Goal: Book appointment/travel/reservation

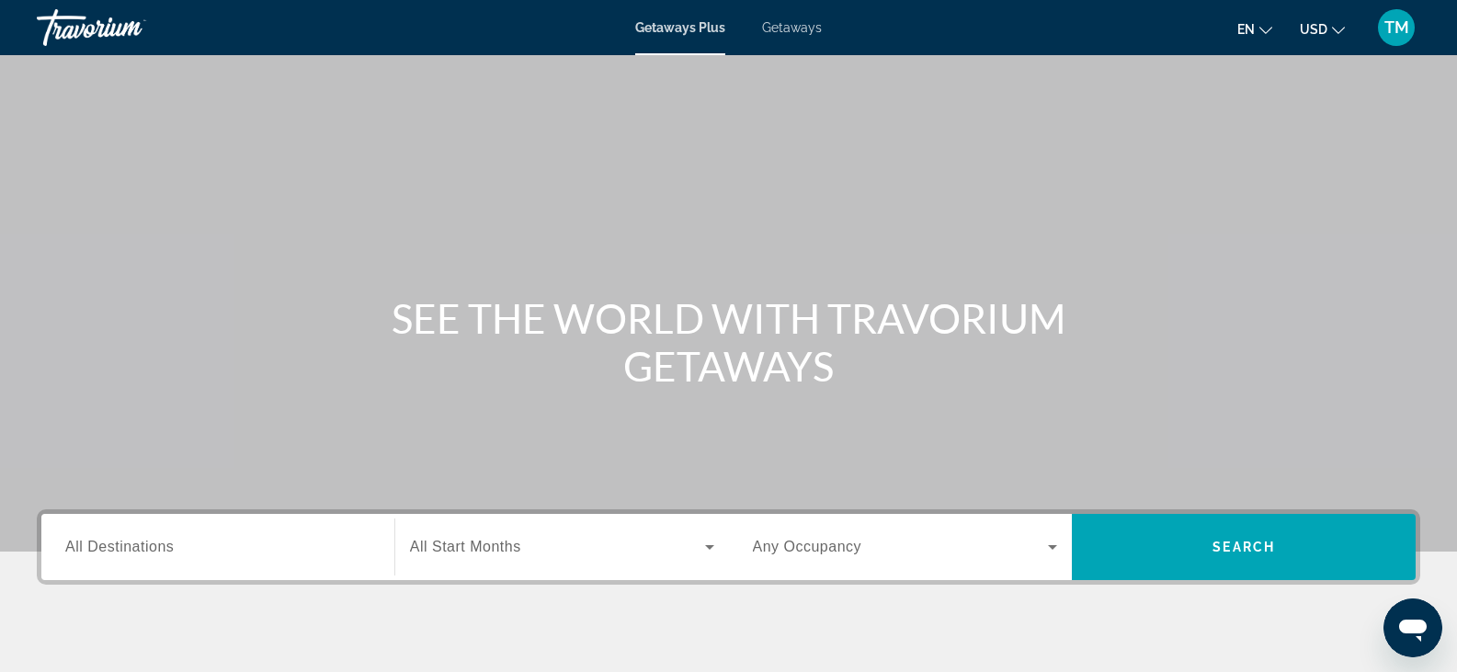
click at [172, 551] on span "All Destinations" at bounding box center [119, 547] width 108 height 16
click at [172, 551] on input "Destination All Destinations" at bounding box center [217, 548] width 305 height 22
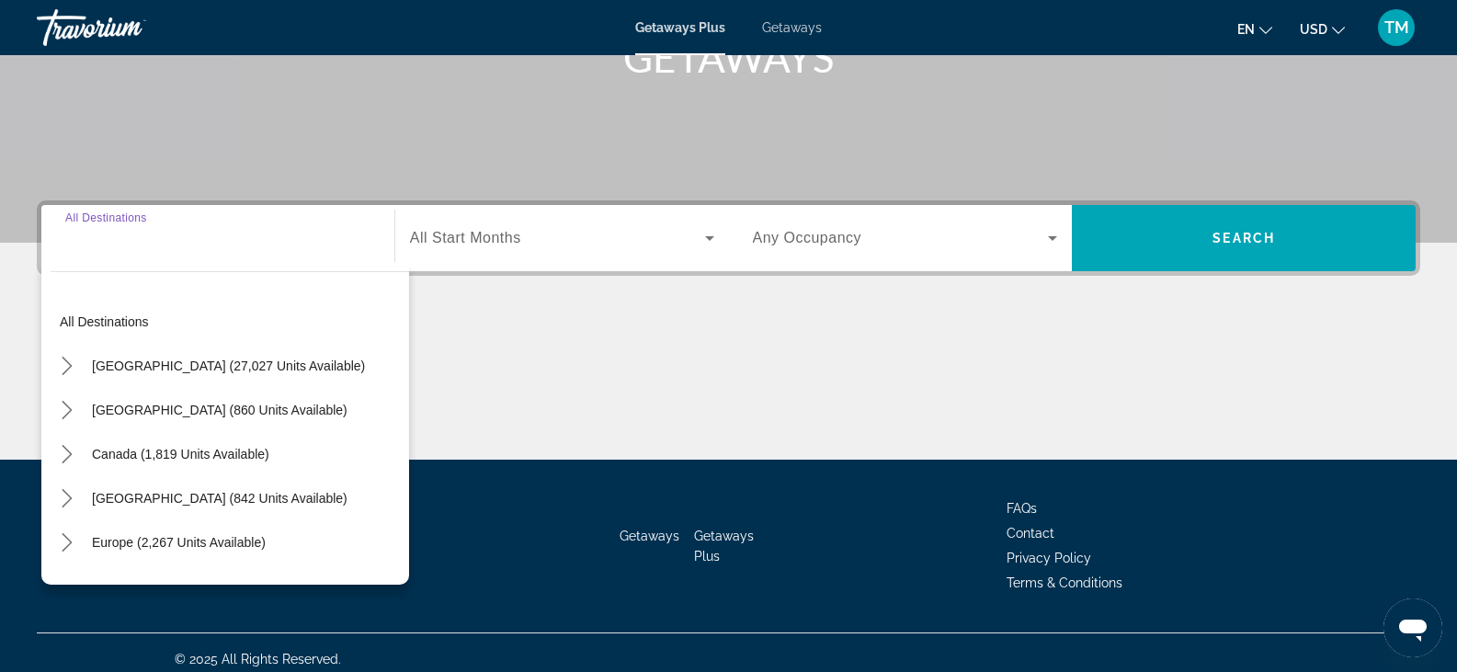
scroll to position [322, 0]
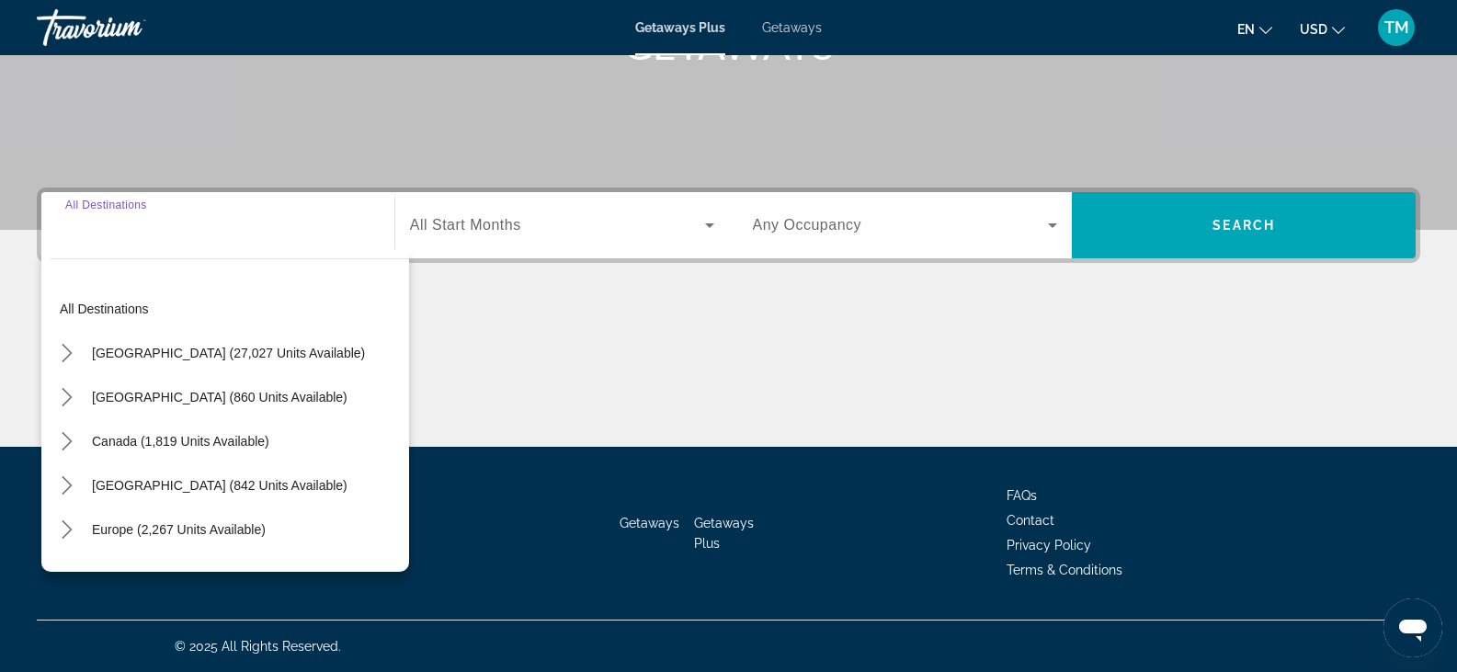
click at [169, 234] on input "Destination All Destinations" at bounding box center [217, 226] width 305 height 22
click at [168, 245] on div "Search widget" at bounding box center [217, 226] width 305 height 52
click at [148, 235] on input "Destination All Destinations" at bounding box center [217, 226] width 305 height 22
click at [189, 346] on span "[GEOGRAPHIC_DATA] (27,027 units available)" at bounding box center [228, 353] width 273 height 15
type input "**********"
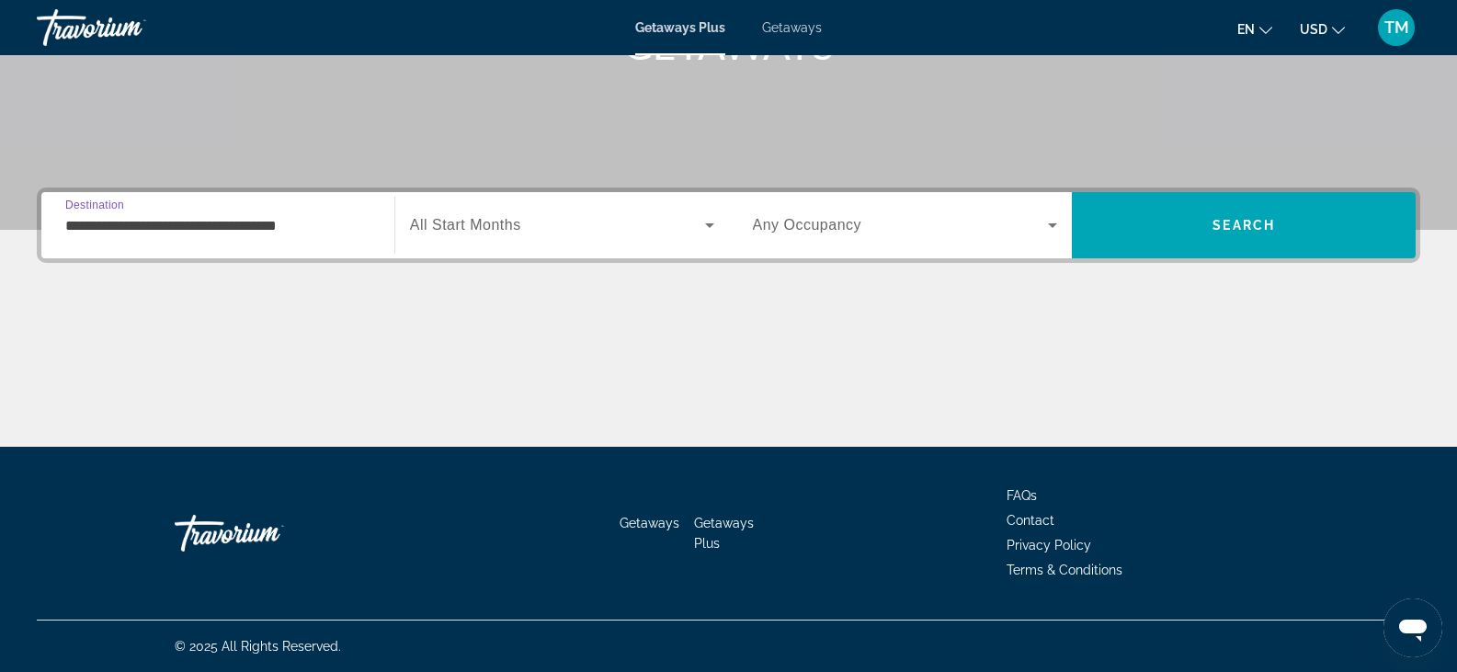
click at [711, 219] on icon "Search widget" at bounding box center [710, 225] width 22 height 22
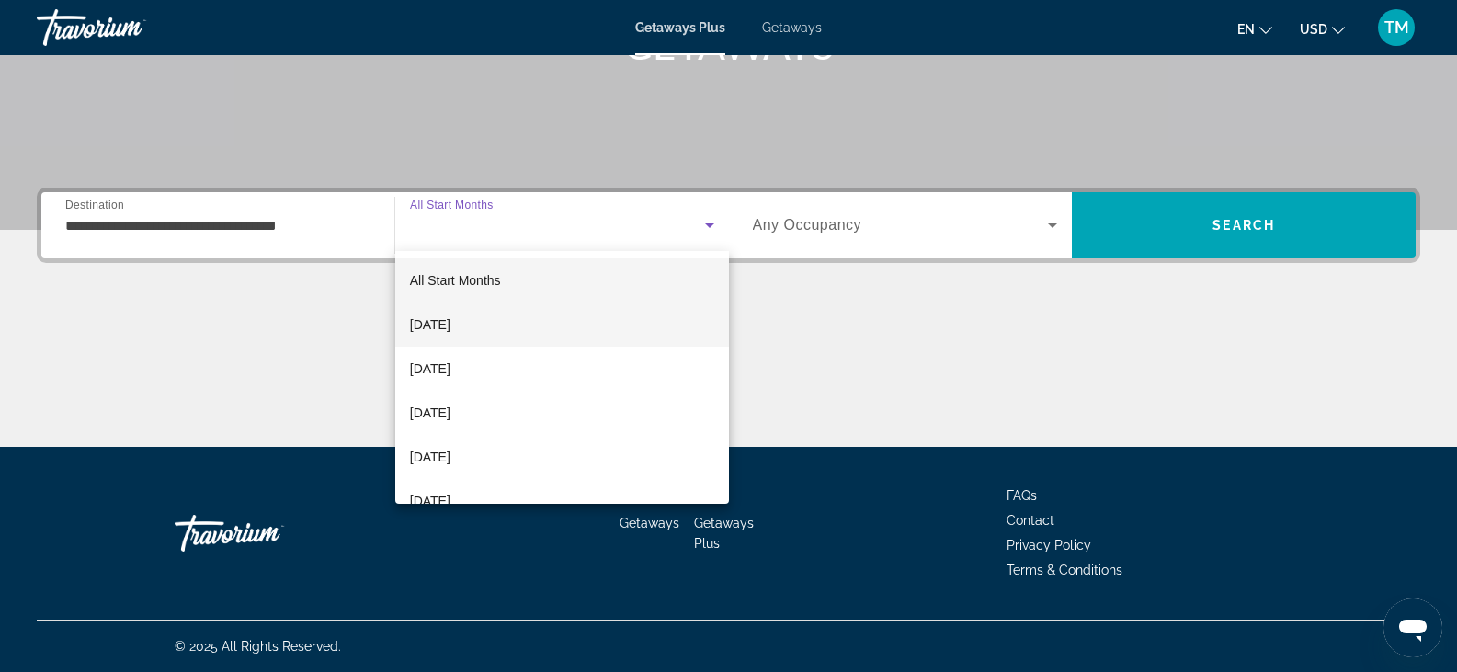
click at [502, 322] on mat-option "[DATE]" at bounding box center [562, 324] width 334 height 44
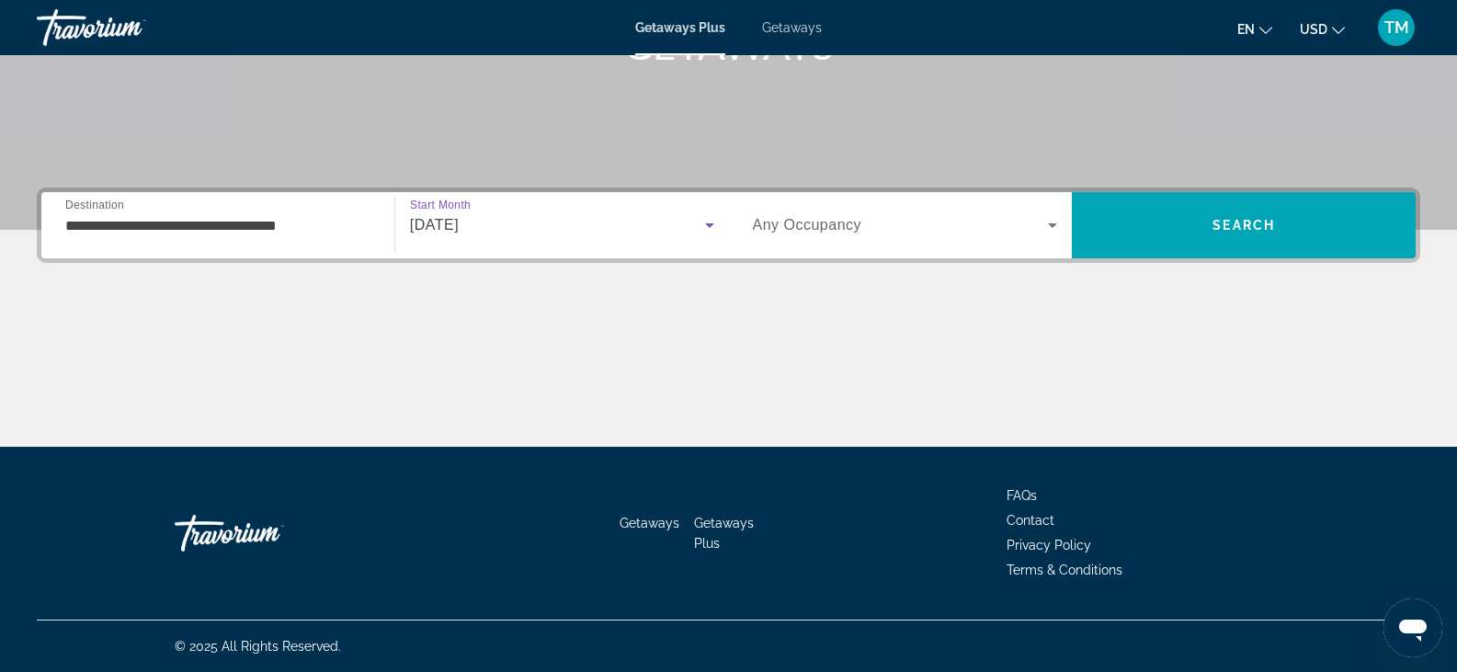
click at [1051, 224] on icon "Search widget" at bounding box center [1052, 225] width 9 height 5
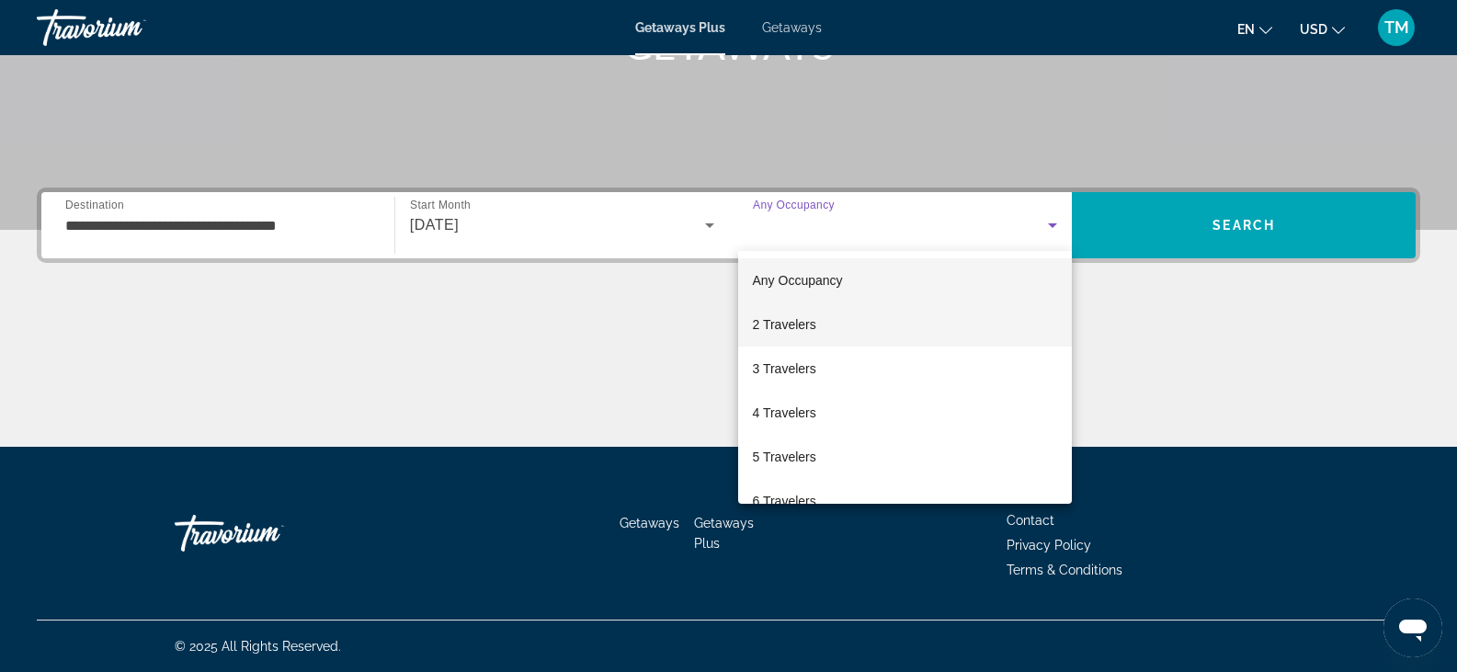
click at [842, 317] on mat-option "2 Travelers" at bounding box center [905, 324] width 335 height 44
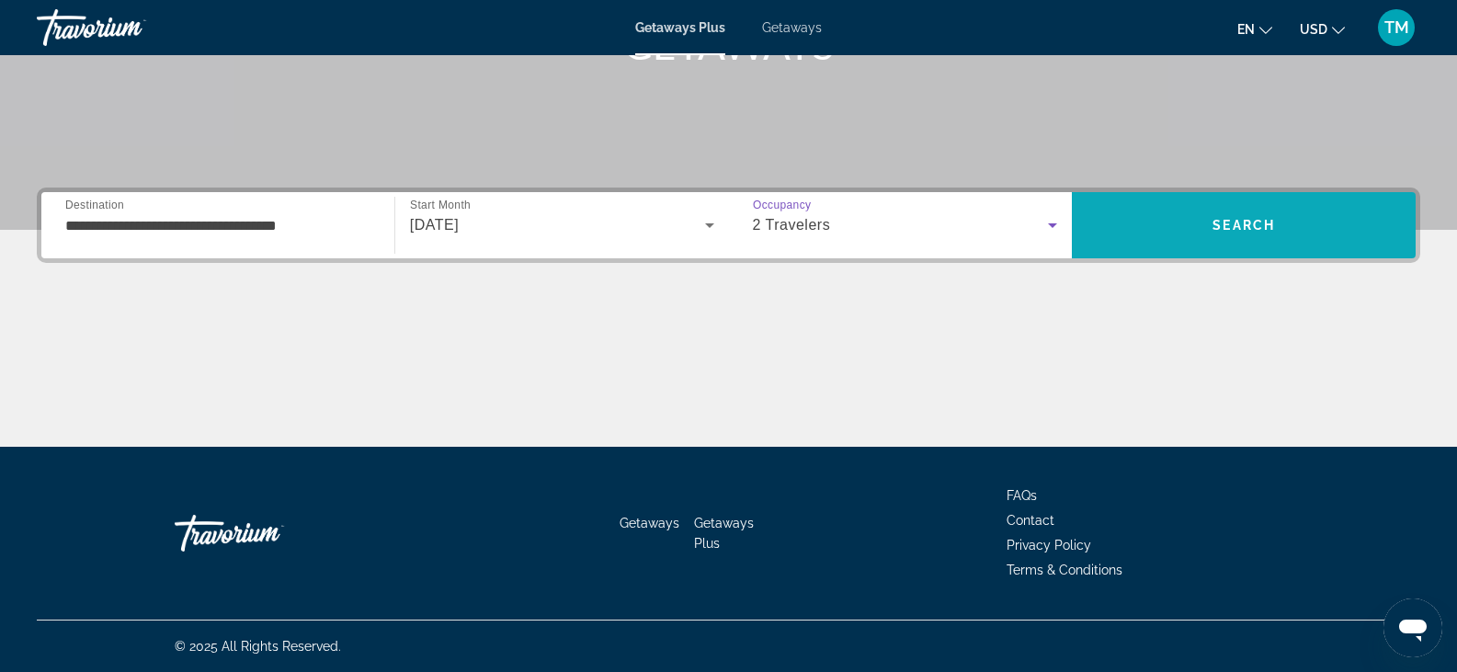
click at [1211, 235] on span "Search" at bounding box center [1244, 225] width 344 height 44
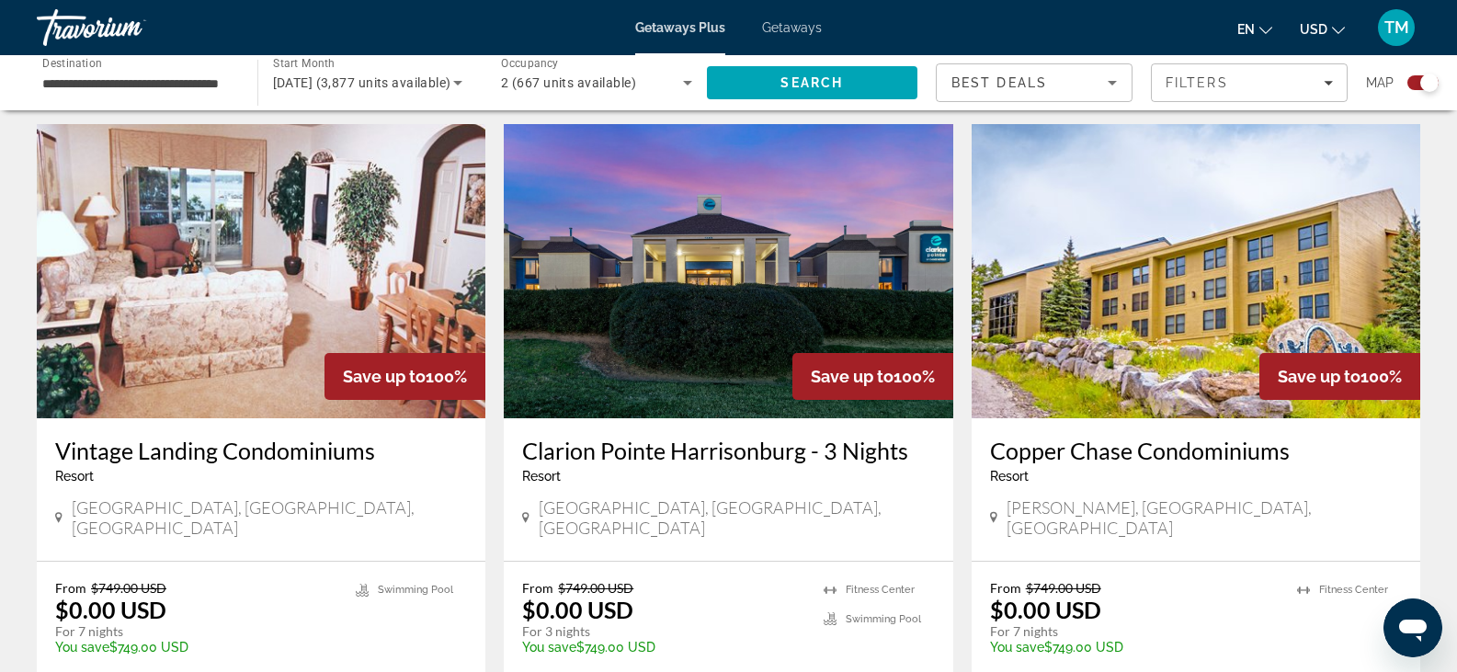
scroll to position [1331, 0]
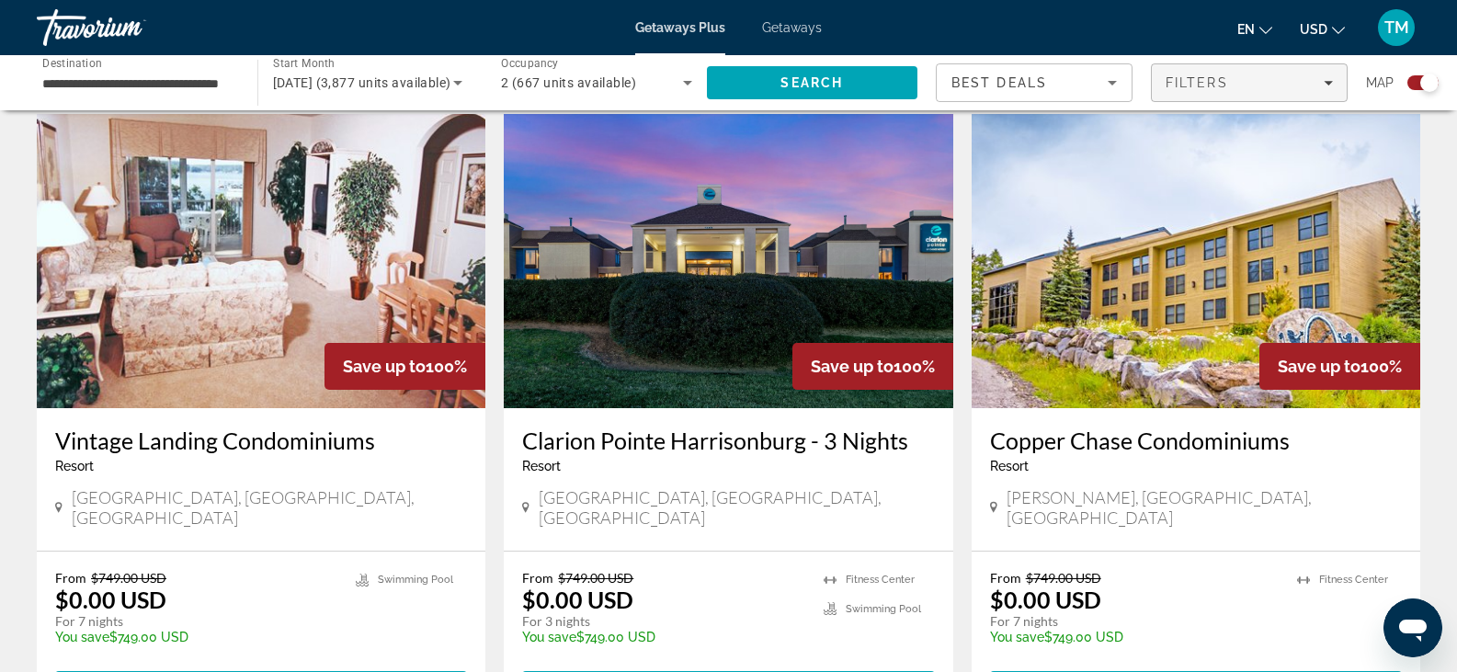
click at [1337, 79] on span "Filters" at bounding box center [1249, 83] width 195 height 44
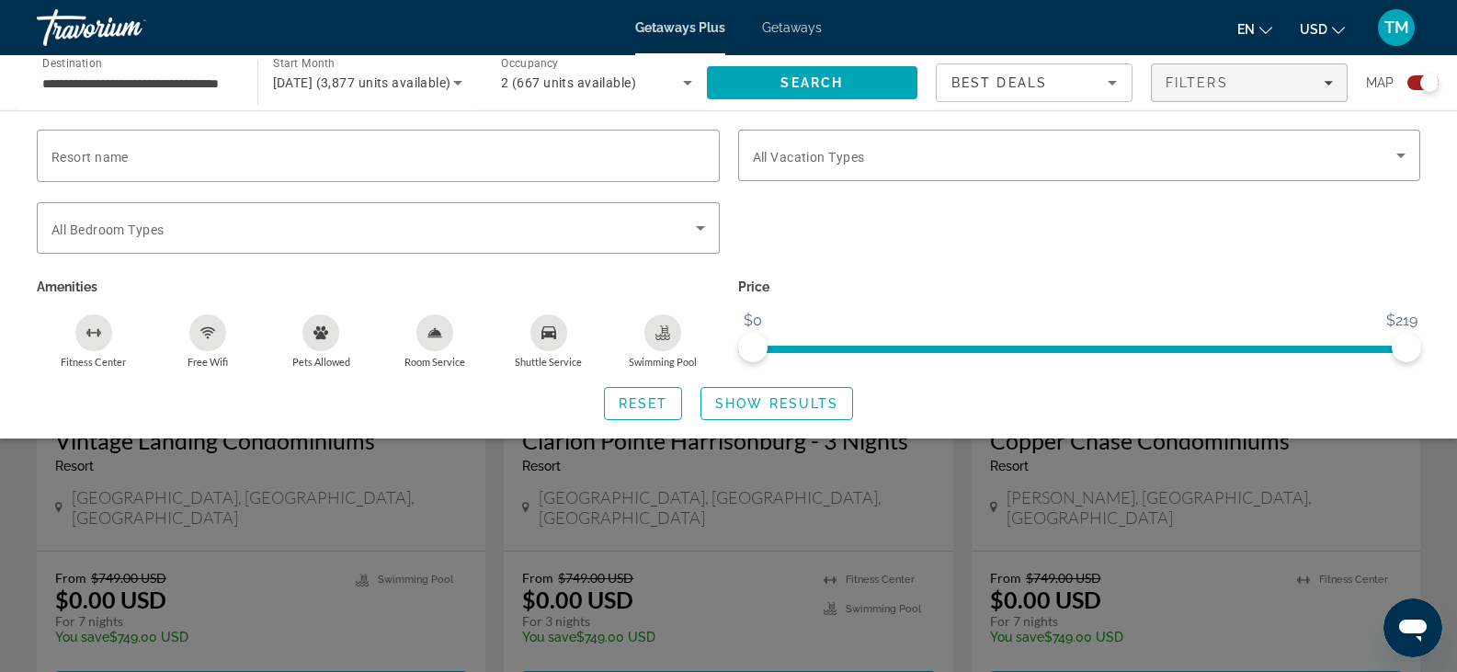
click at [664, 337] on icon "Swimming Pool" at bounding box center [663, 332] width 15 height 15
click at [703, 226] on icon "Search widget" at bounding box center [700, 228] width 9 height 5
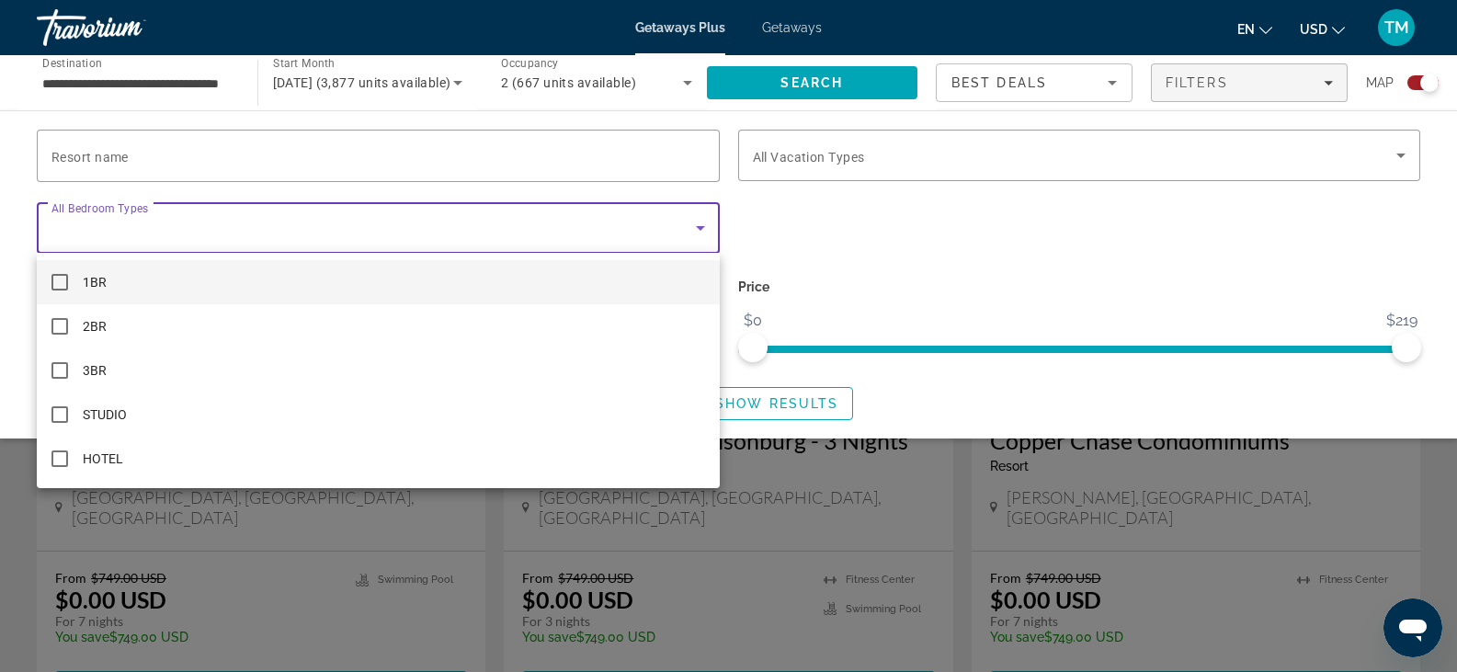
click at [824, 244] on div at bounding box center [728, 336] width 1457 height 672
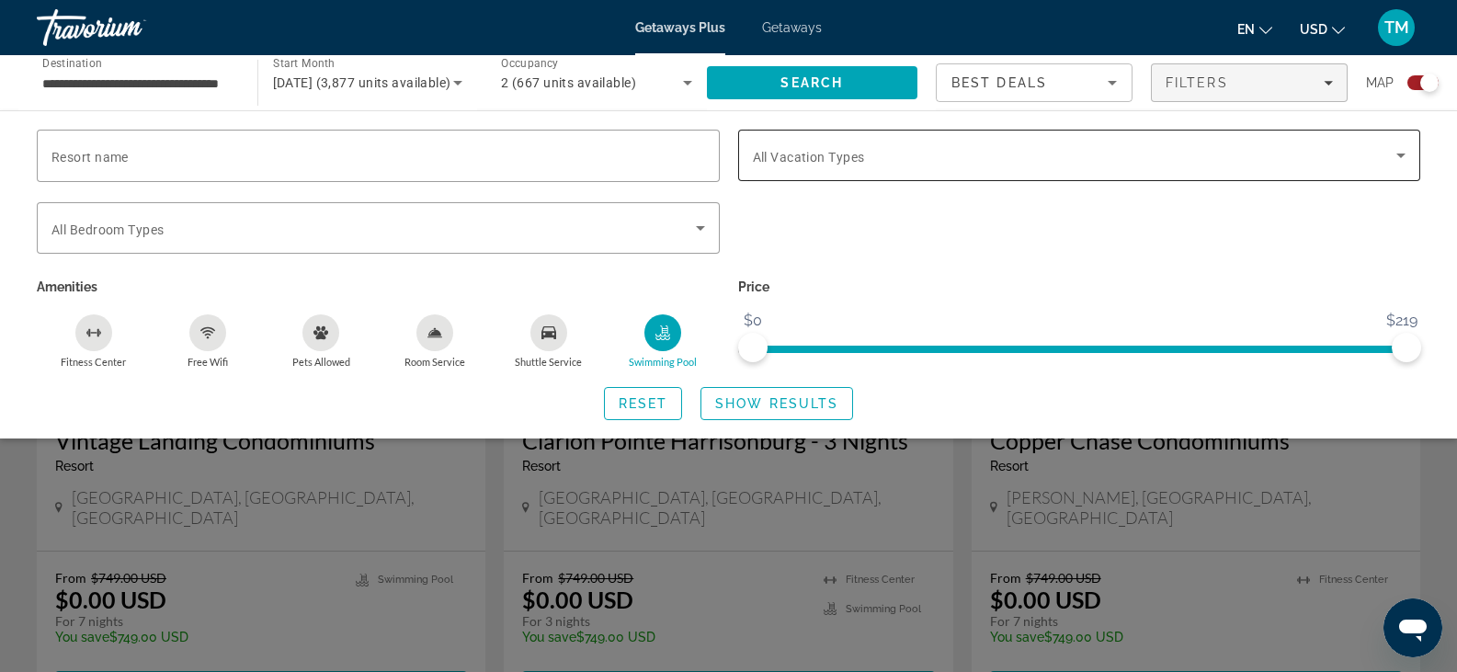
click at [1409, 148] on icon "Search widget" at bounding box center [1401, 155] width 22 height 22
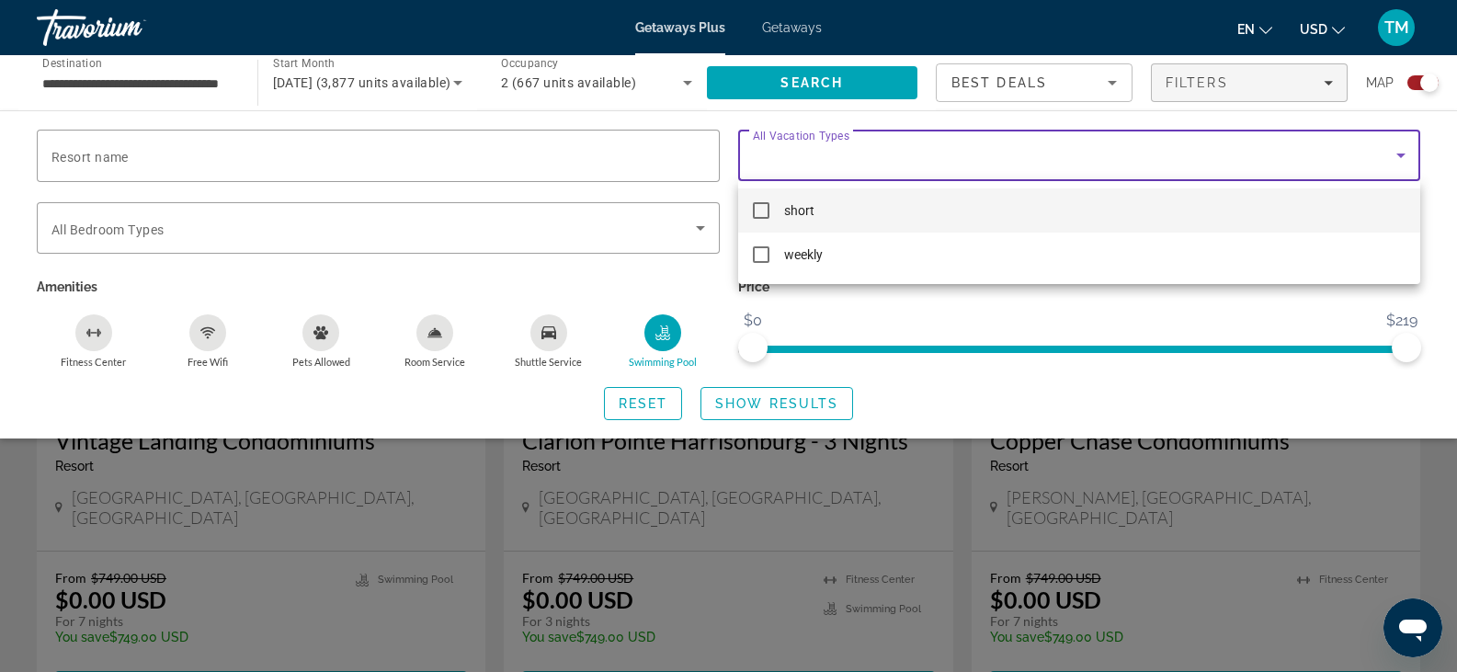
click at [815, 206] on mat-option "short" at bounding box center [1079, 210] width 683 height 44
click at [1135, 371] on div at bounding box center [728, 336] width 1457 height 672
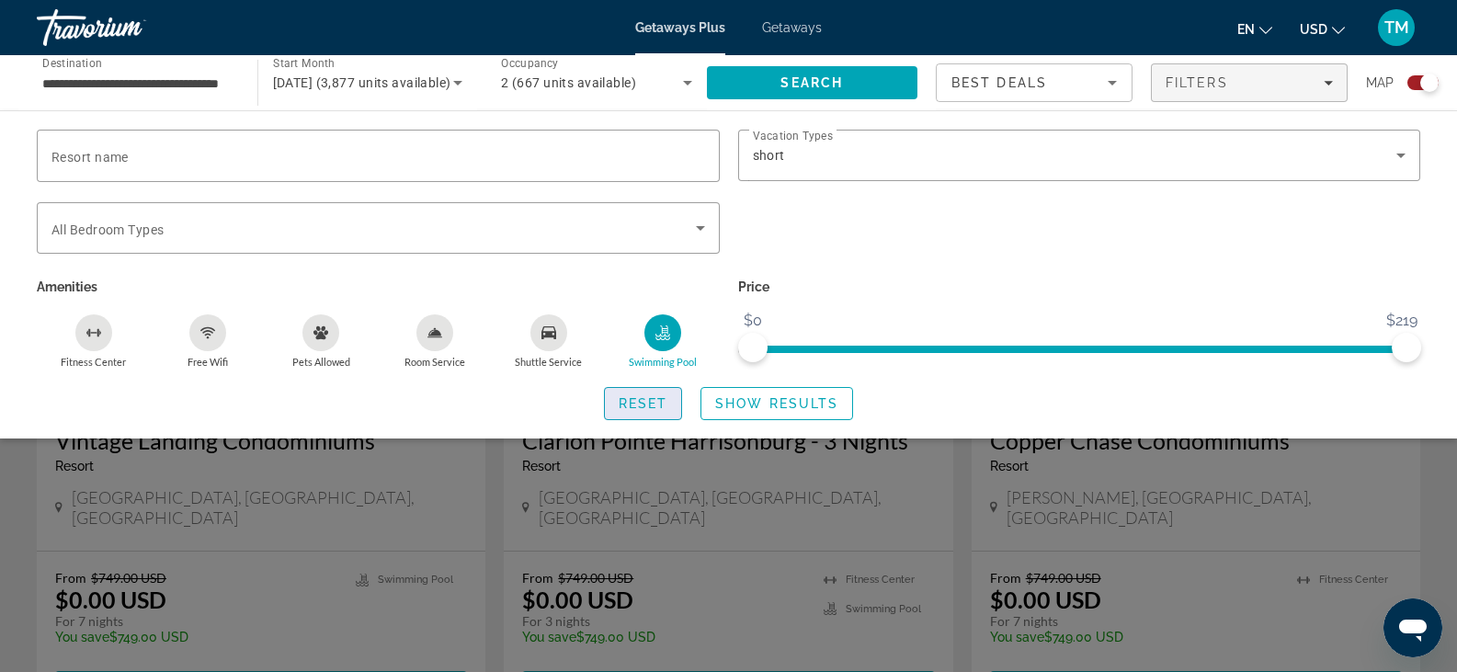
click at [633, 400] on span "Reset" at bounding box center [644, 403] width 50 height 15
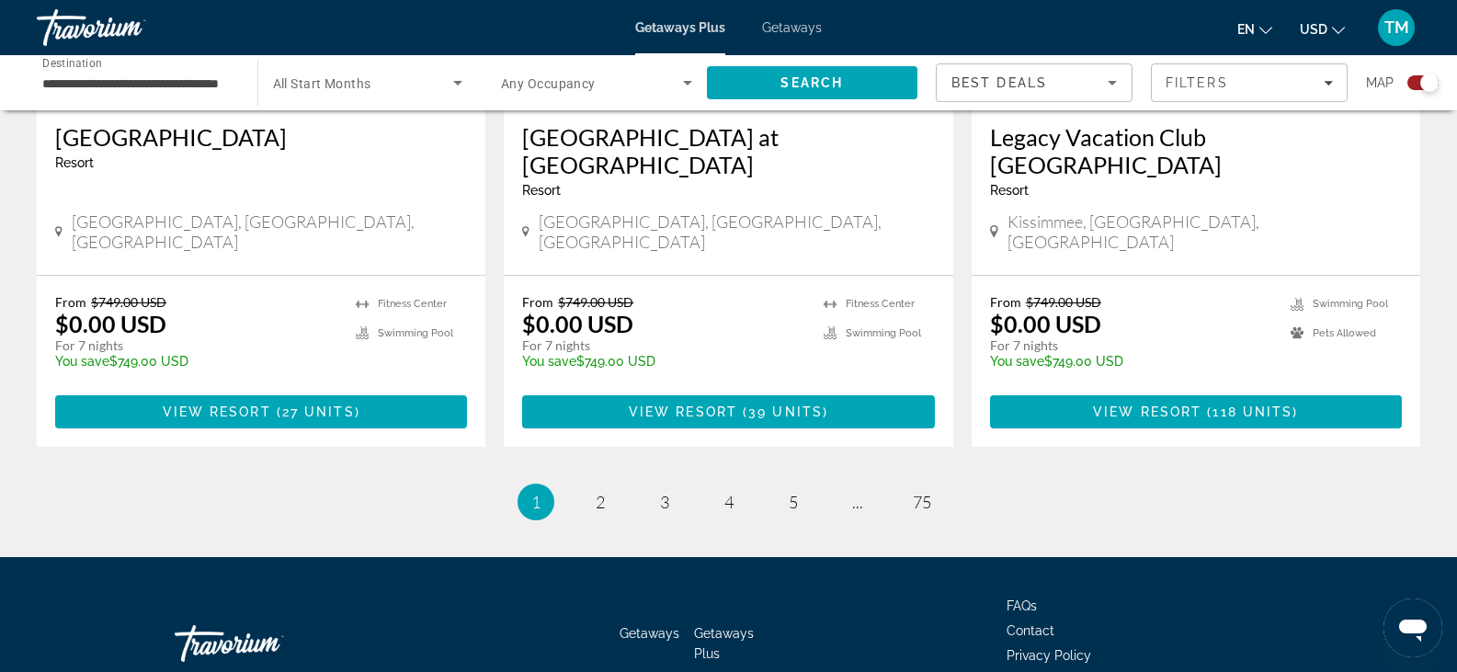
scroll to position [2927, 0]
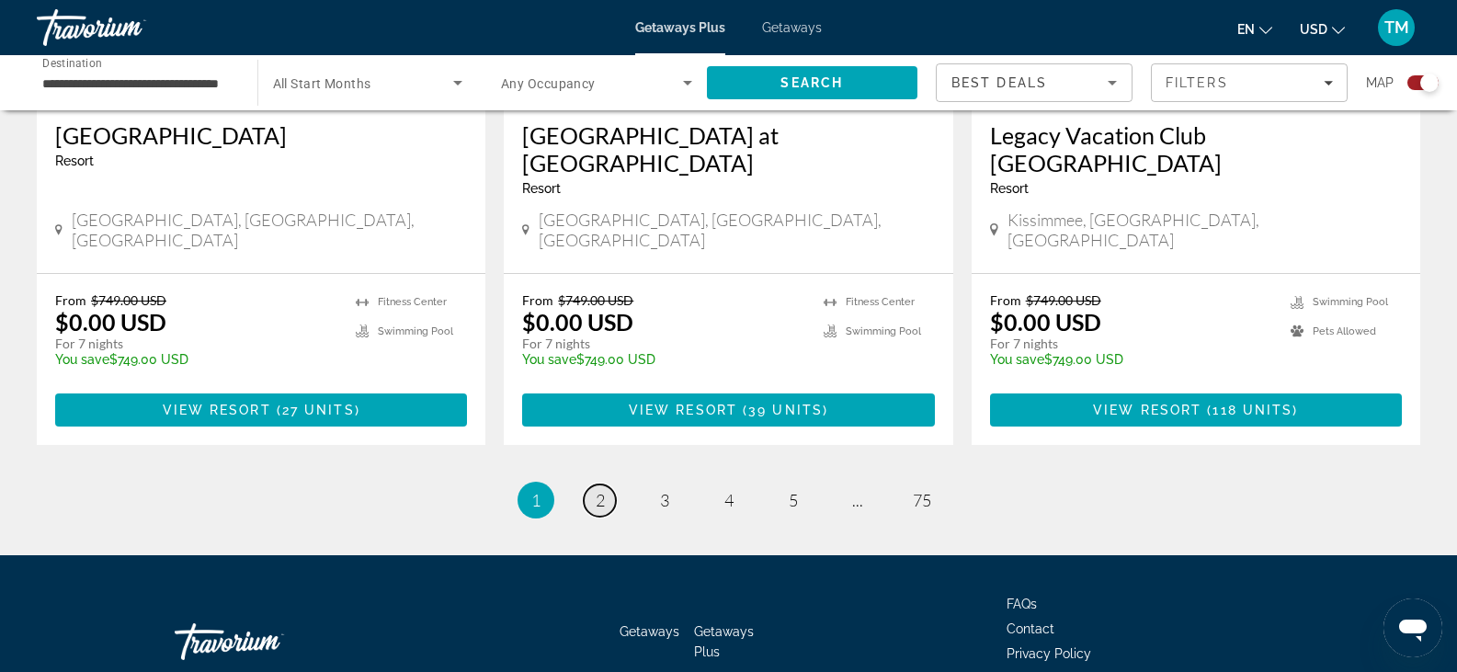
click at [596, 490] on span "2" at bounding box center [600, 500] width 9 height 20
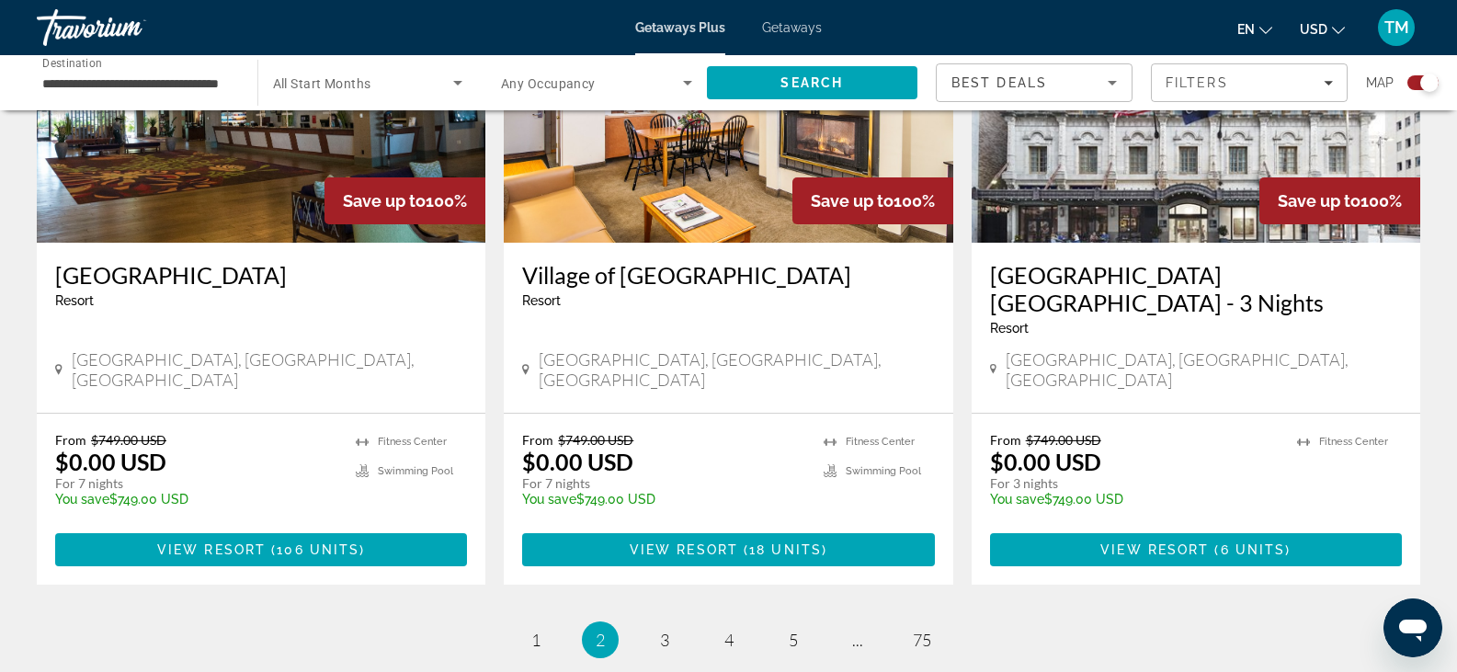
scroll to position [2833, 0]
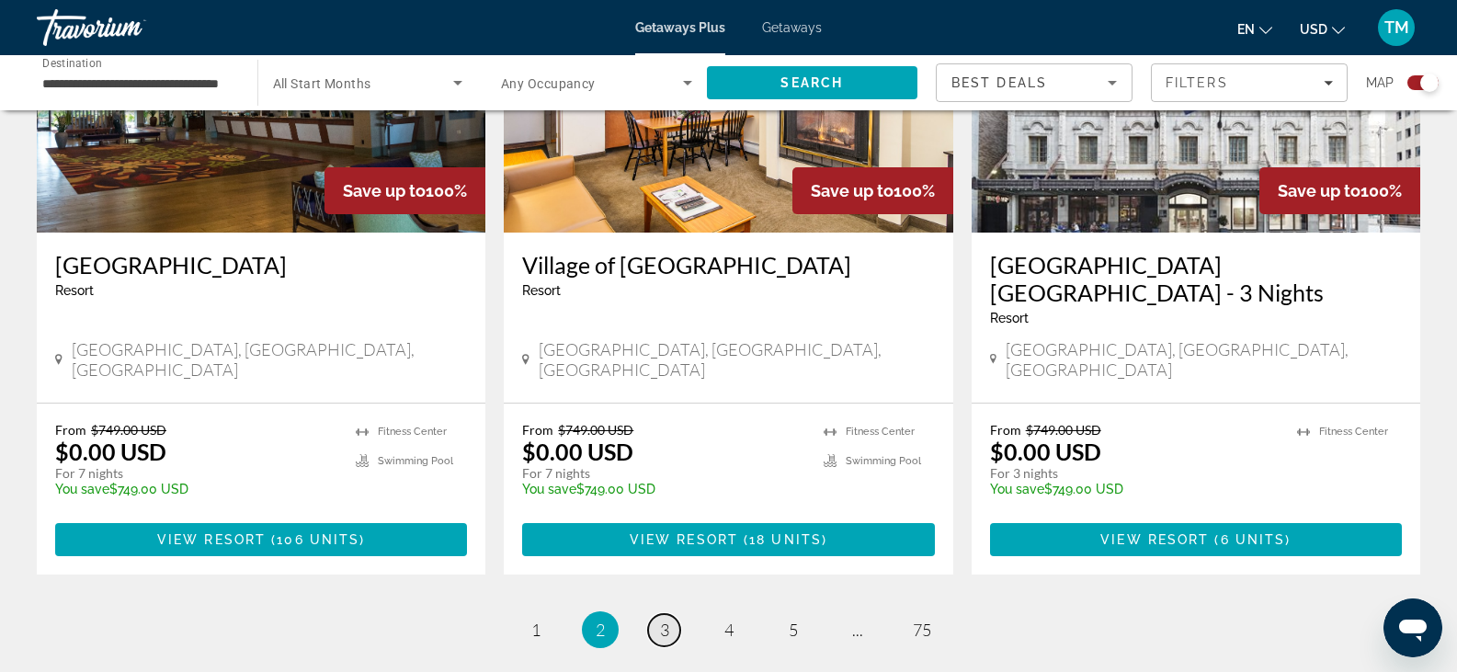
click at [666, 620] on span "3" at bounding box center [664, 630] width 9 height 20
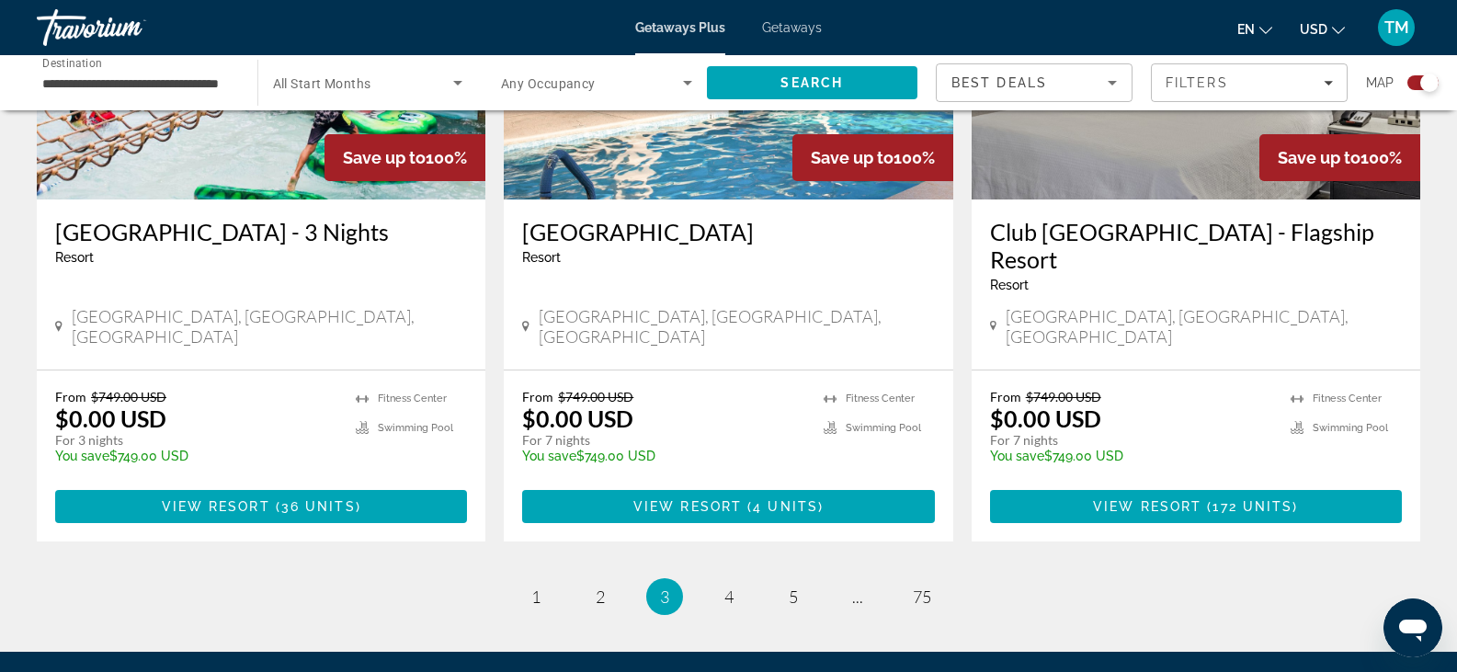
scroll to position [2892, 0]
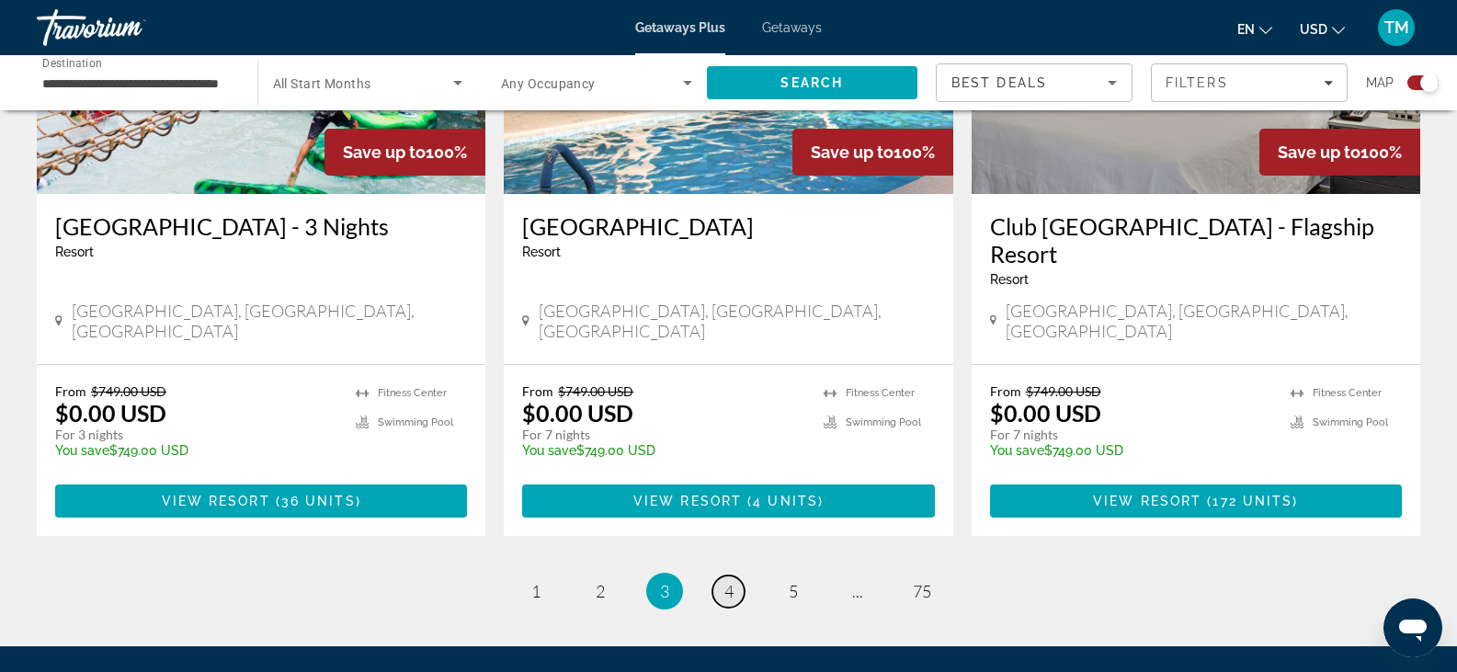
click at [735, 576] on link "page 4" at bounding box center [729, 592] width 32 height 32
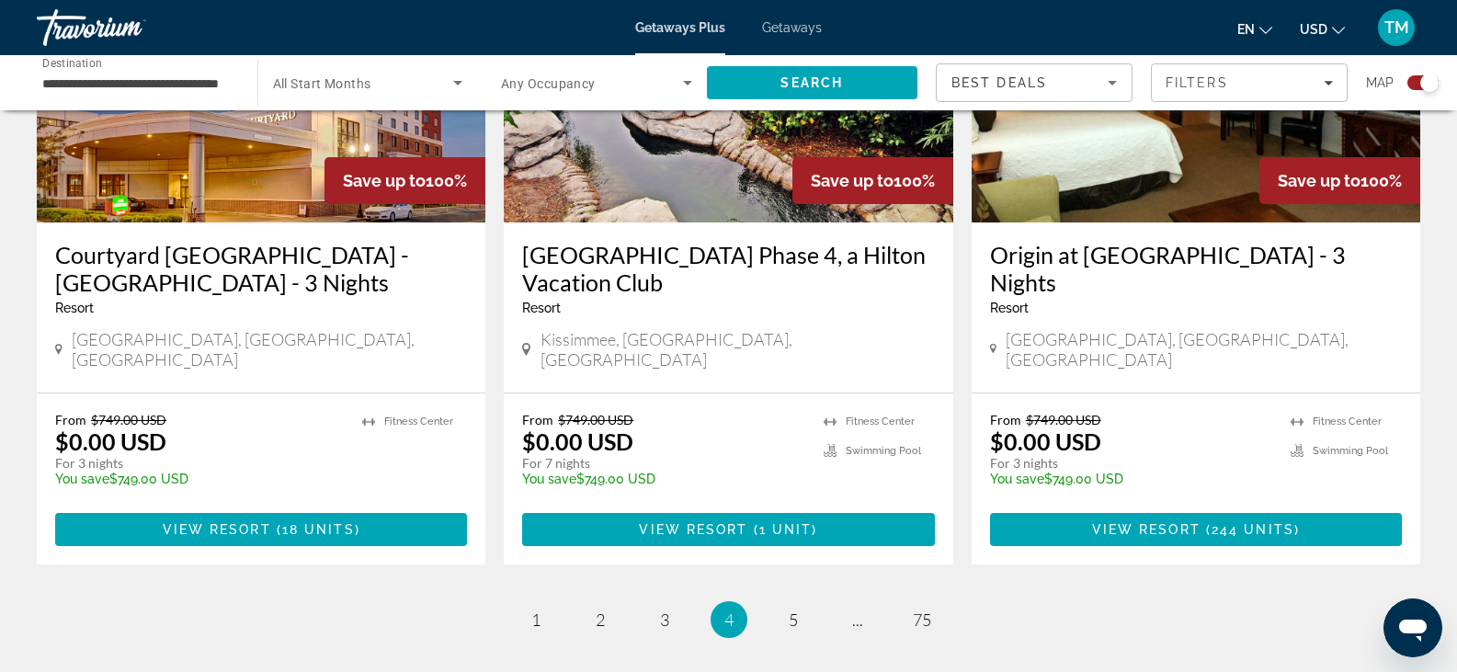
scroll to position [2881, 0]
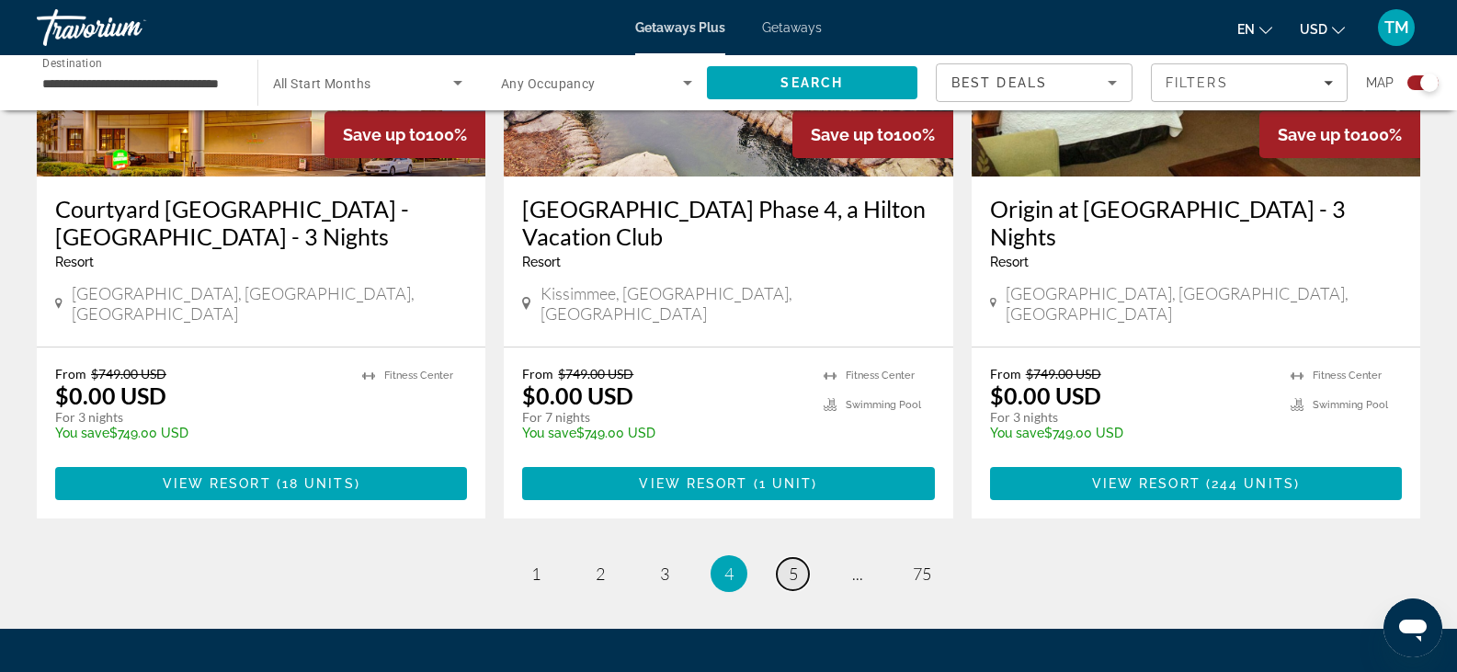
click at [793, 564] on span "5" at bounding box center [793, 574] width 9 height 20
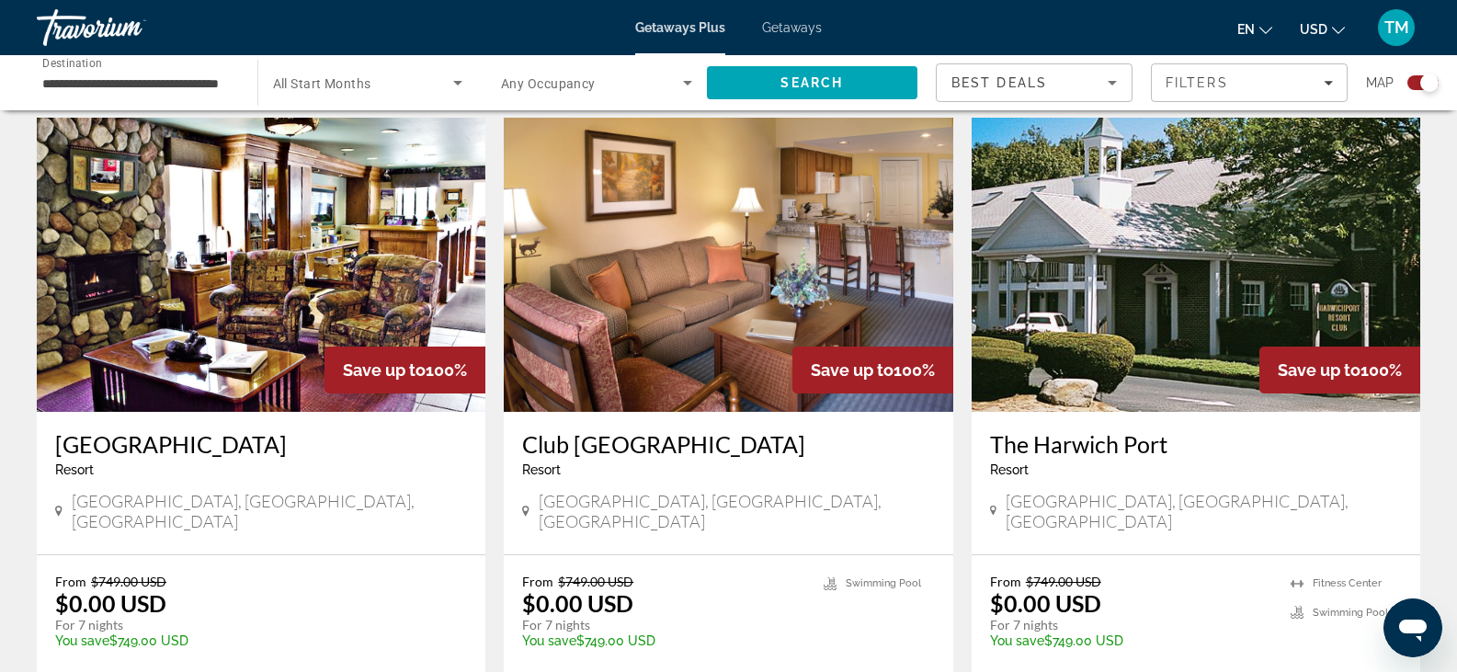
scroll to position [2872, 0]
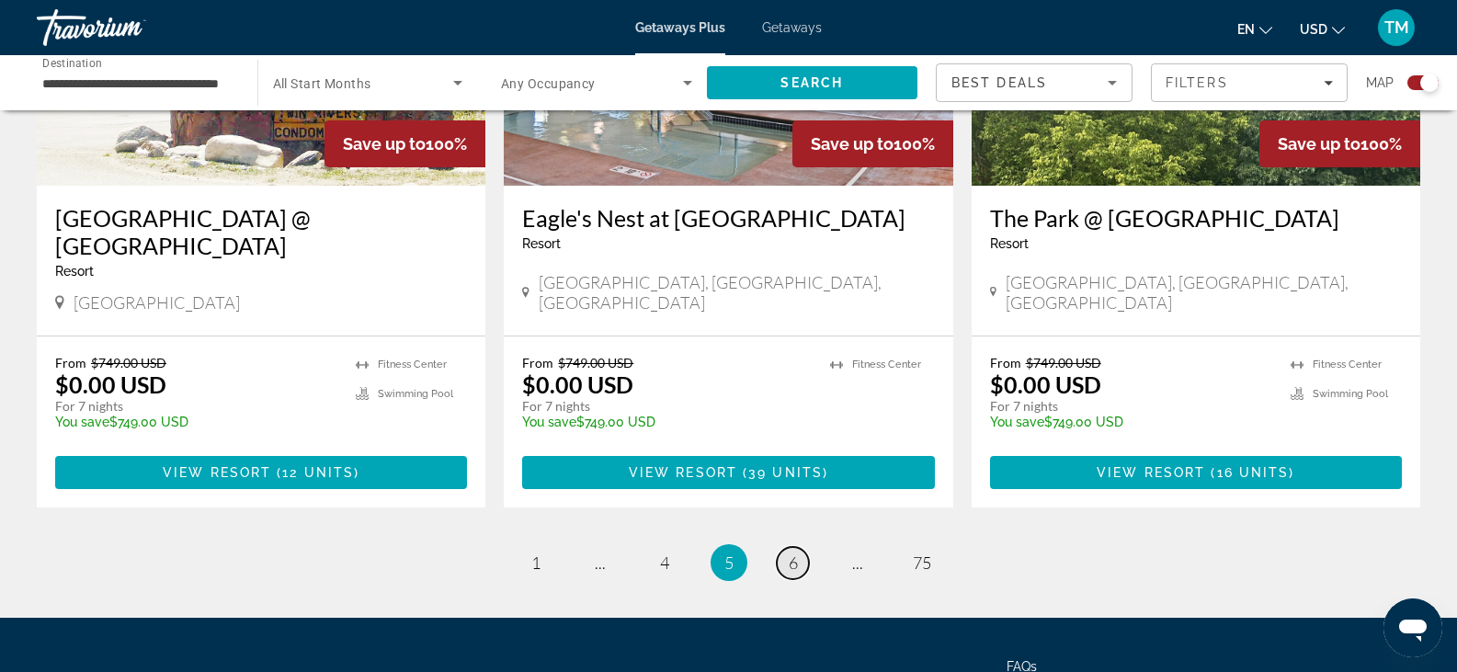
click at [790, 553] on span "6" at bounding box center [793, 563] width 9 height 20
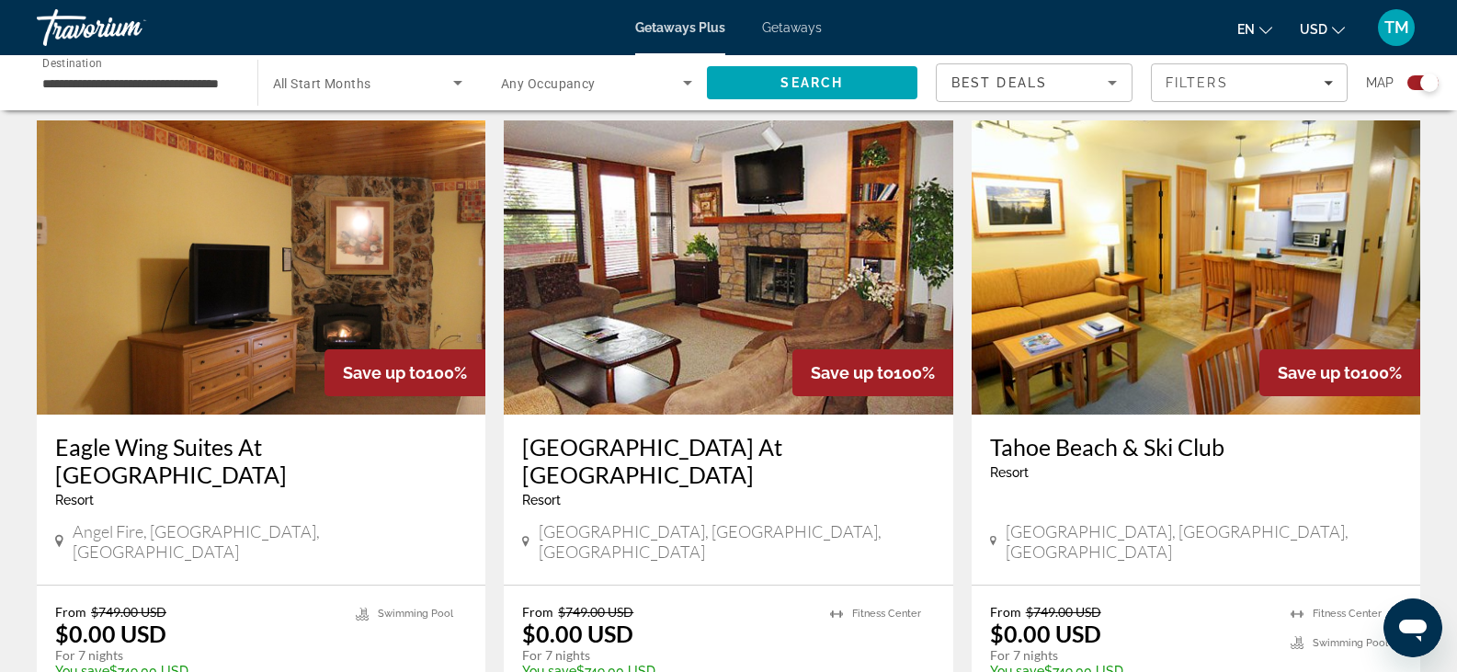
scroll to position [2031, 0]
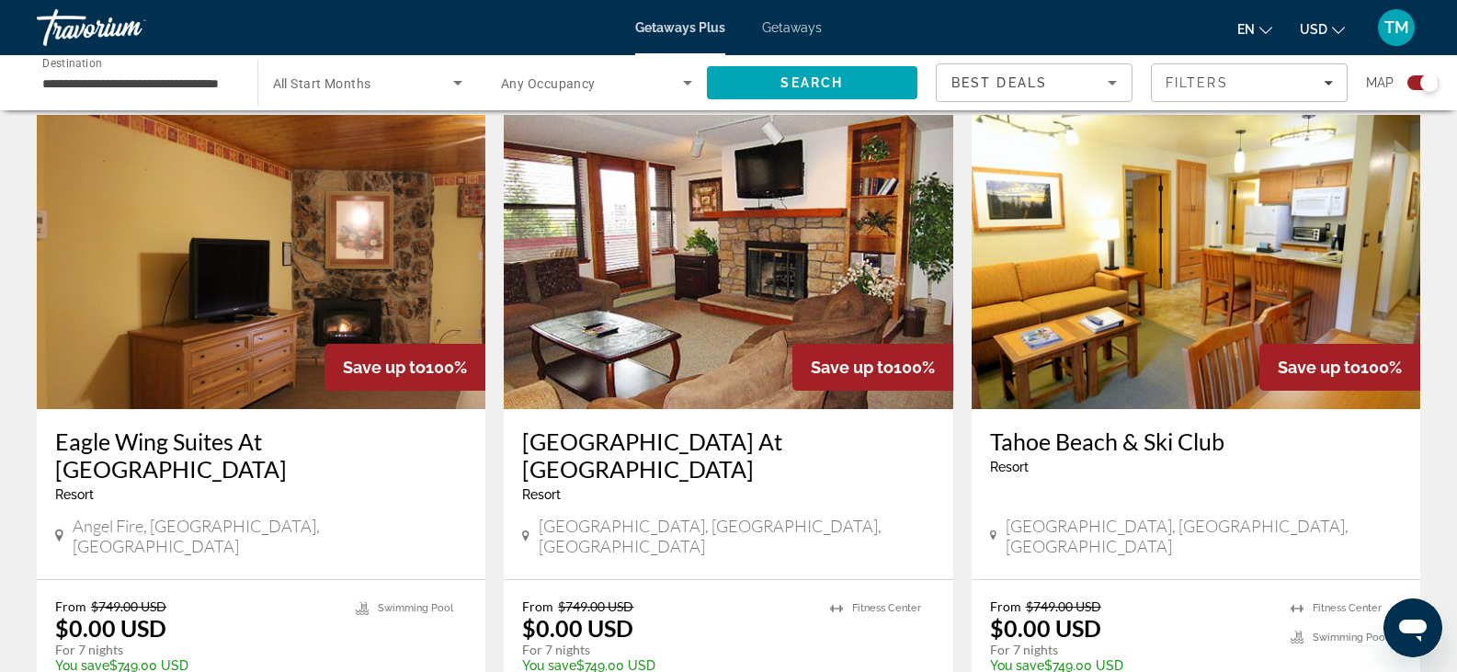
click at [785, 27] on span "Getaways" at bounding box center [792, 27] width 60 height 15
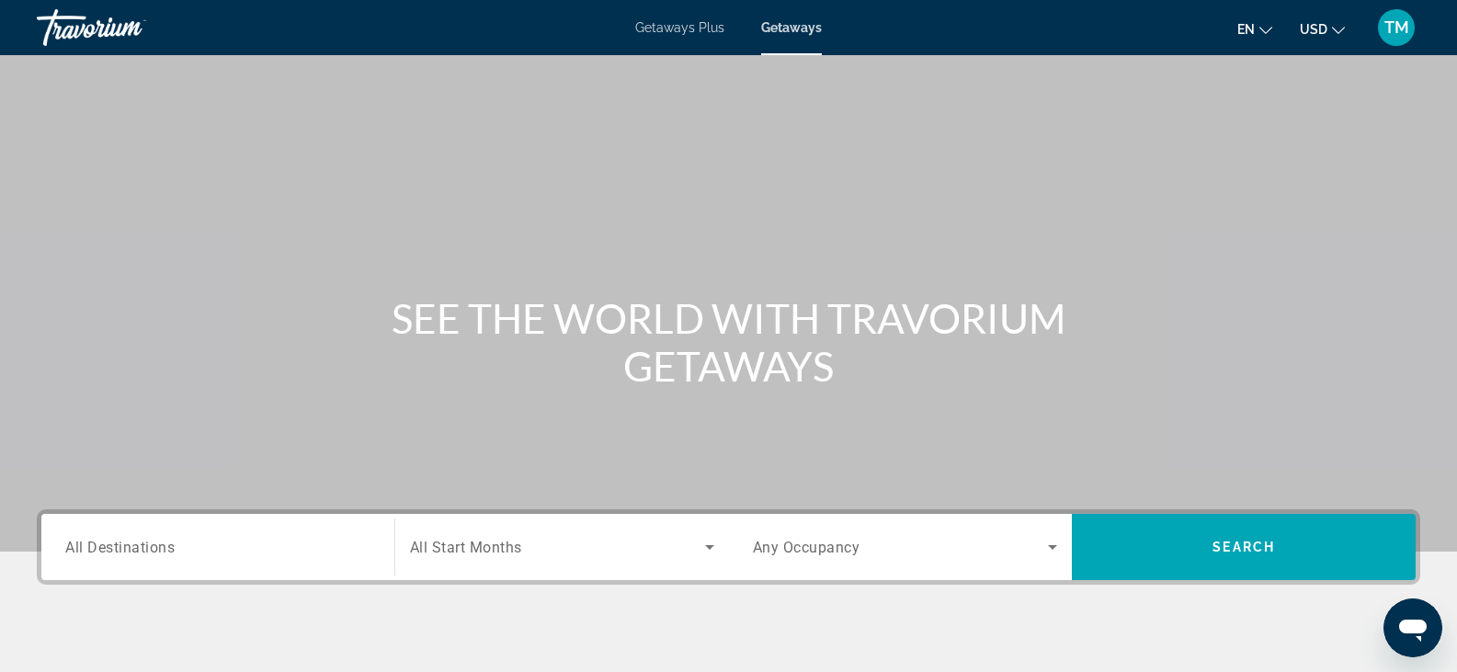
click at [711, 539] on icon "Search widget" at bounding box center [710, 547] width 22 height 22
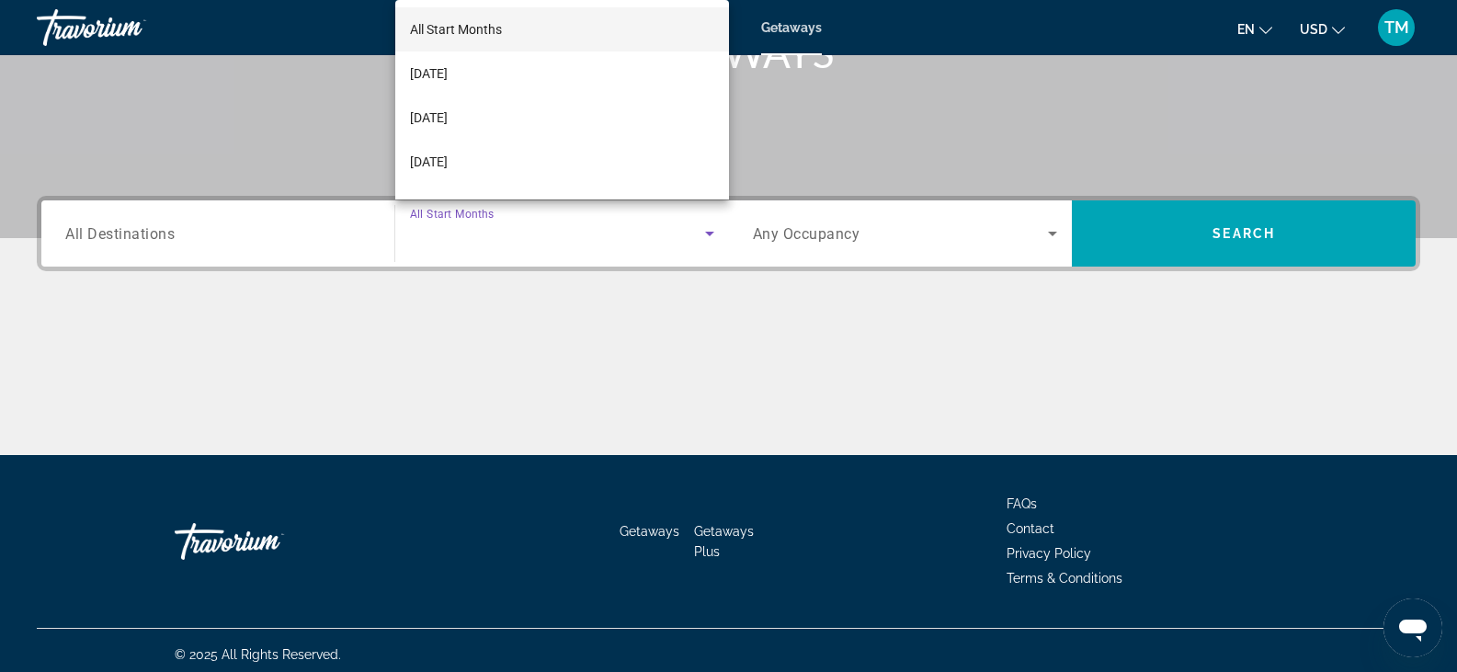
scroll to position [322, 0]
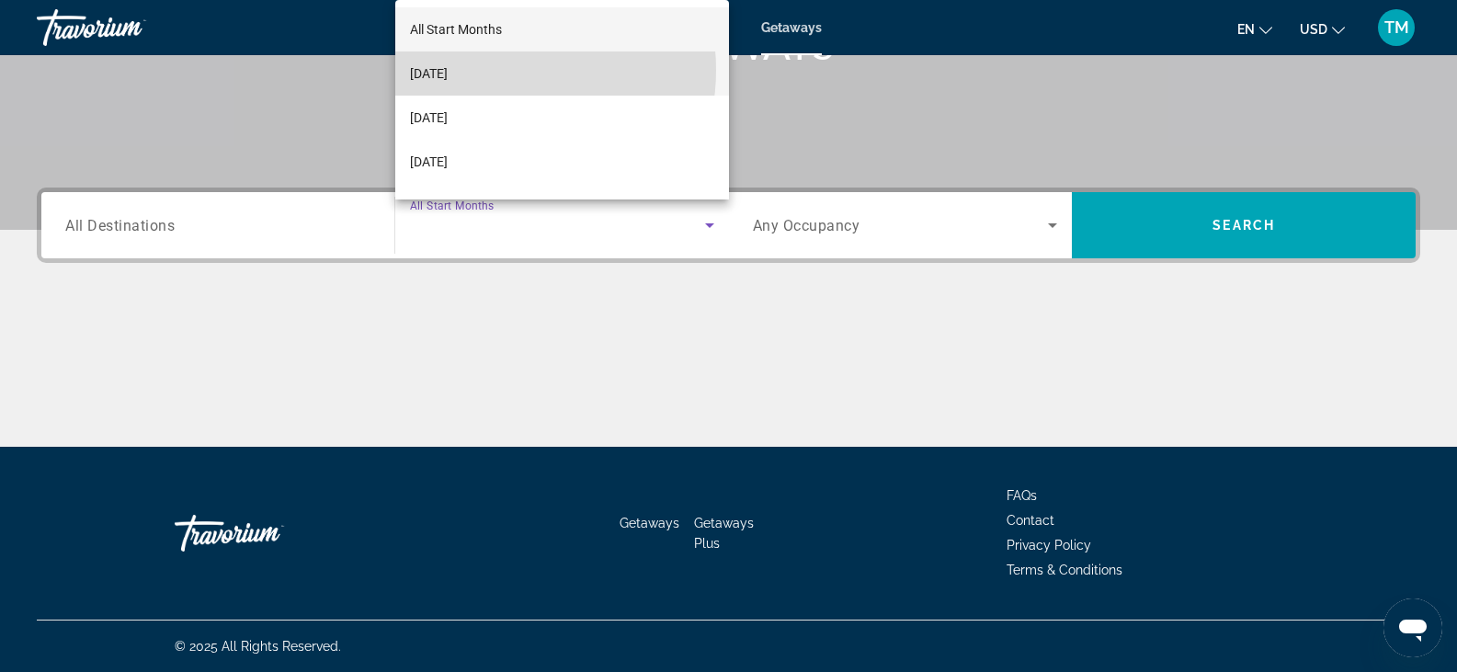
click at [494, 70] on mat-option "[DATE]" at bounding box center [562, 73] width 334 height 44
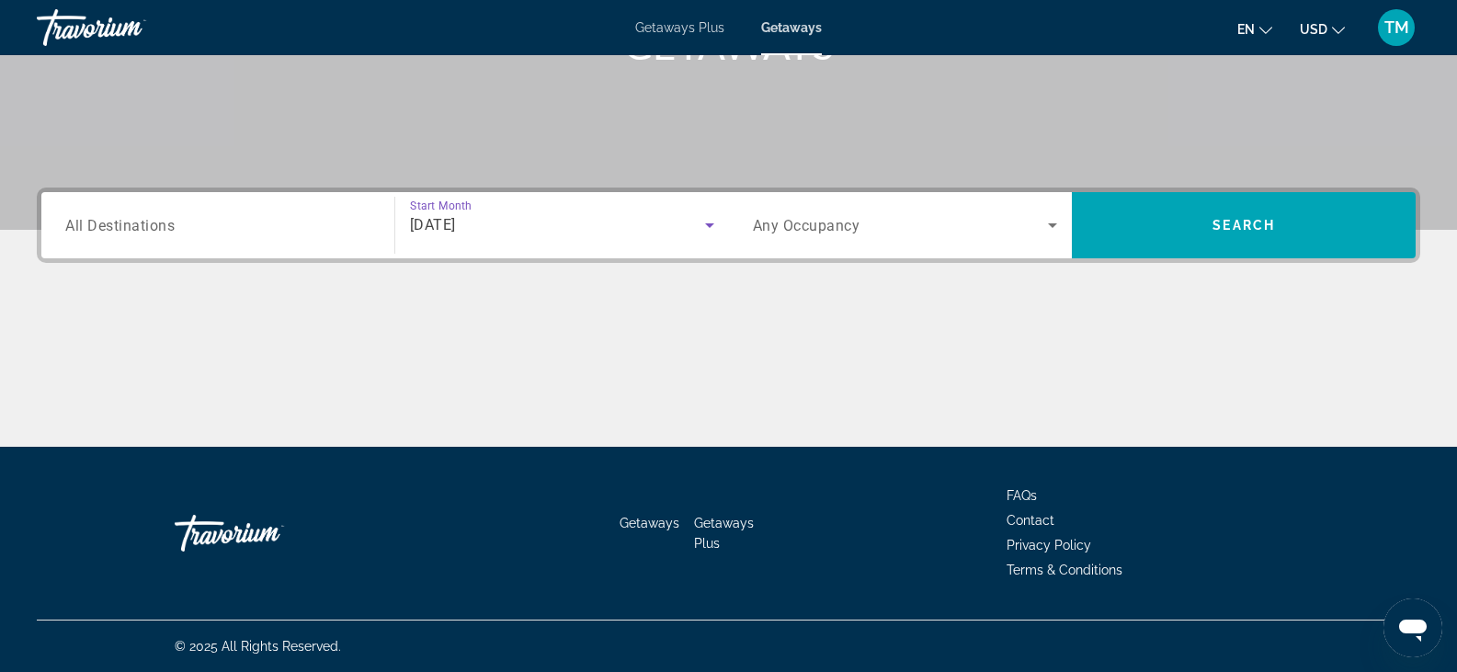
click at [918, 235] on span "Search widget" at bounding box center [901, 225] width 296 height 22
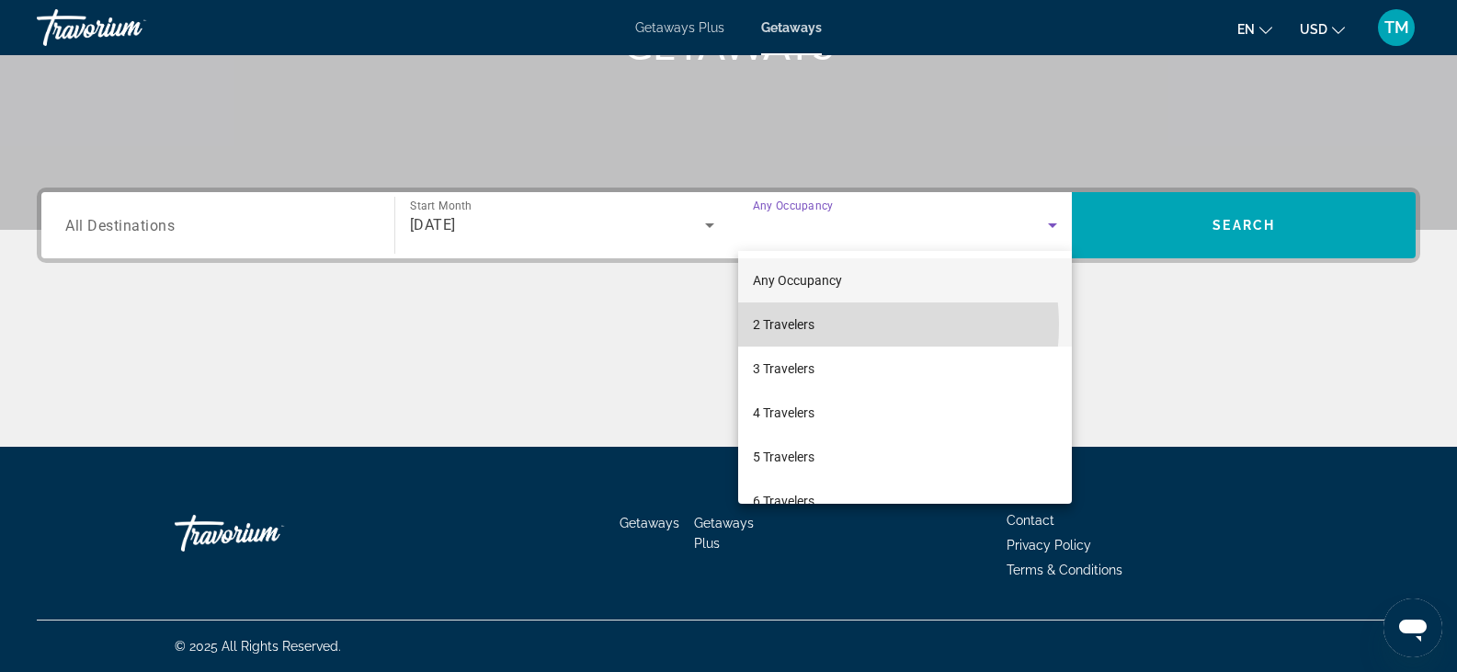
click at [818, 325] on mat-option "2 Travelers" at bounding box center [905, 324] width 335 height 44
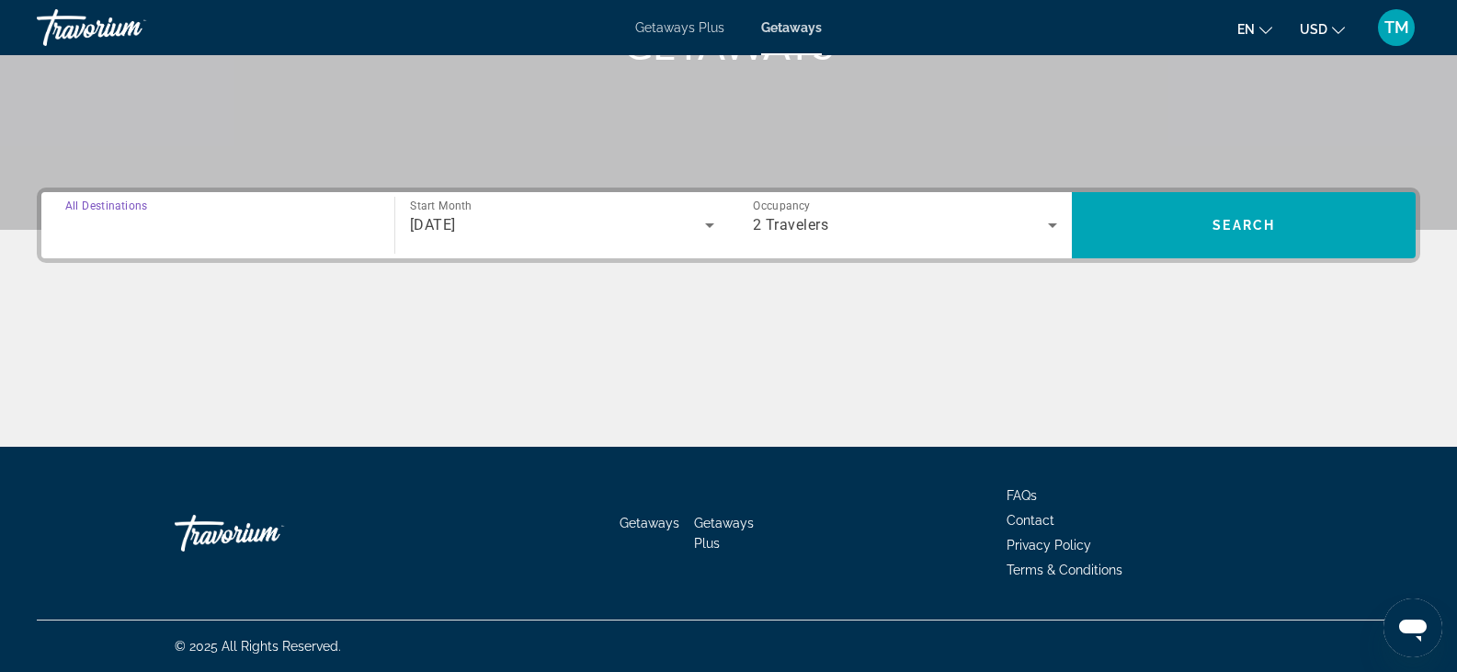
click at [302, 230] on input "Destination All Destinations" at bounding box center [217, 226] width 305 height 22
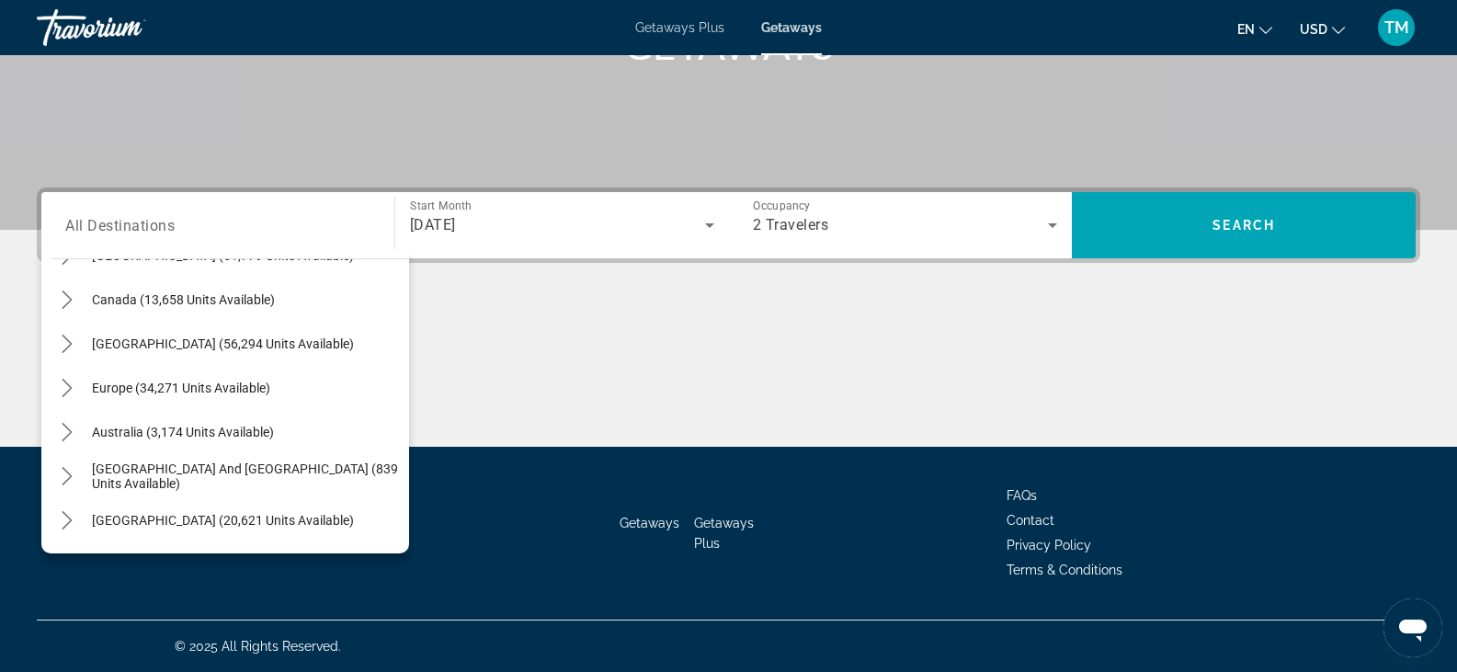
scroll to position [0, 0]
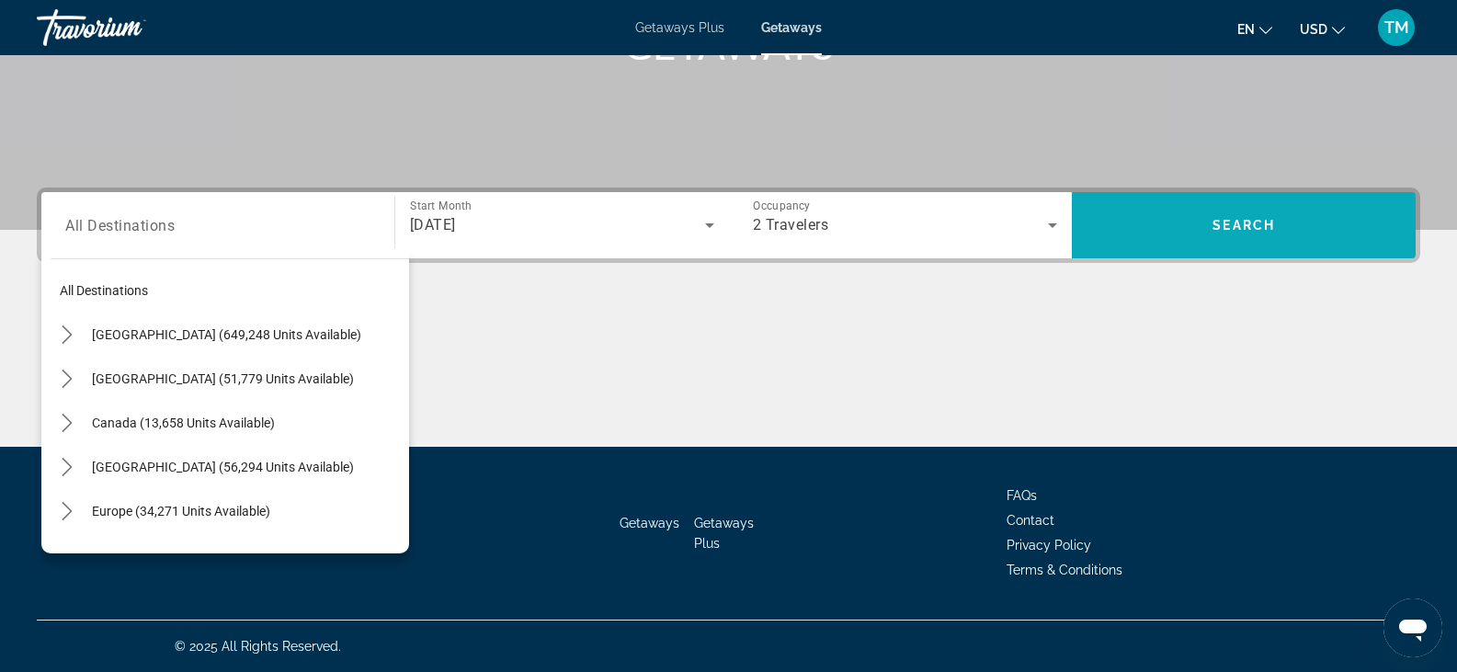
click at [1238, 234] on span "Search" at bounding box center [1244, 225] width 344 height 44
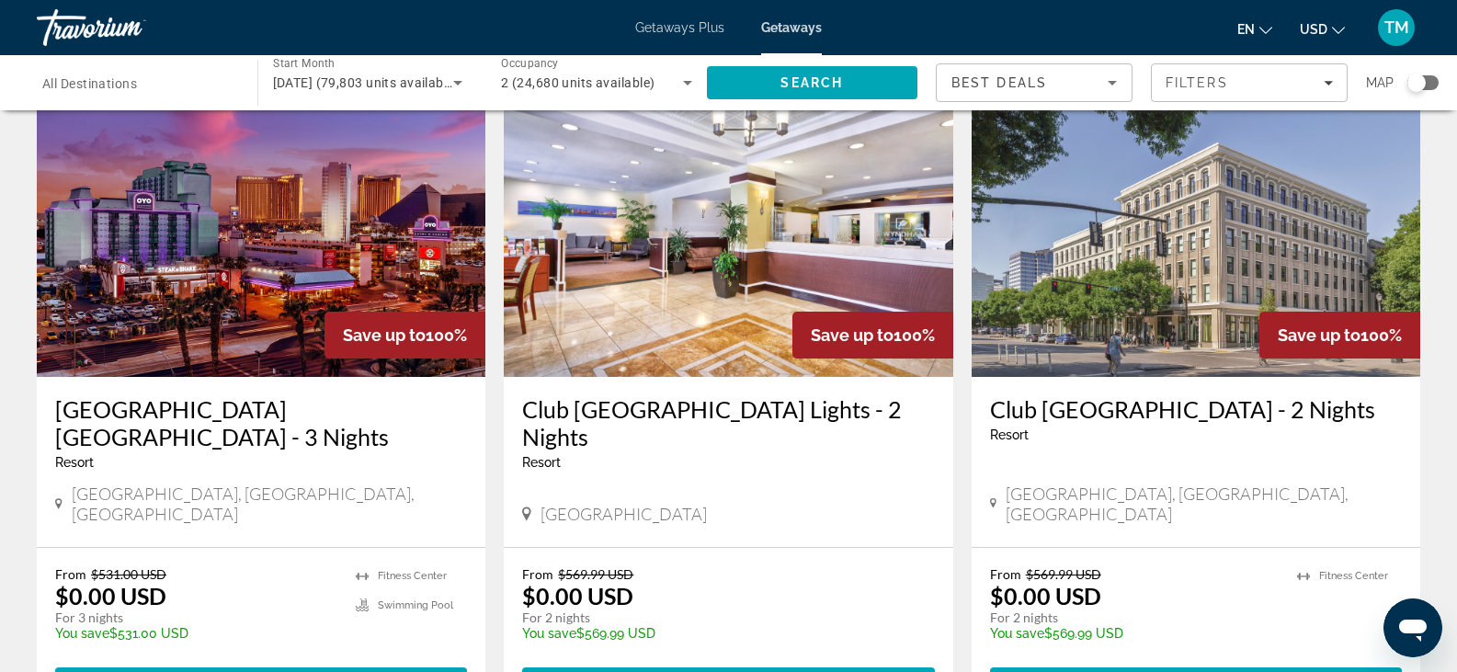
scroll to position [96, 0]
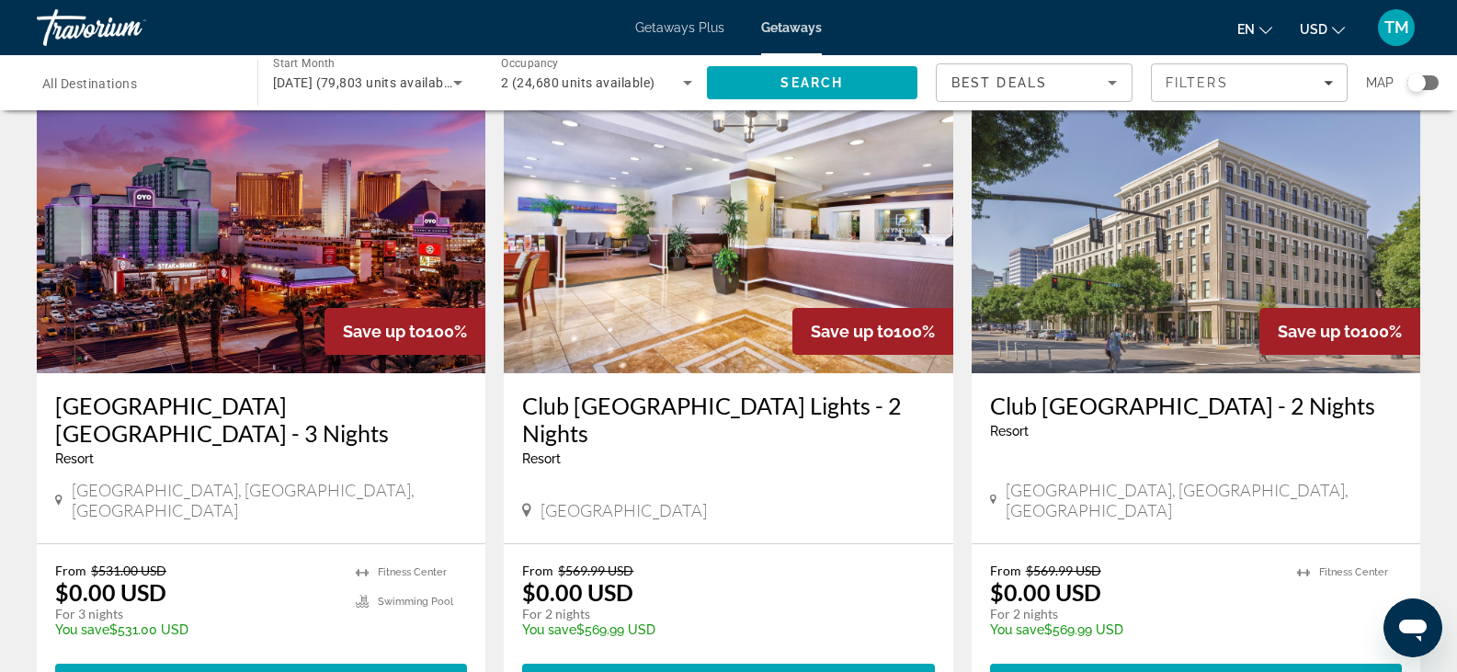
drag, startPoint x: 1436, startPoint y: 162, endPoint x: 1429, endPoint y: 233, distance: 71.2
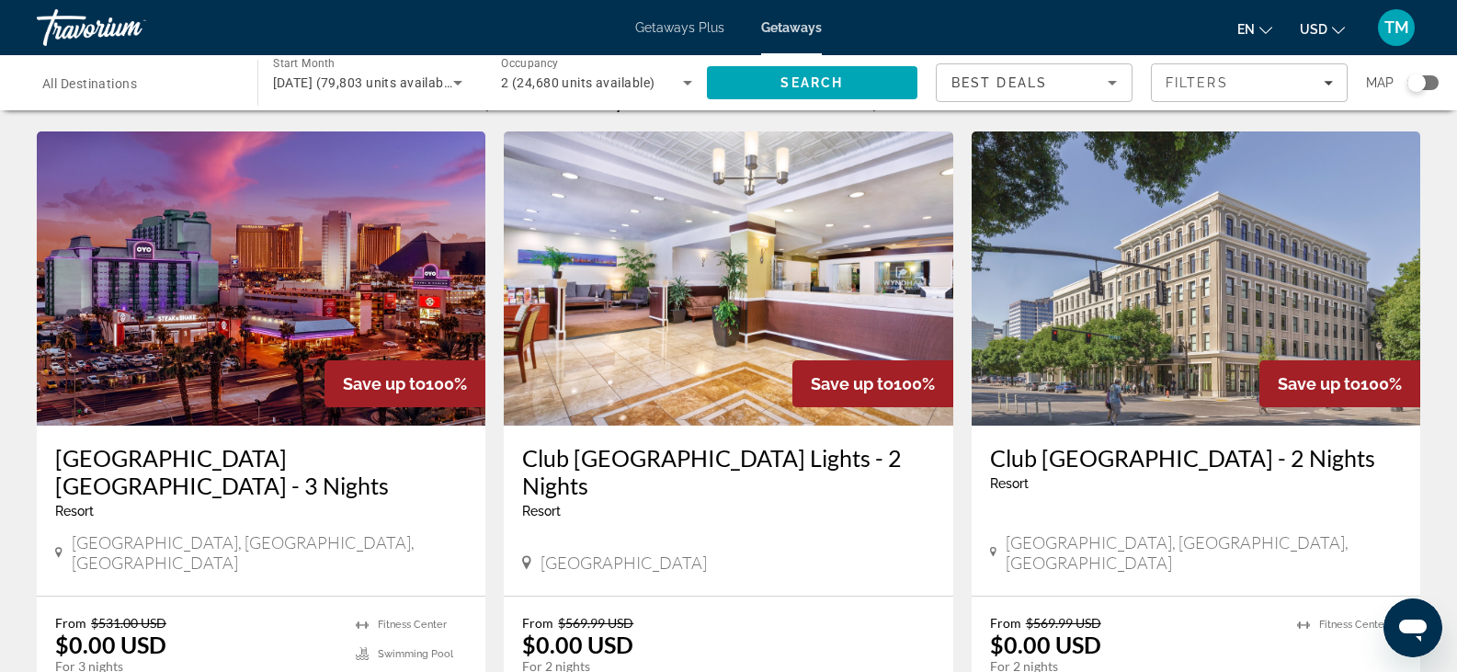
scroll to position [0, 0]
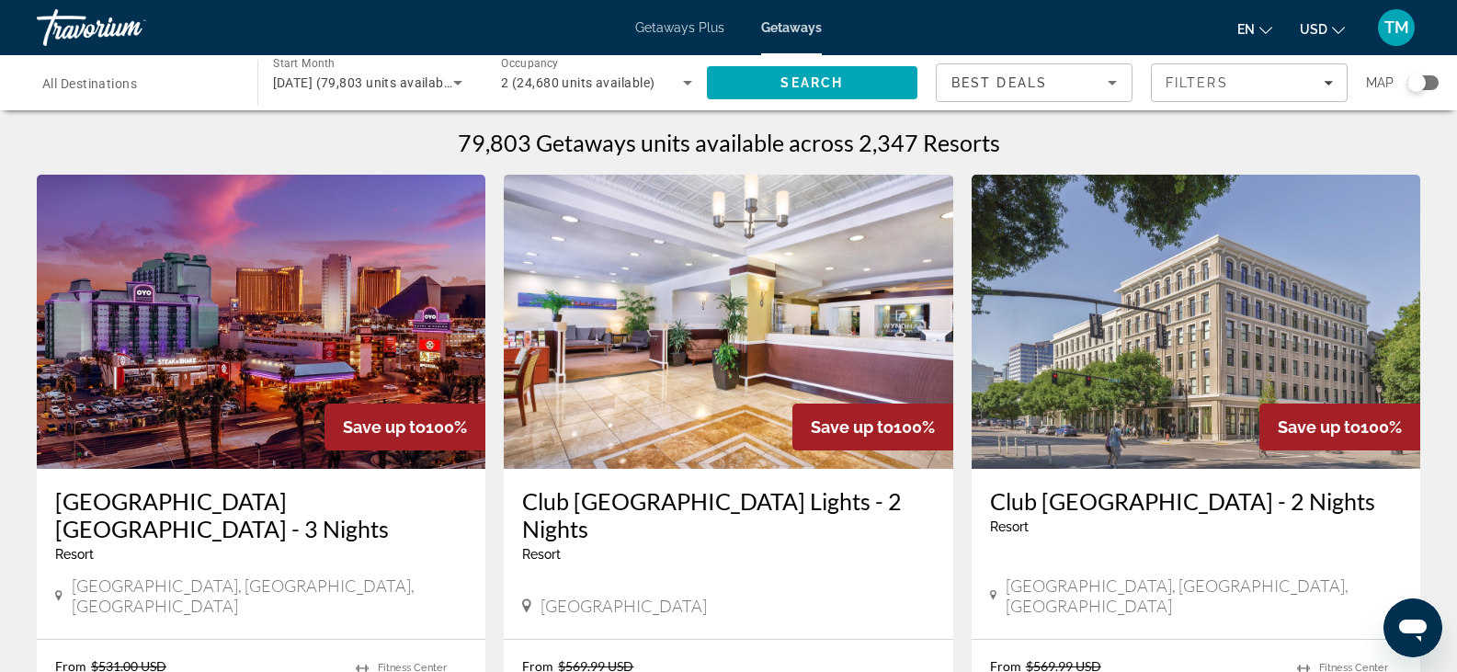
click at [157, 80] on input "Destination All Destinations" at bounding box center [137, 84] width 191 height 22
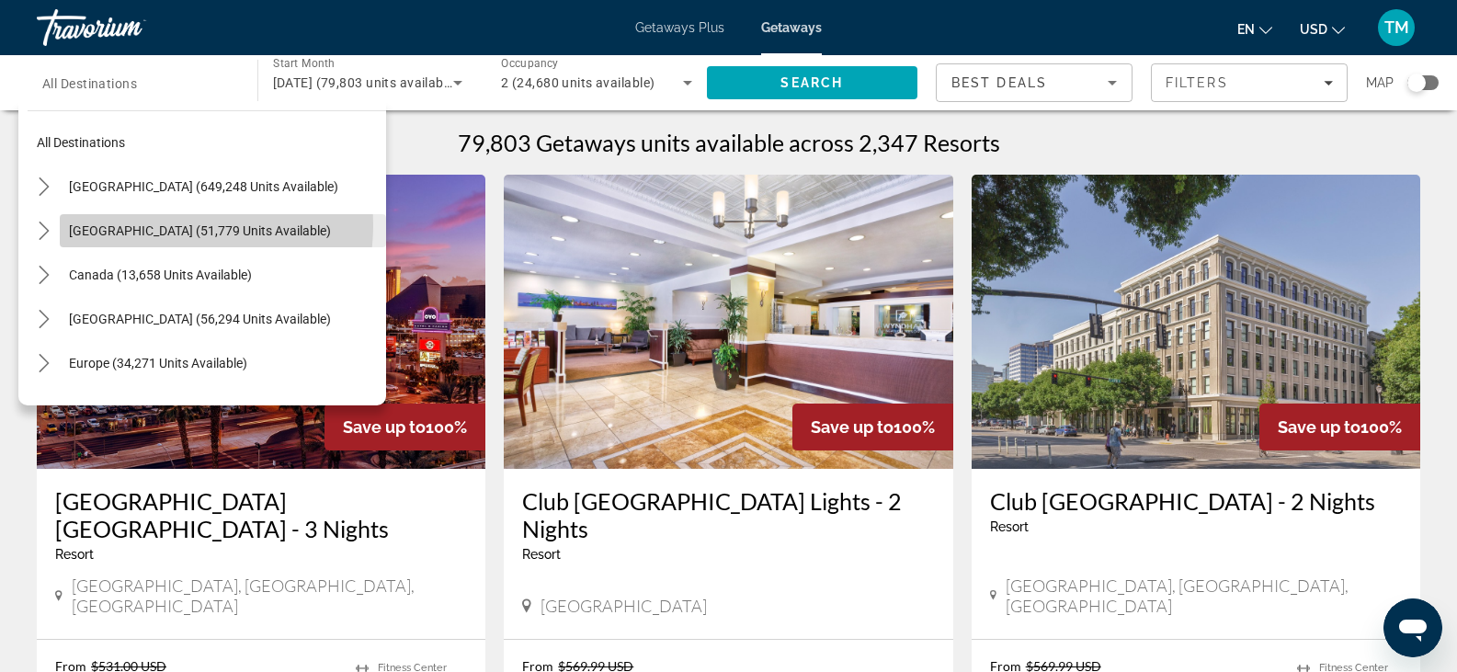
click at [169, 225] on span "[GEOGRAPHIC_DATA] (51,779 units available)" at bounding box center [200, 230] width 262 height 15
type input "**********"
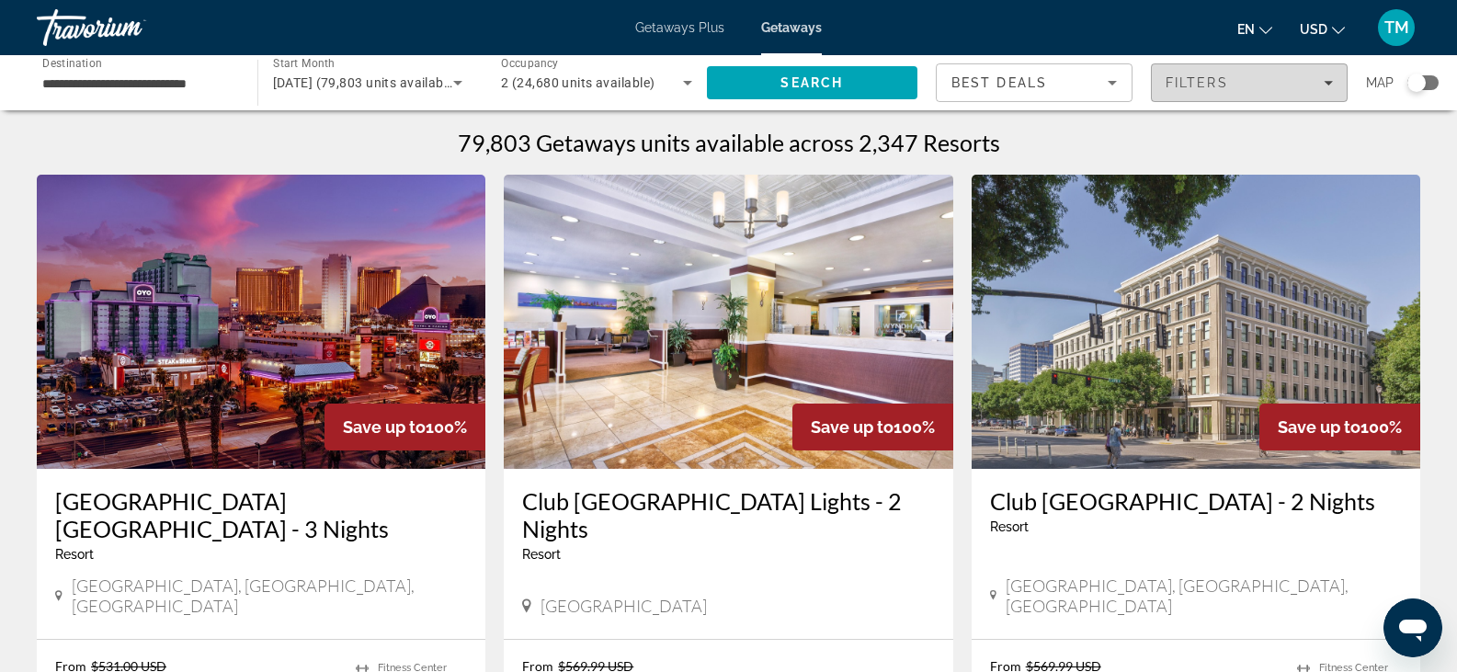
click at [1328, 76] on div "Filters" at bounding box center [1249, 82] width 167 height 15
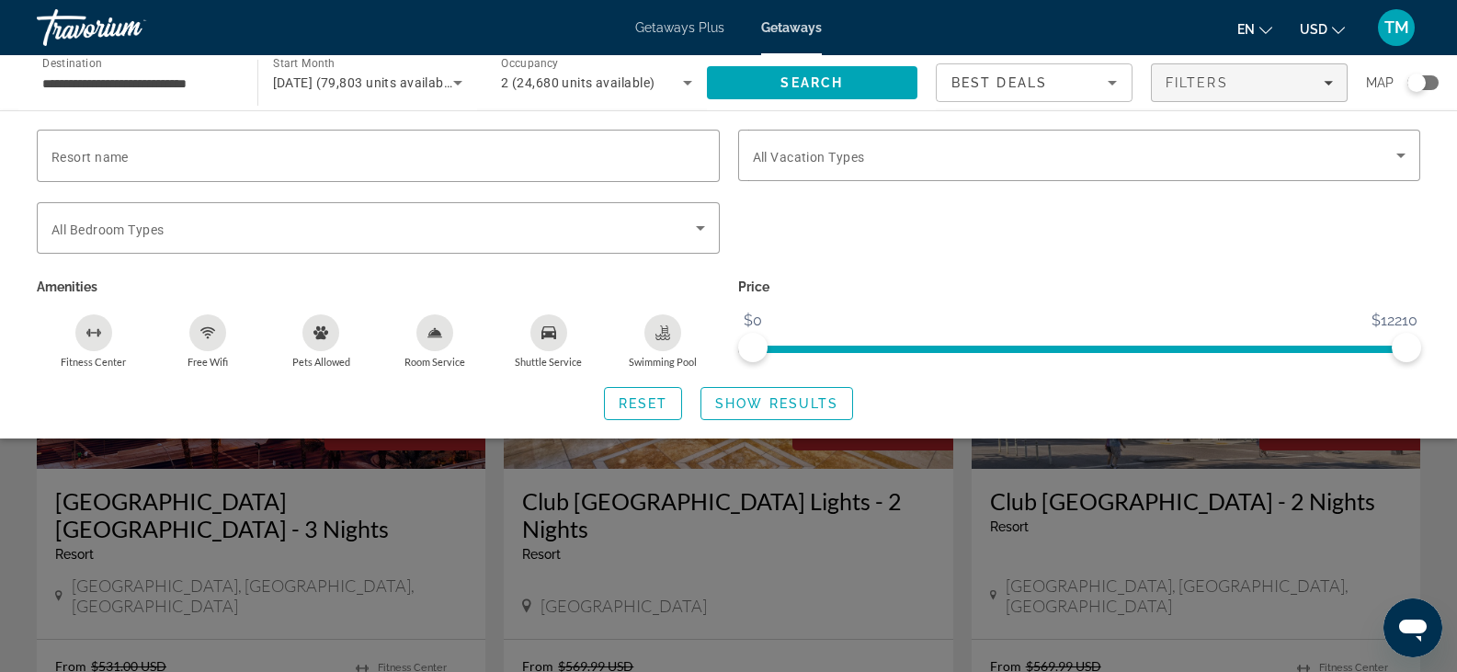
click at [665, 337] on icon "Swimming Pool" at bounding box center [663, 339] width 15 height 4
click at [202, 336] on icon "Free Wifi" at bounding box center [207, 332] width 15 height 15
click at [639, 397] on span "Reset" at bounding box center [644, 403] width 50 height 15
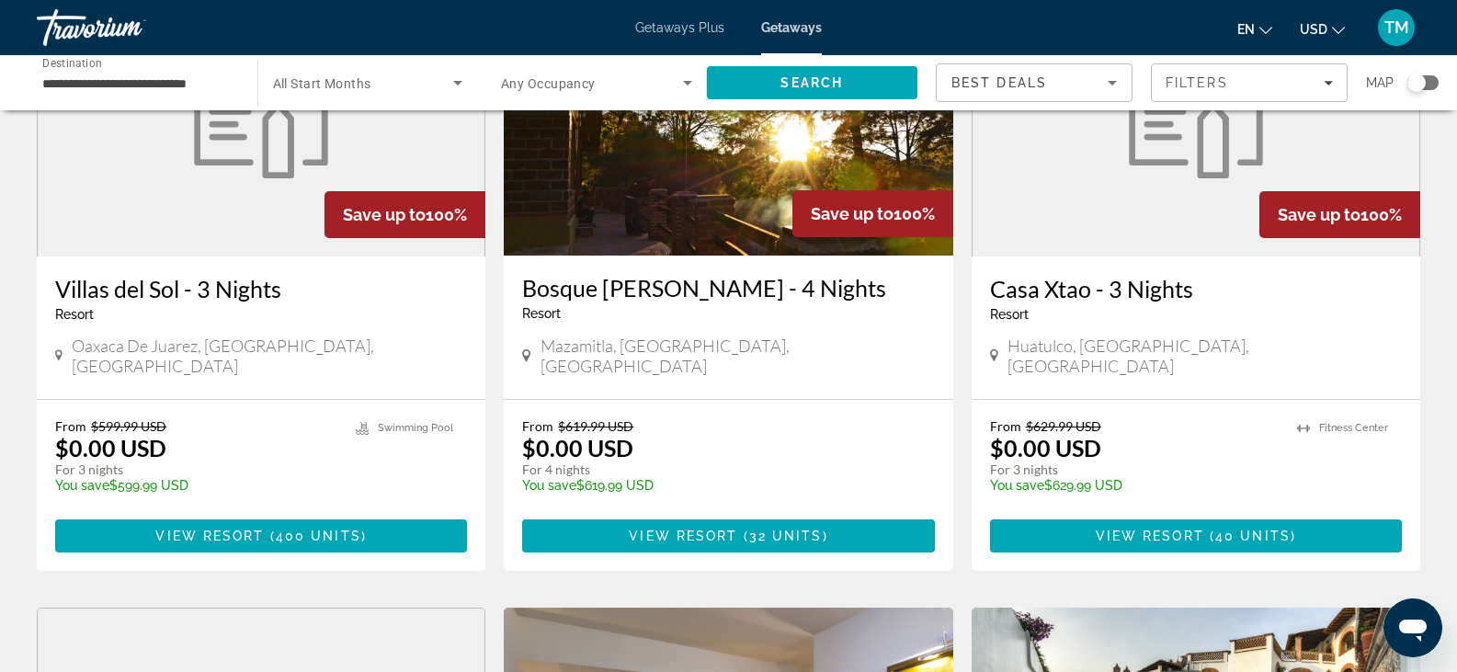
scroll to position [210, 0]
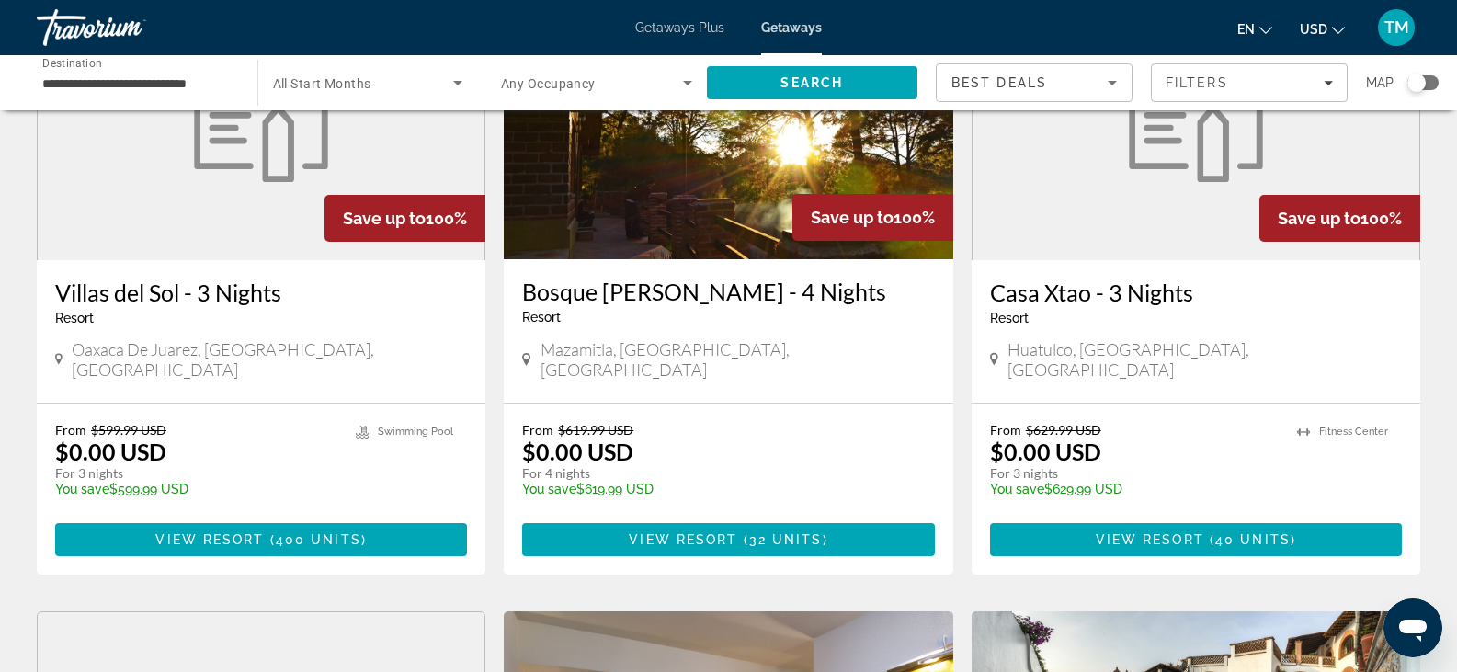
drag, startPoint x: 1443, startPoint y: 141, endPoint x: 1420, endPoint y: 237, distance: 99.5
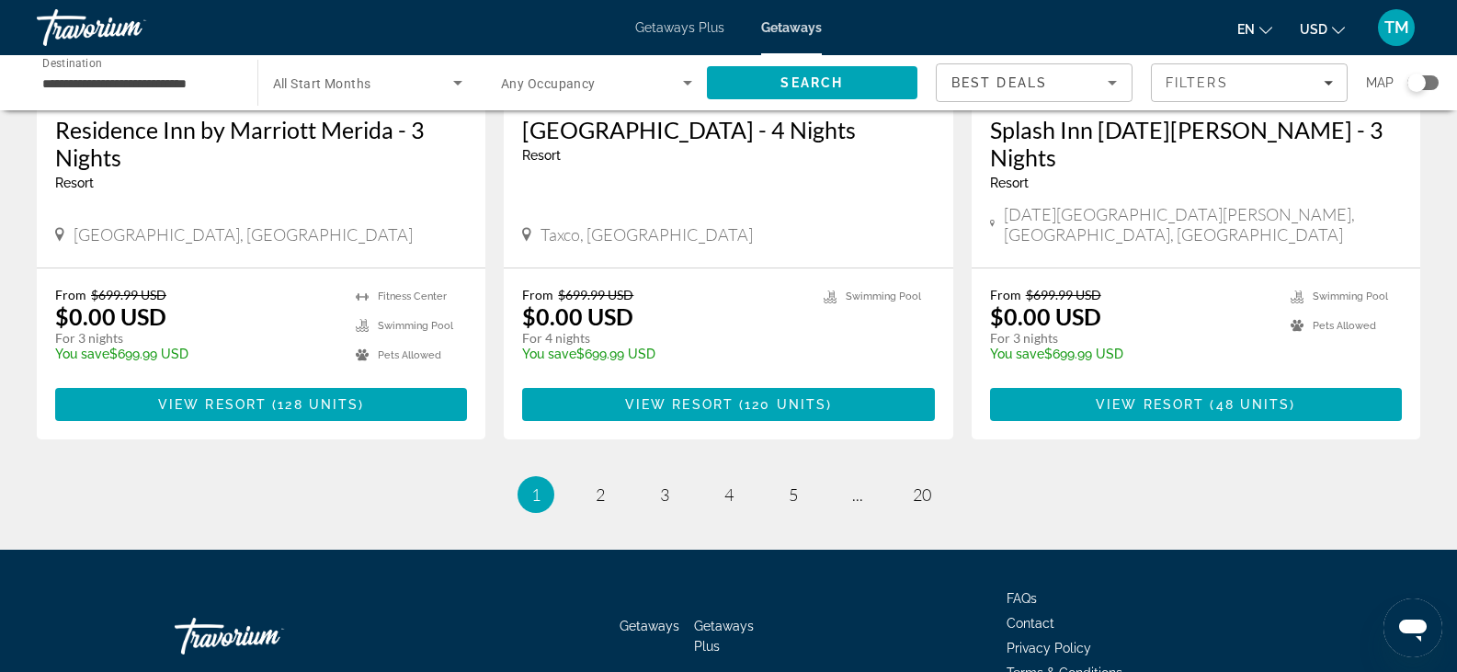
scroll to position [2359, 0]
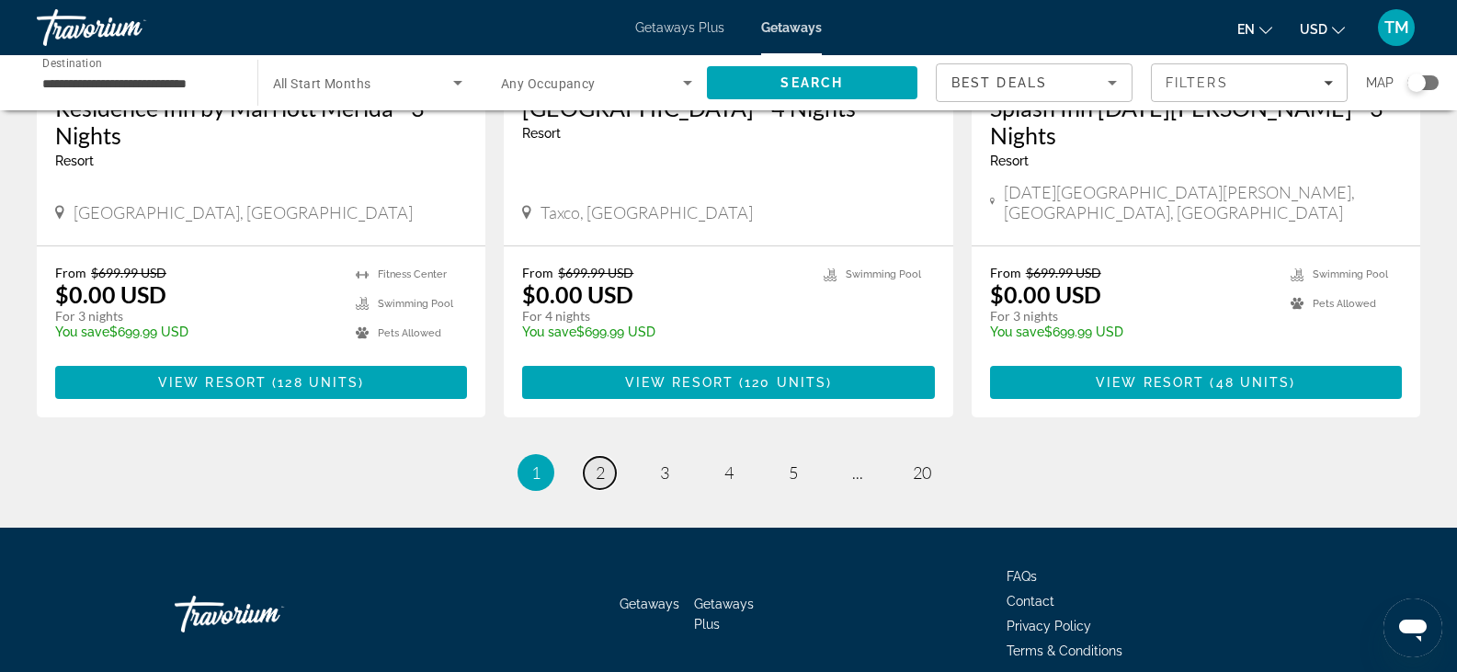
click at [608, 457] on link "page 2" at bounding box center [600, 473] width 32 height 32
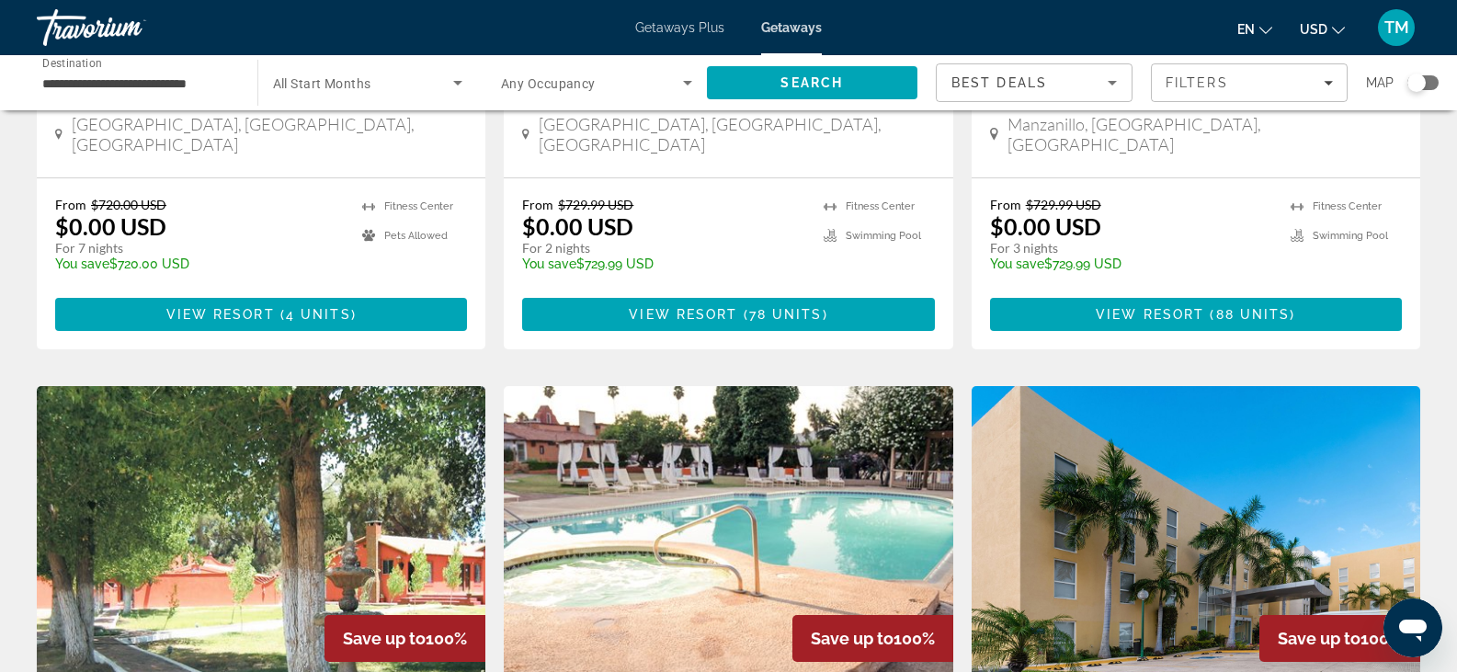
scroll to position [2275, 0]
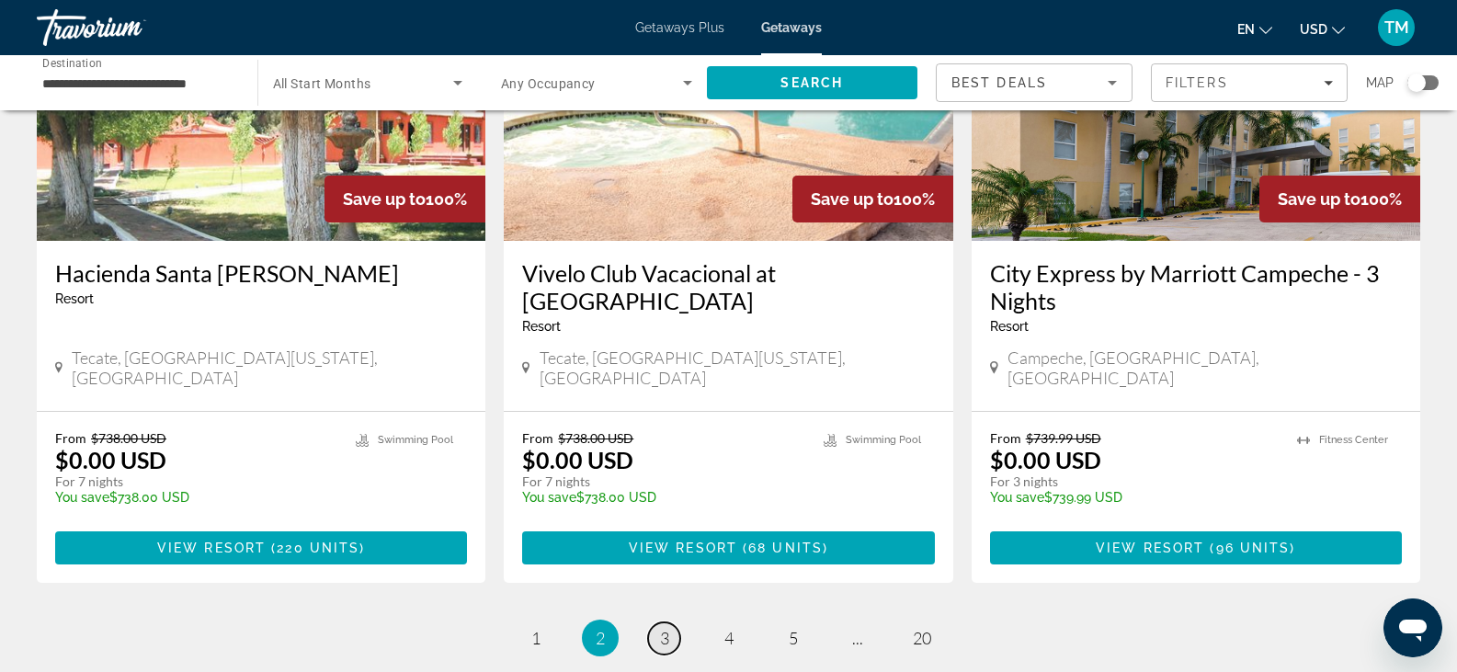
click at [660, 628] on span "3" at bounding box center [664, 638] width 9 height 20
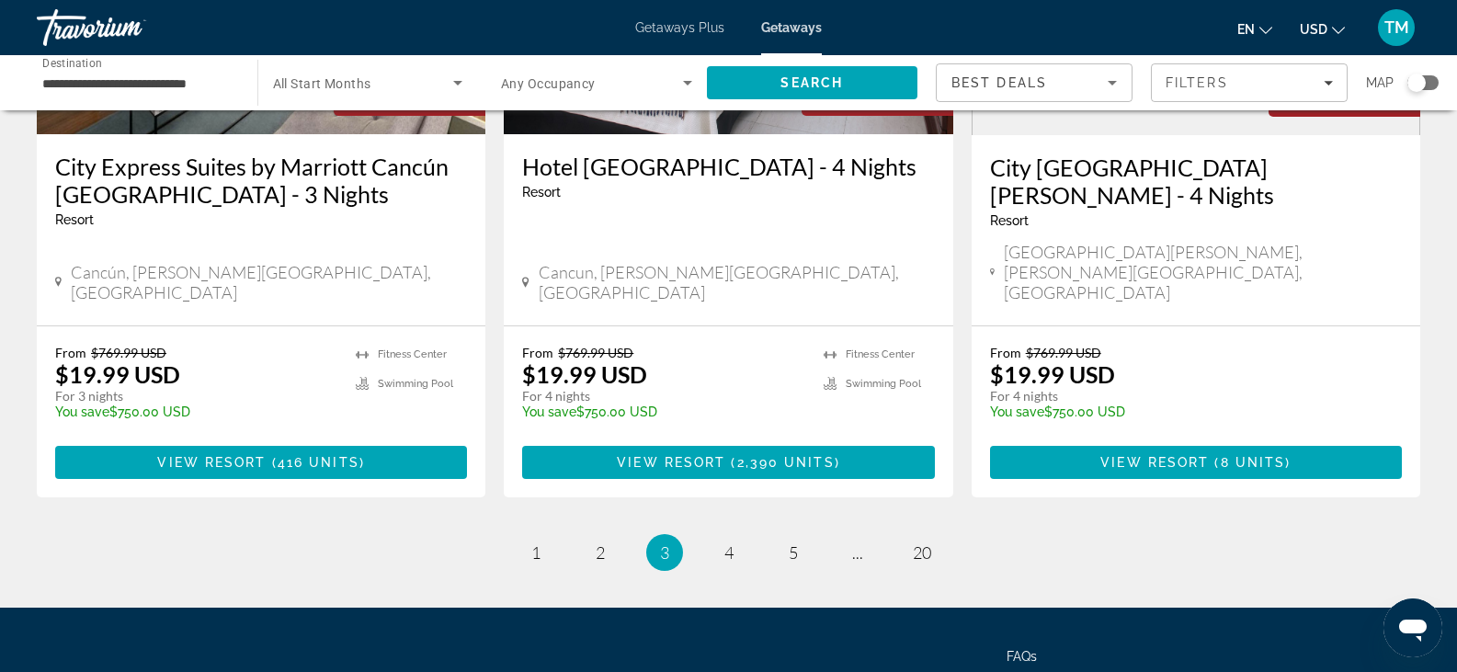
scroll to position [2385, 0]
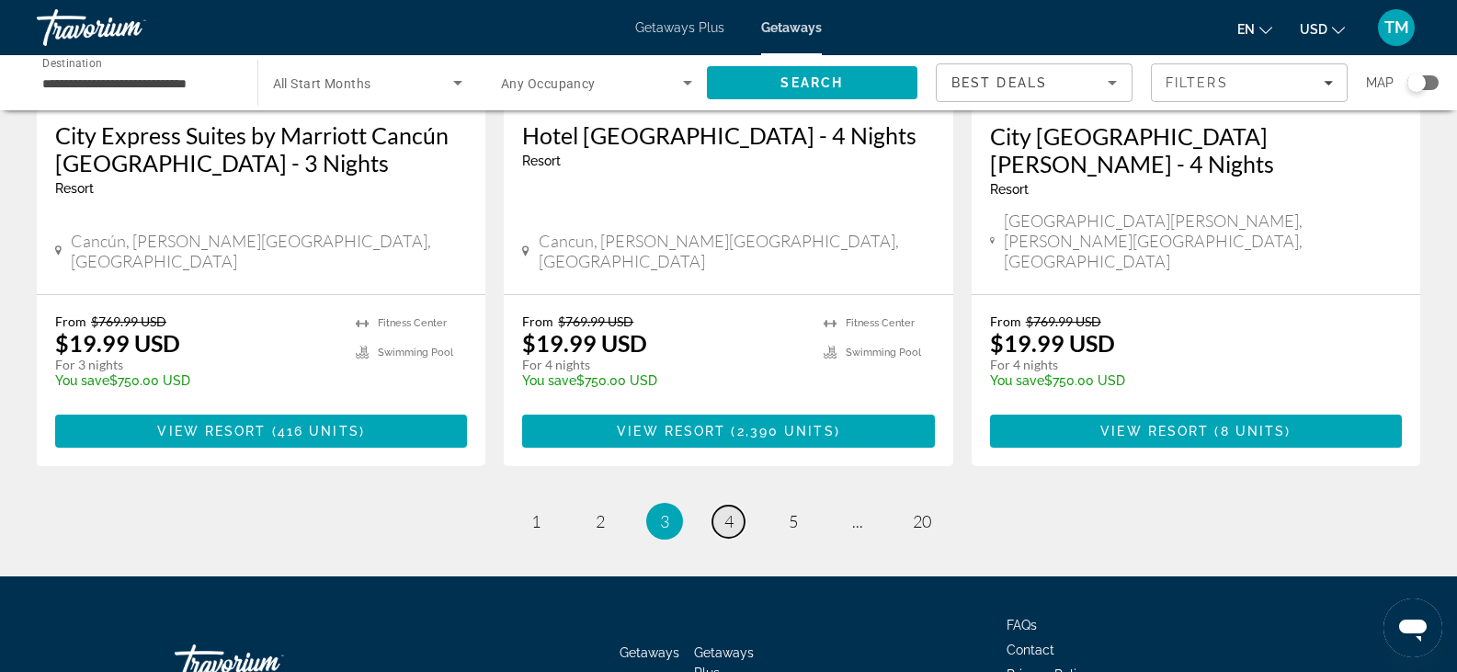
click at [728, 511] on span "4" at bounding box center [728, 521] width 9 height 20
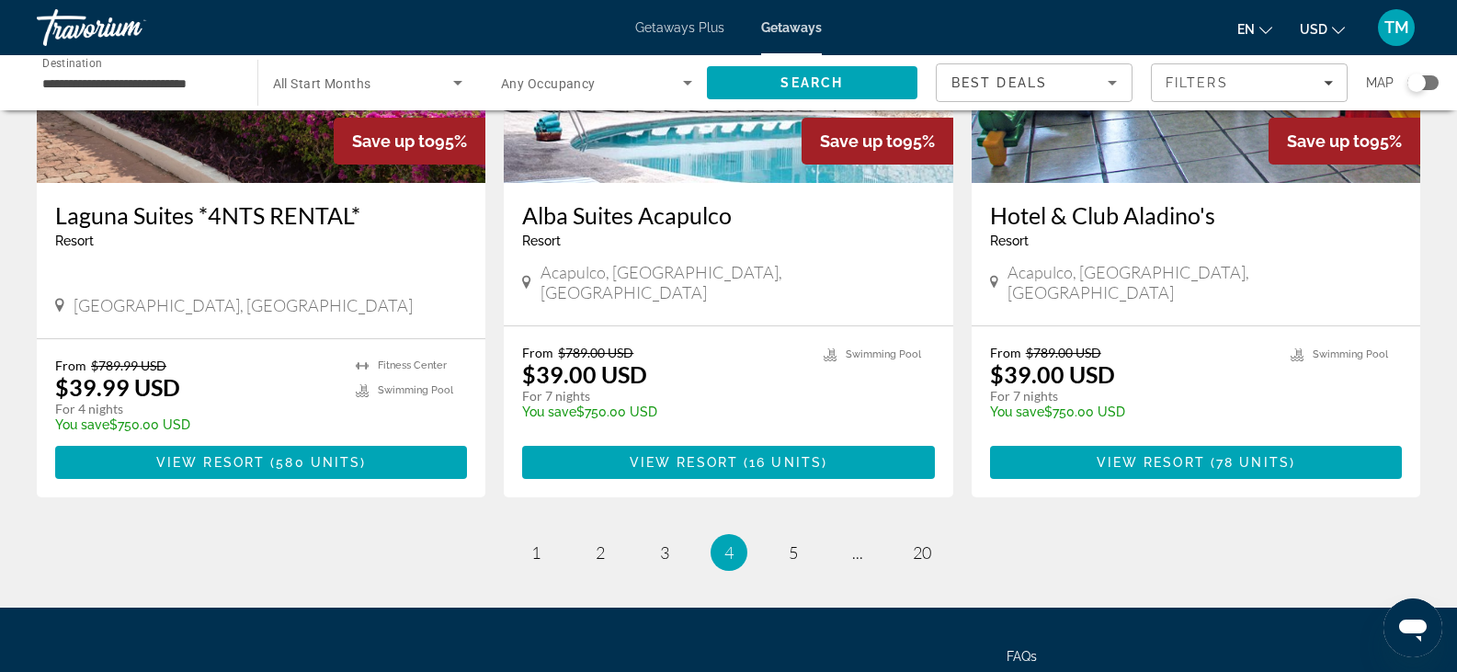
scroll to position [2349, 0]
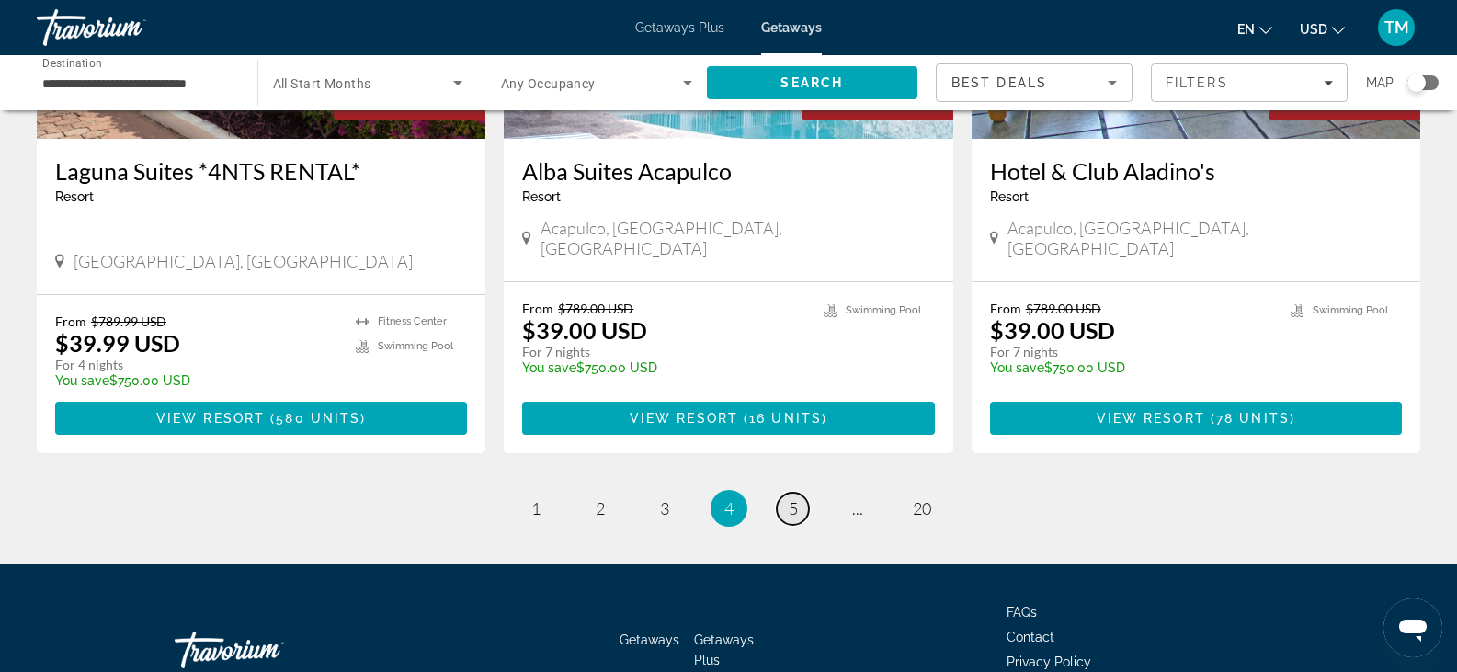
click at [795, 498] on span "5" at bounding box center [793, 508] width 9 height 20
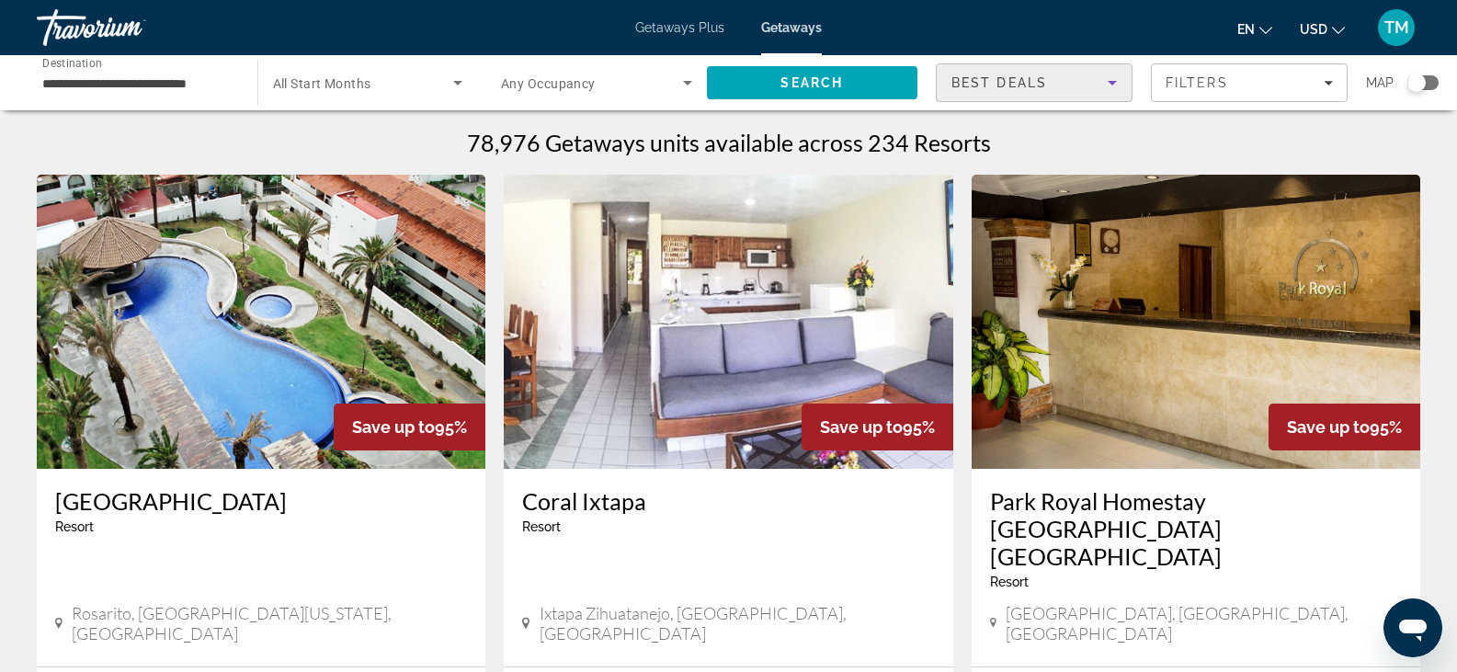
click at [1117, 79] on icon "Sort by" at bounding box center [1112, 83] width 22 height 22
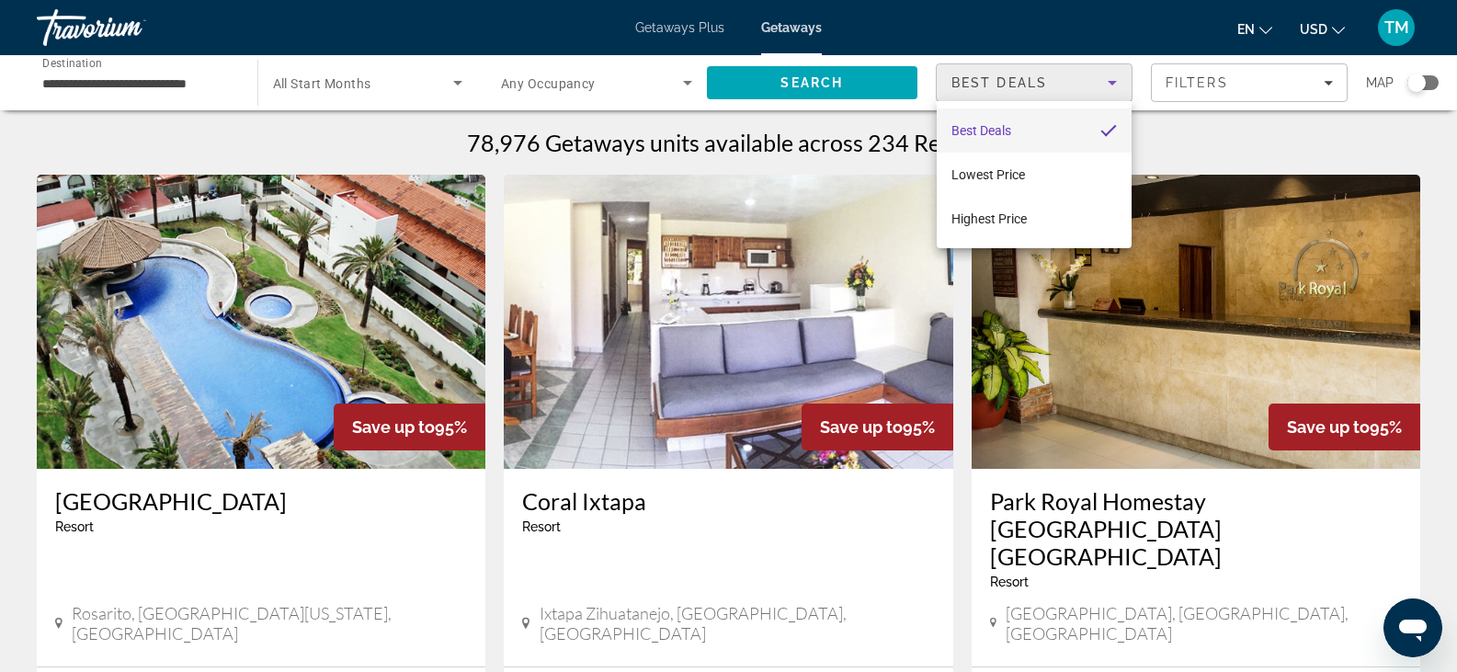
click at [1370, 142] on div at bounding box center [728, 336] width 1457 height 672
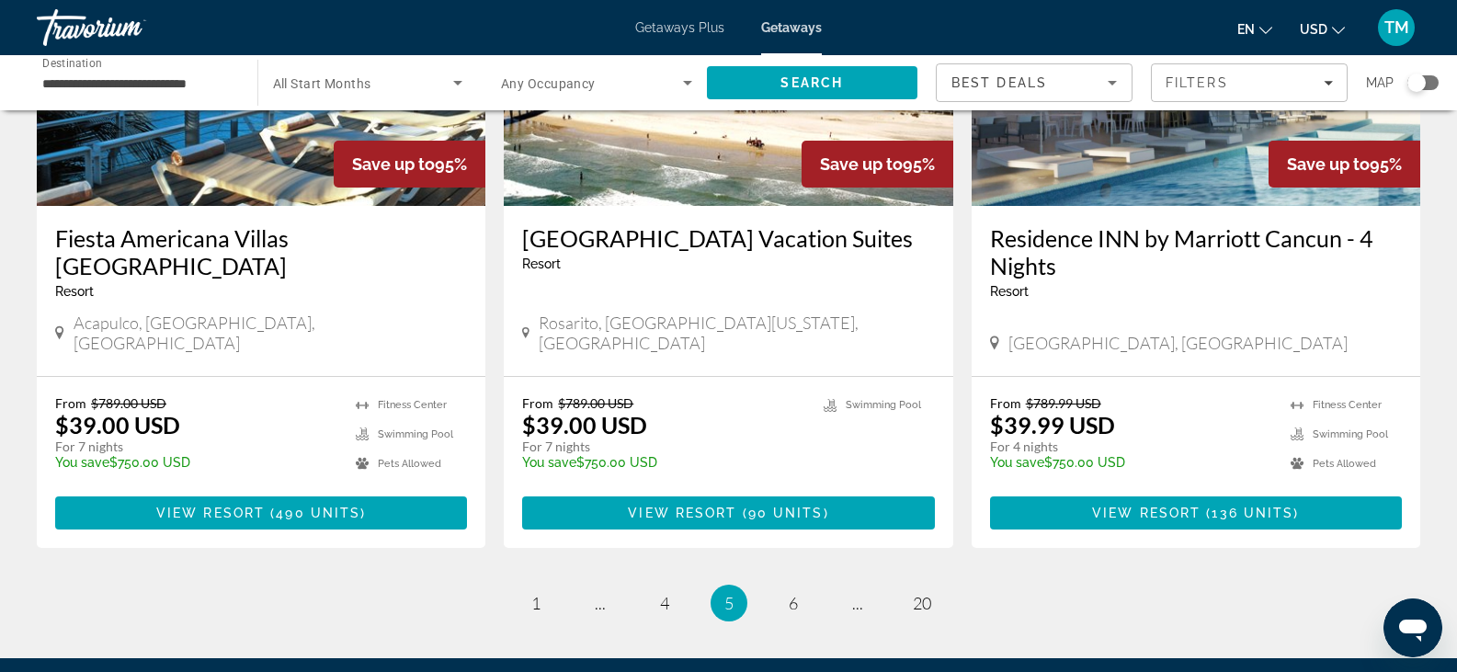
scroll to position [2355, 0]
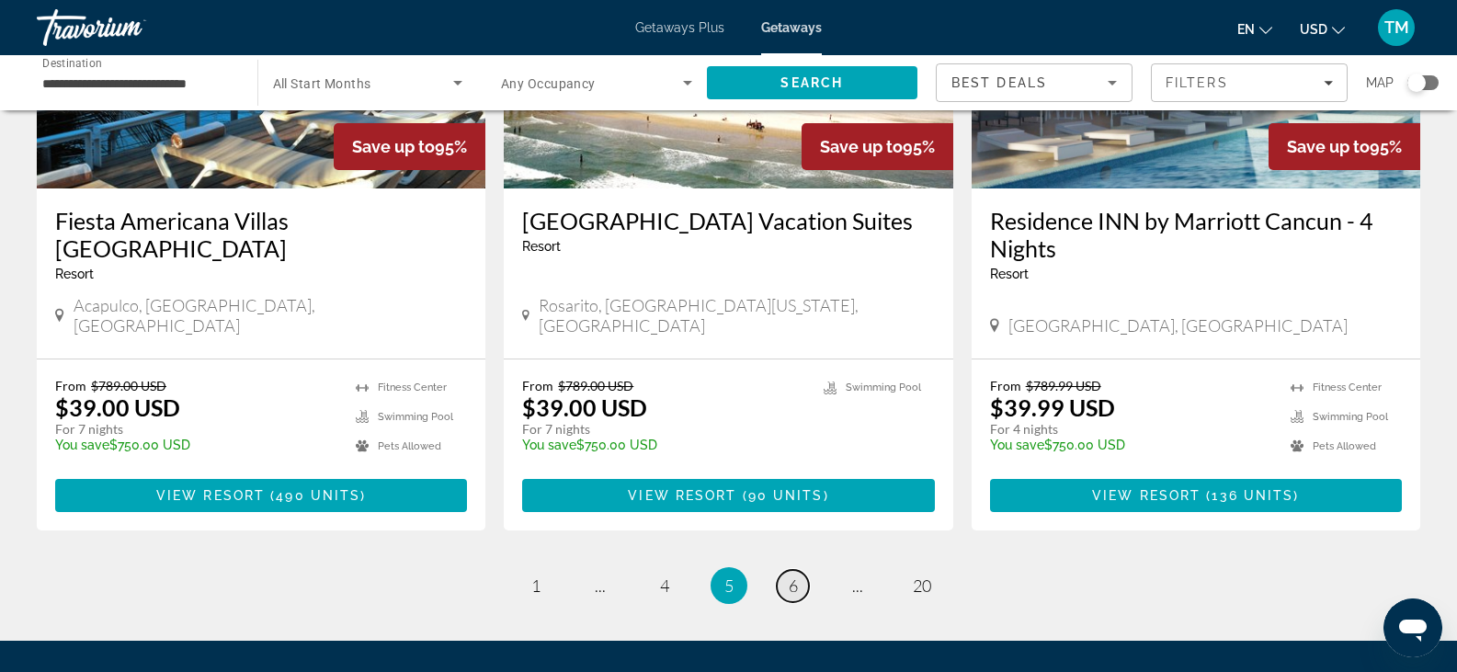
click at [789, 576] on span "6" at bounding box center [793, 586] width 9 height 20
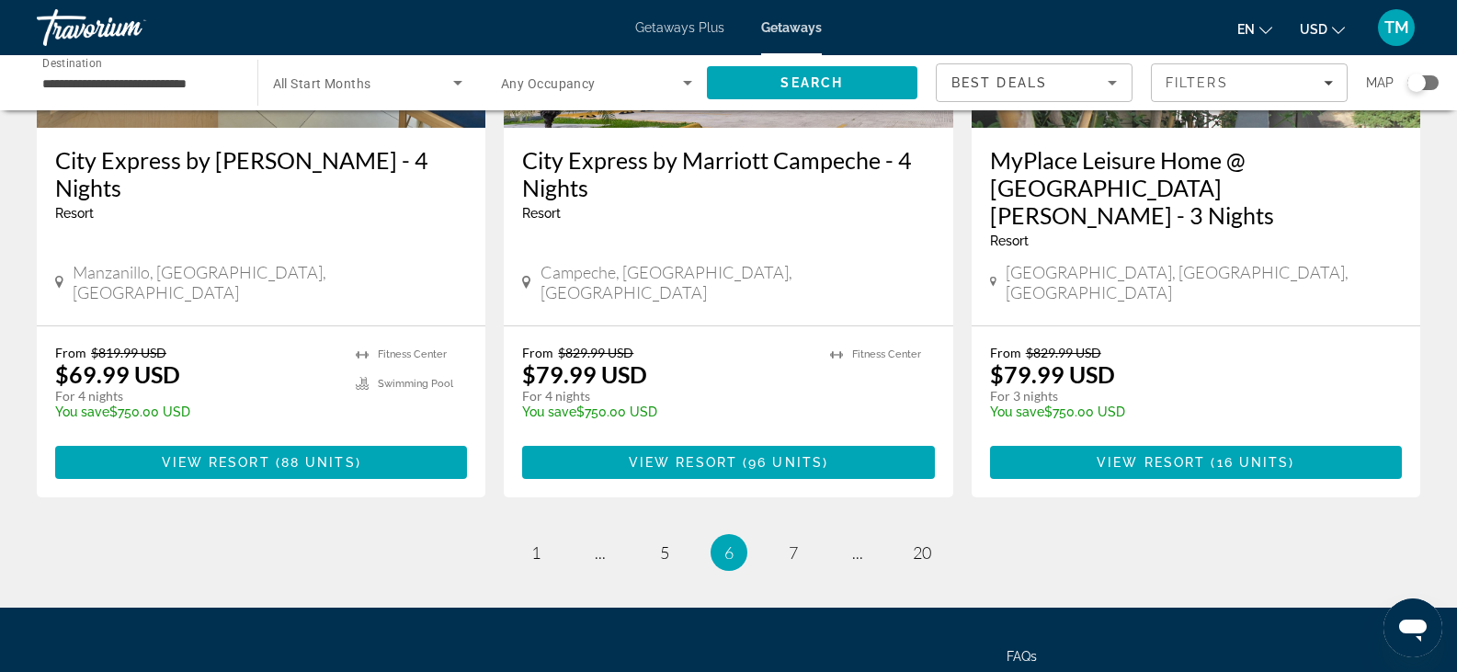
scroll to position [2385, 0]
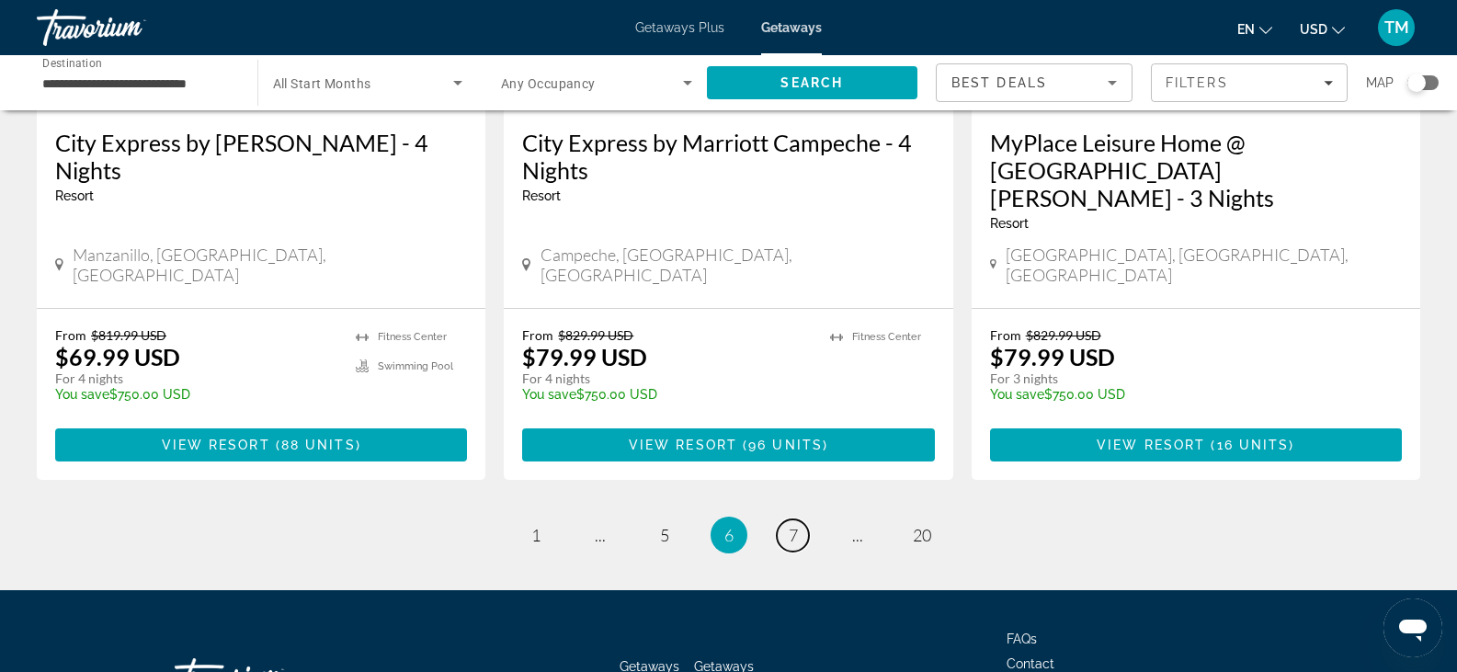
click at [794, 525] on span "7" at bounding box center [793, 535] width 9 height 20
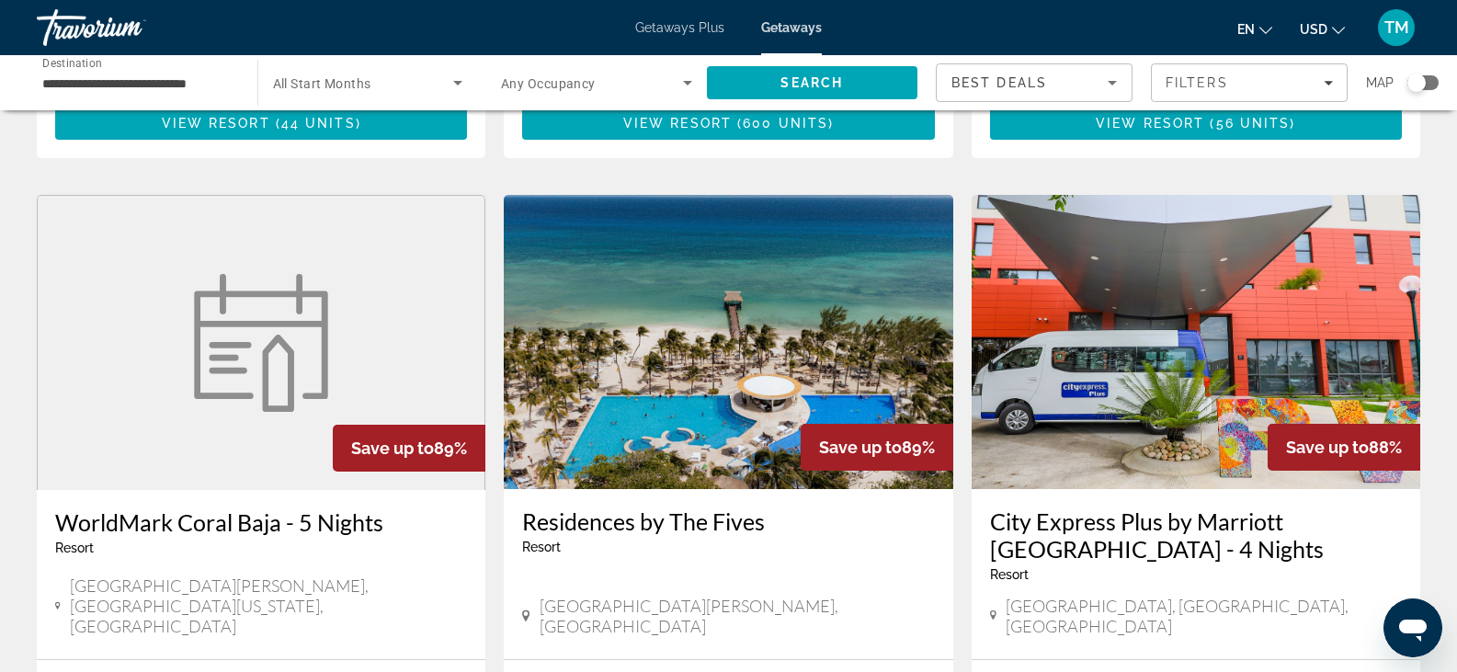
scroll to position [736, 0]
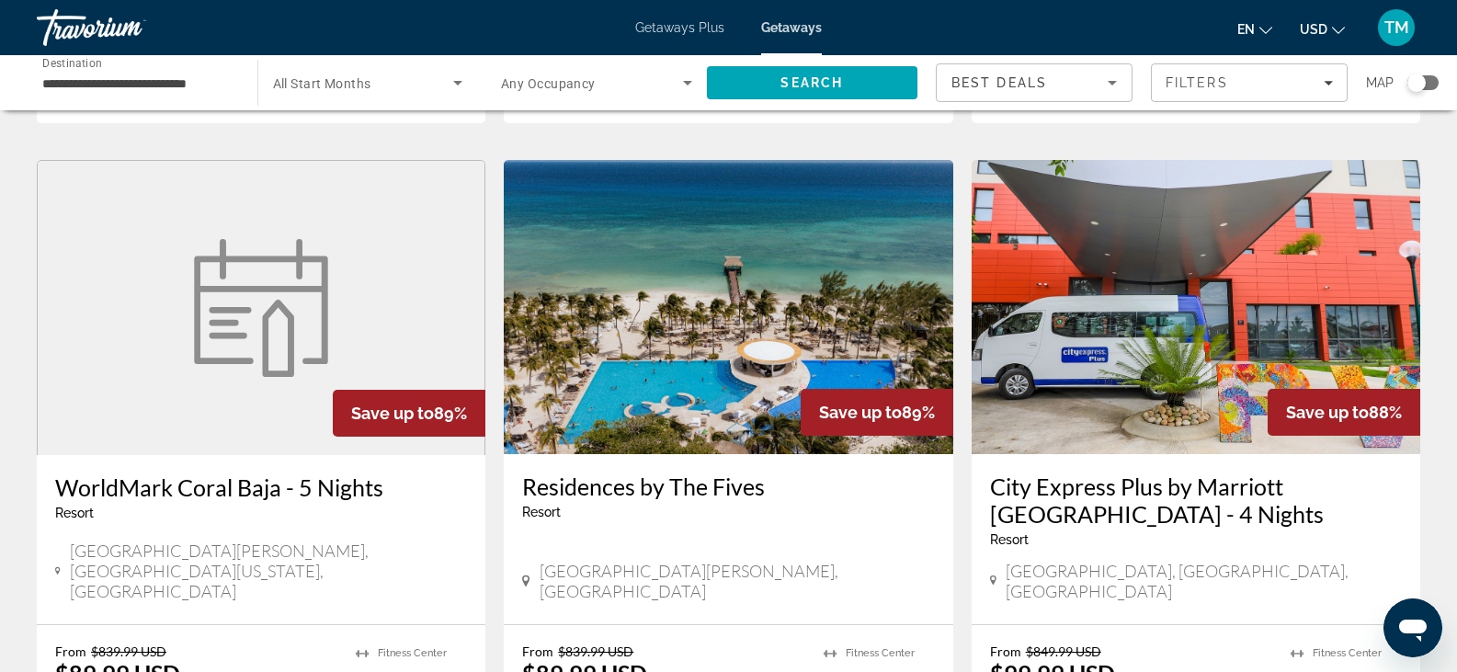
click at [767, 258] on img "Main content" at bounding box center [728, 307] width 449 height 294
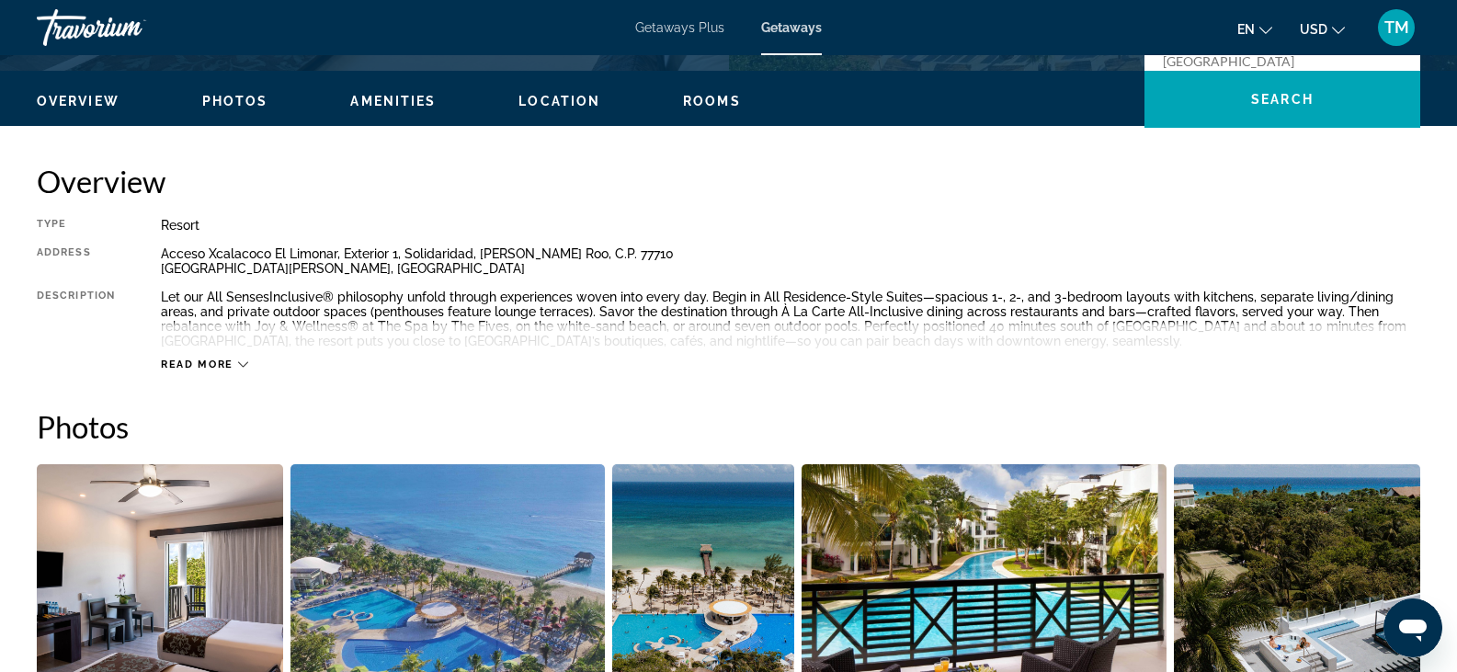
scroll to position [541, 0]
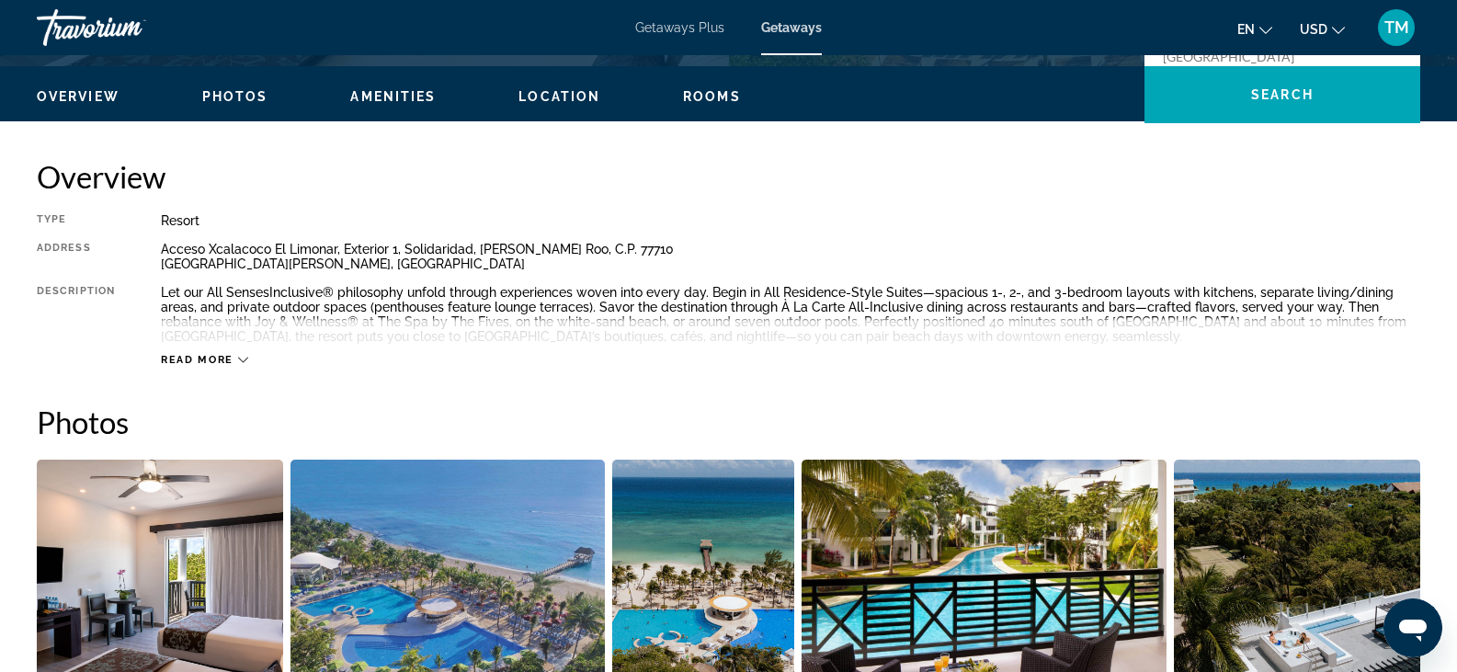
click at [206, 361] on span "Read more" at bounding box center [197, 360] width 73 height 12
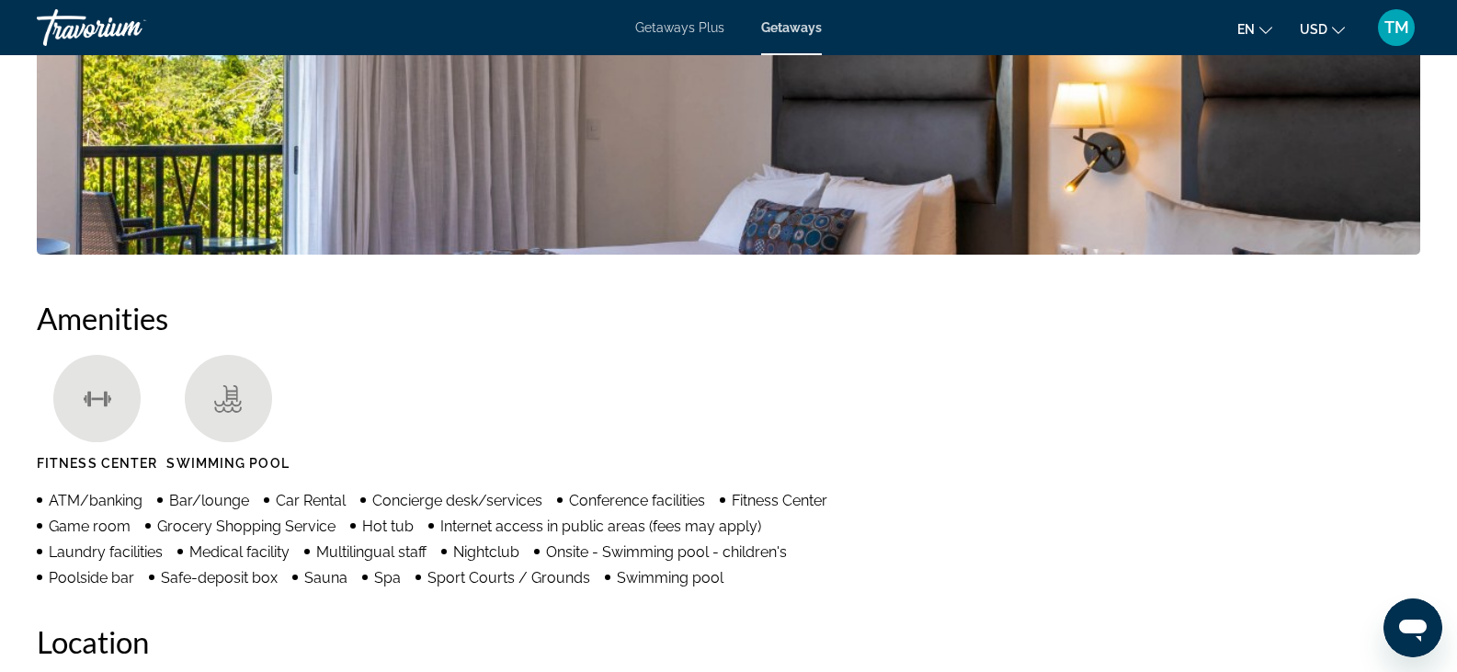
scroll to position [0, 0]
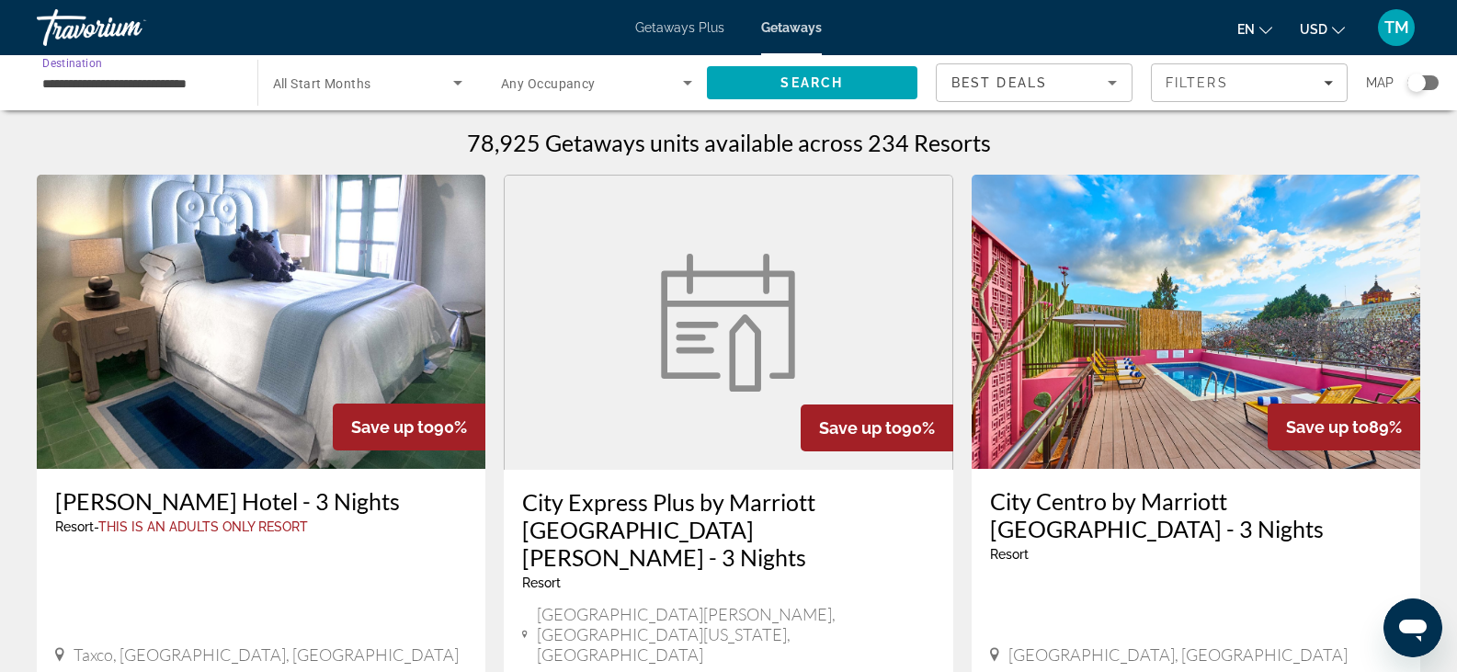
click at [184, 86] on input "**********" at bounding box center [137, 84] width 191 height 22
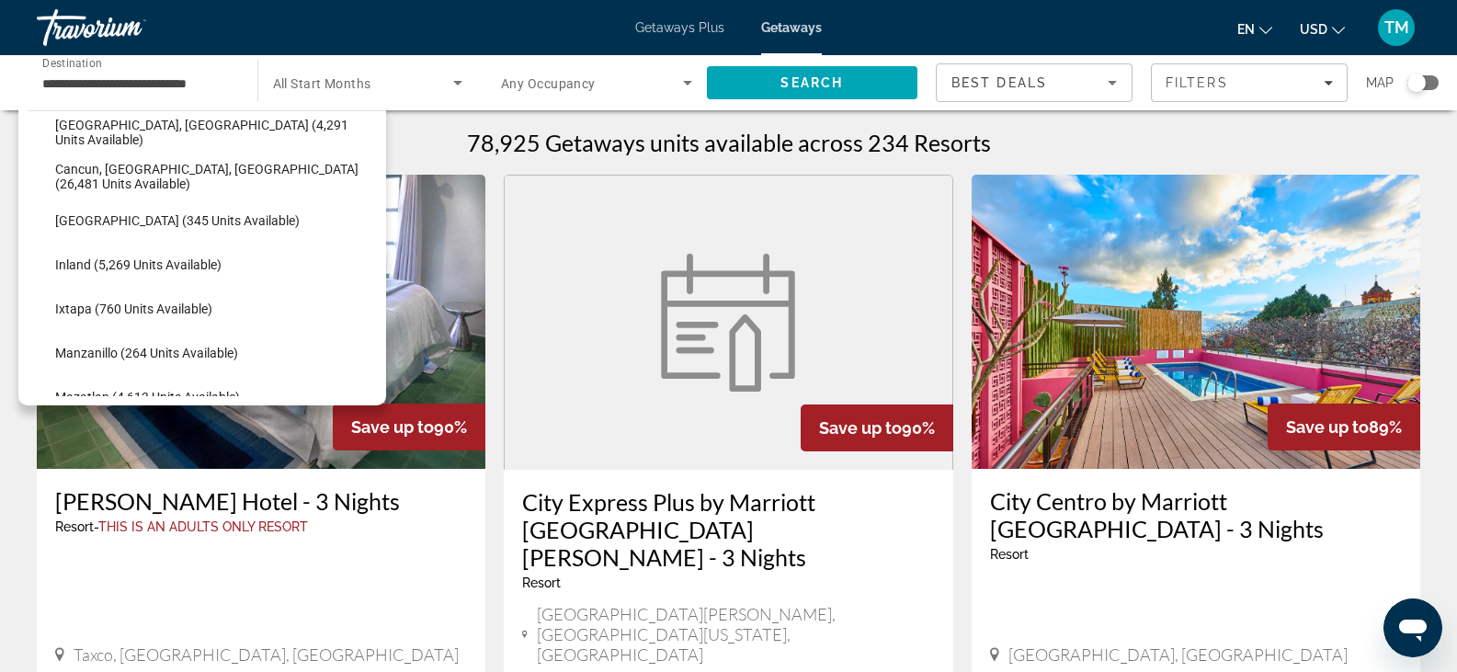
scroll to position [191, 0]
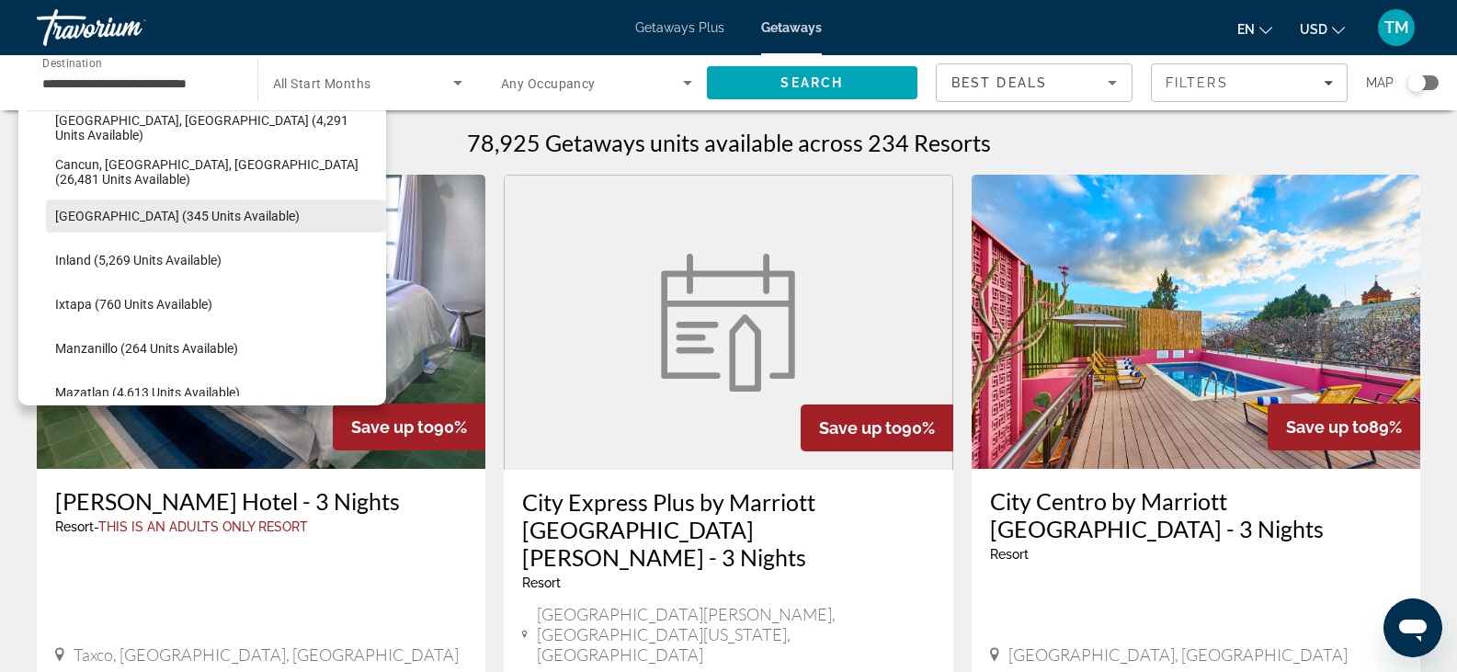
click at [193, 211] on span "[GEOGRAPHIC_DATA] (345 units available)" at bounding box center [177, 216] width 245 height 15
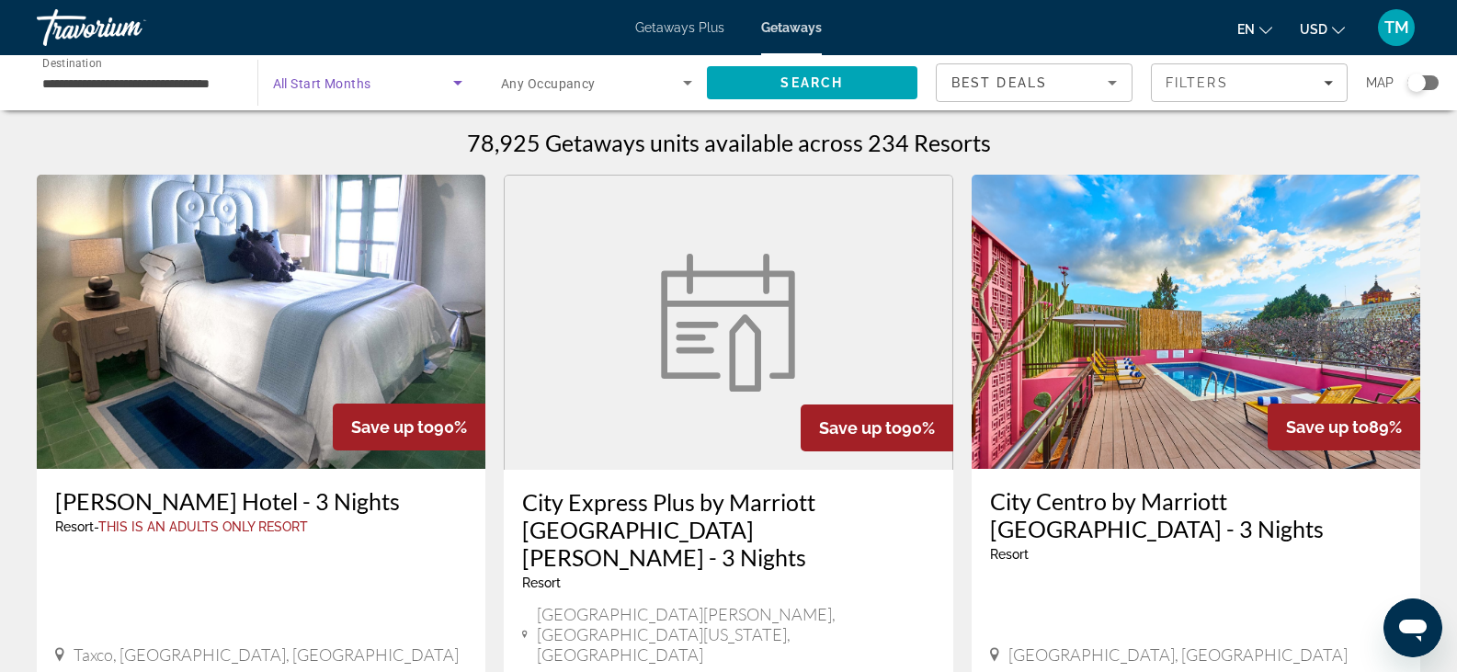
click at [460, 83] on icon "Search widget" at bounding box center [457, 83] width 9 height 5
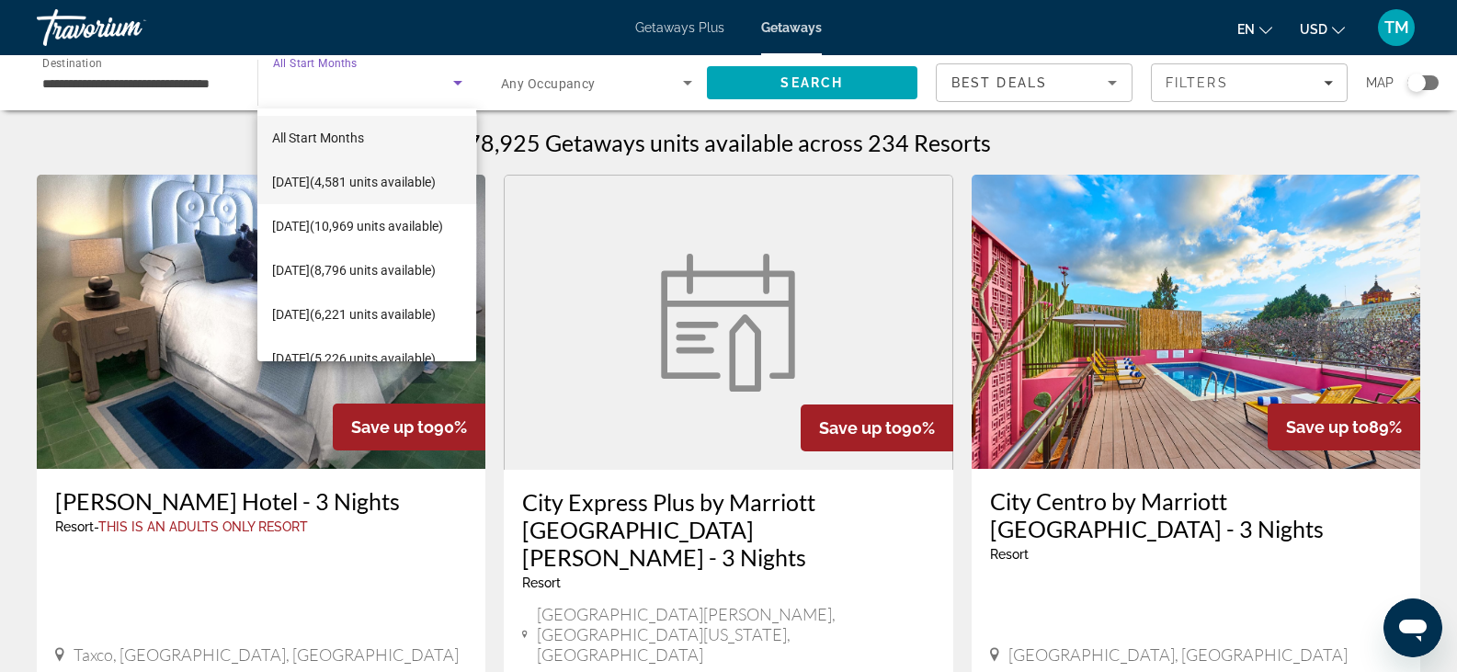
click at [380, 171] on span "[DATE] (4,581 units available)" at bounding box center [354, 182] width 164 height 22
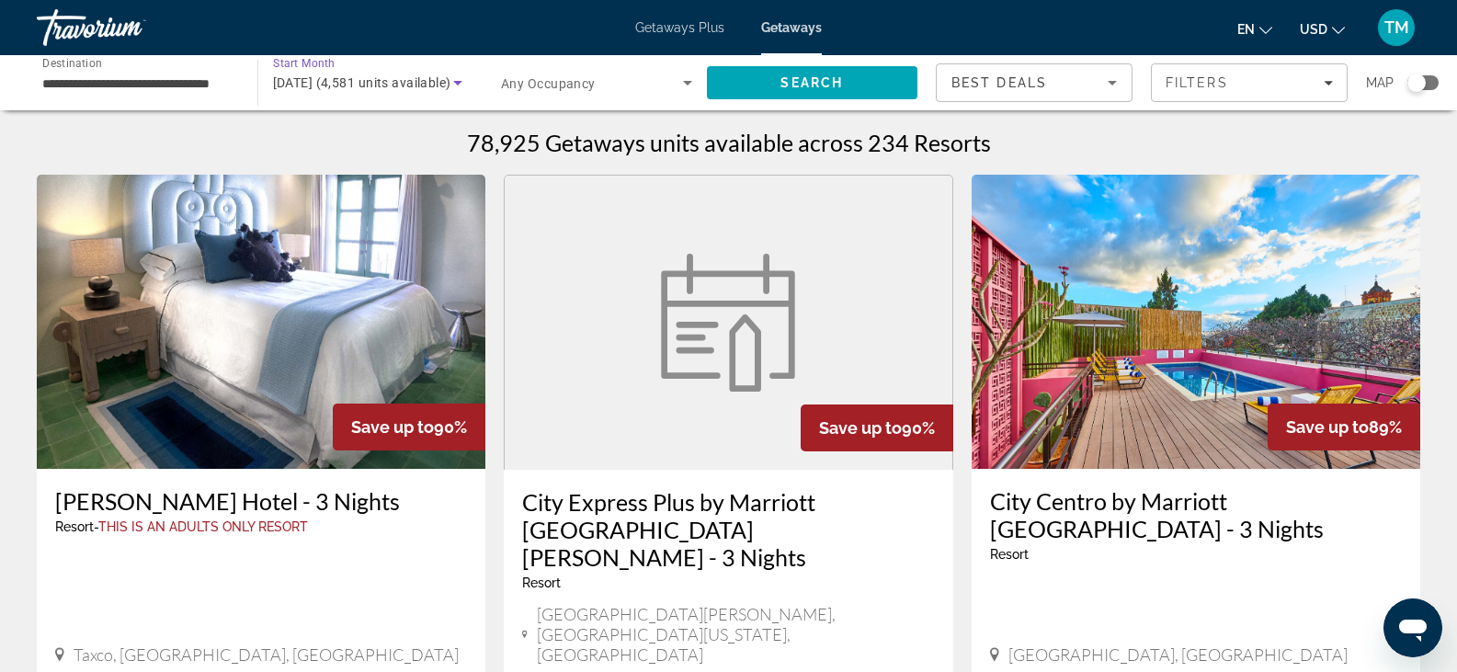
click at [686, 80] on icon "Search widget" at bounding box center [688, 83] width 22 height 22
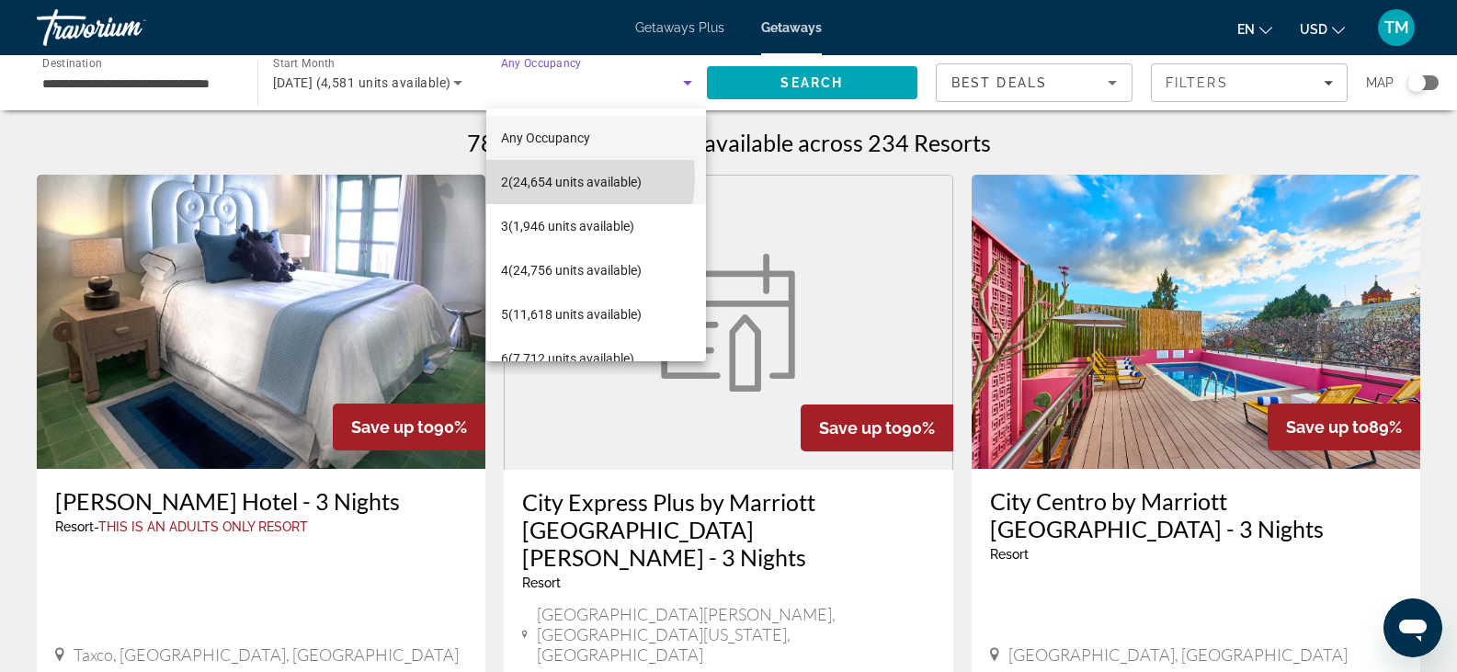
click at [552, 177] on span "2 (24,654 units available)" at bounding box center [571, 182] width 141 height 22
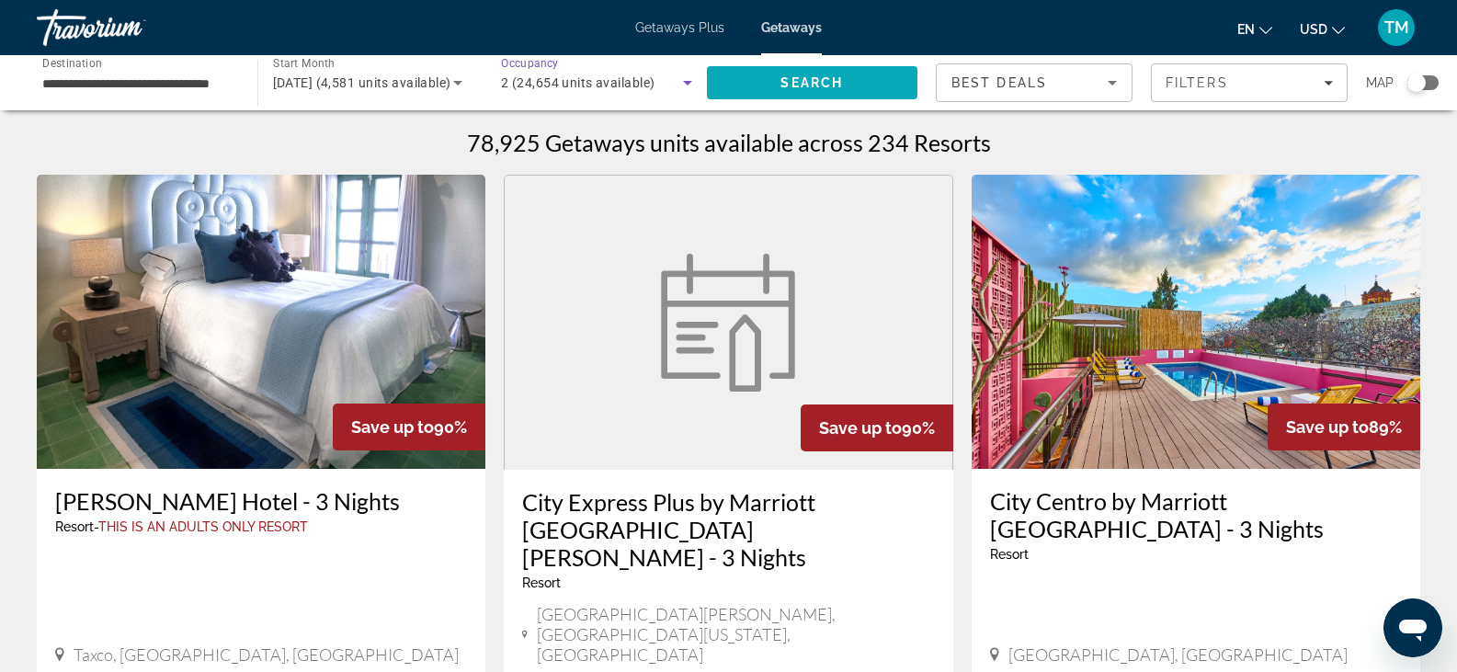
click at [802, 78] on span "Search" at bounding box center [812, 82] width 63 height 15
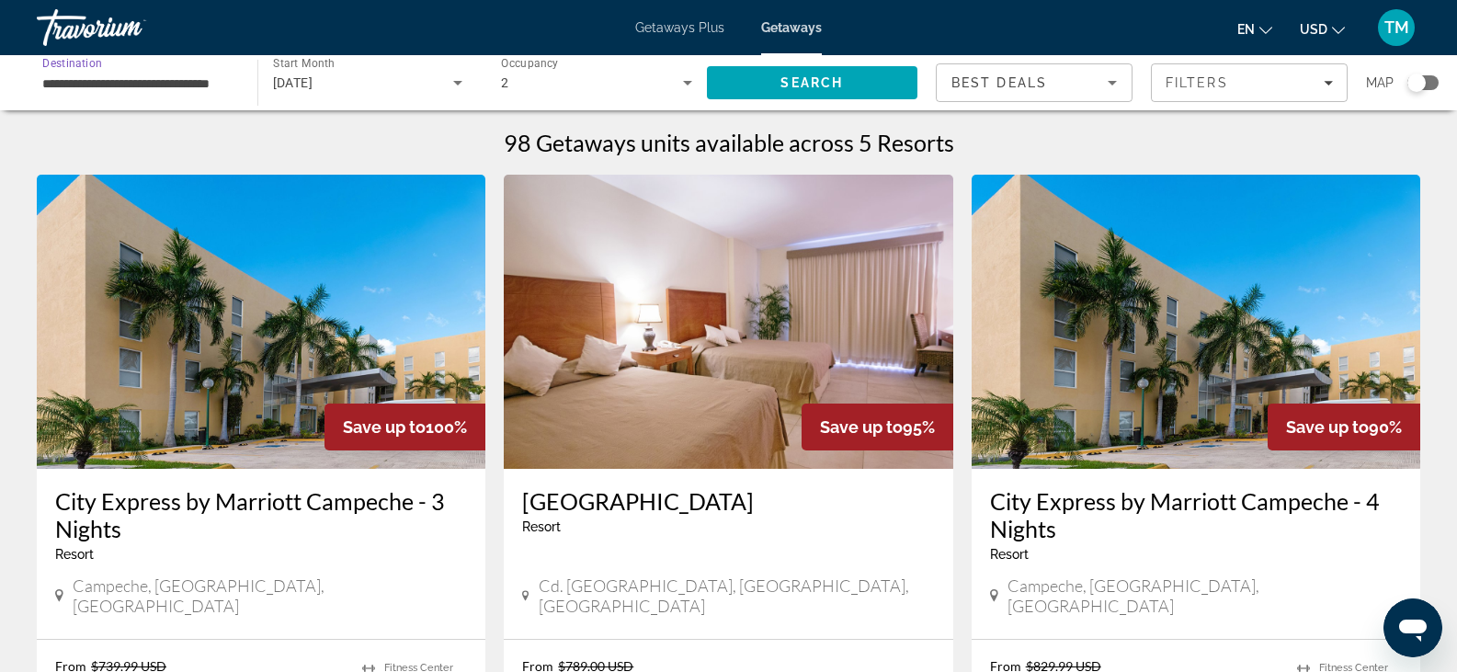
click at [143, 92] on input "**********" at bounding box center [137, 84] width 191 height 22
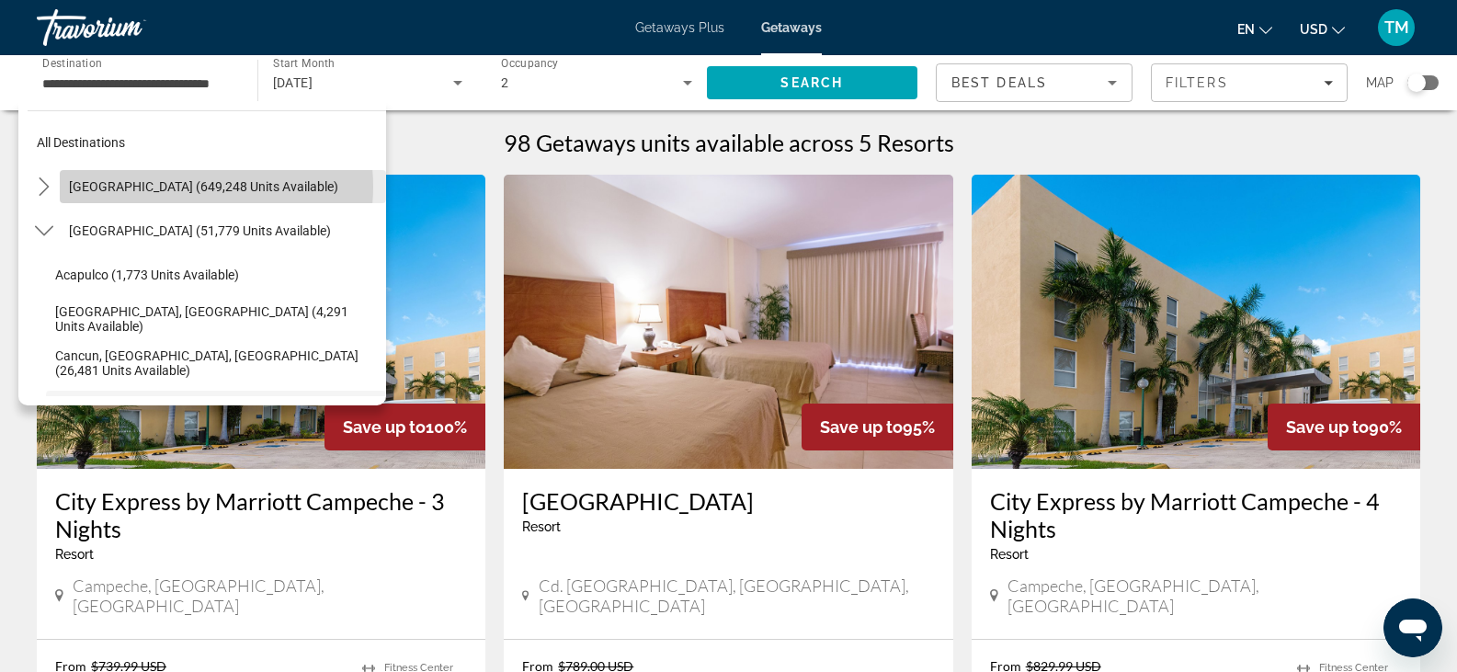
click at [188, 187] on span "[GEOGRAPHIC_DATA] (649,248 units available)" at bounding box center [203, 186] width 269 height 15
type input "**********"
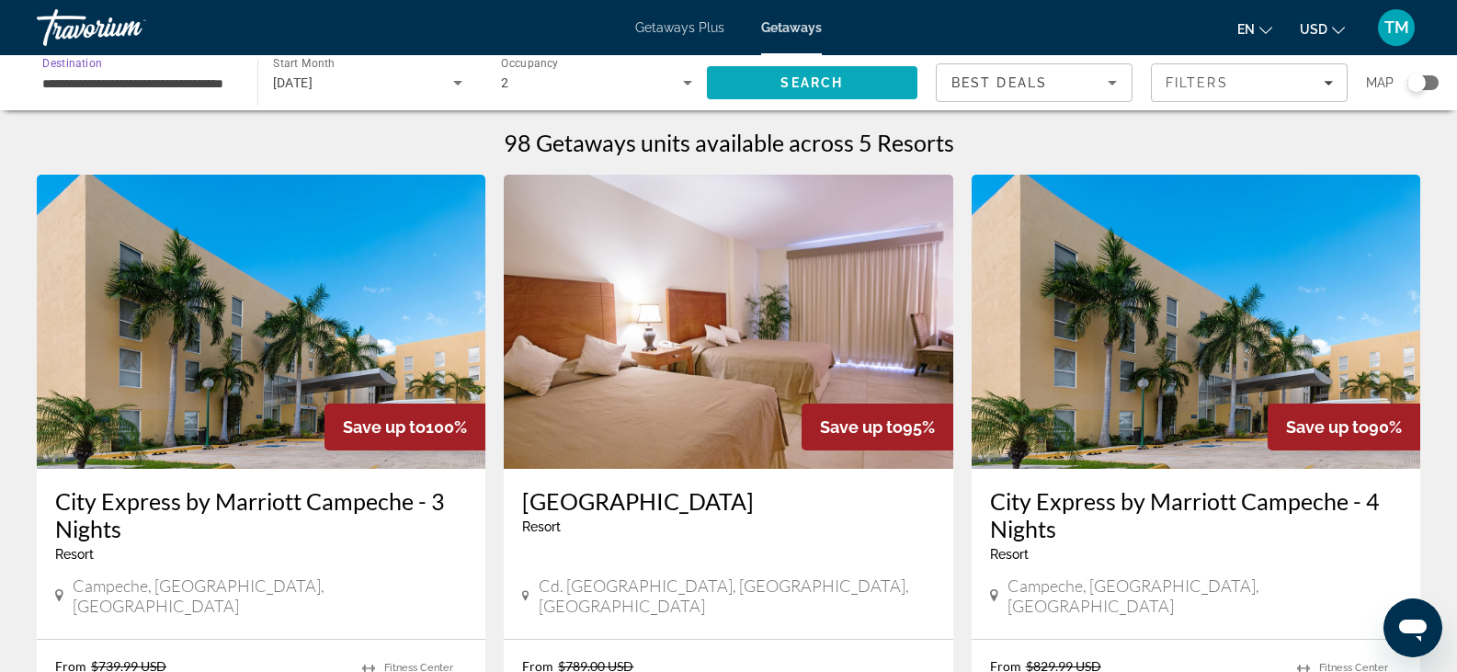
click at [854, 81] on span "Search" at bounding box center [812, 83] width 211 height 44
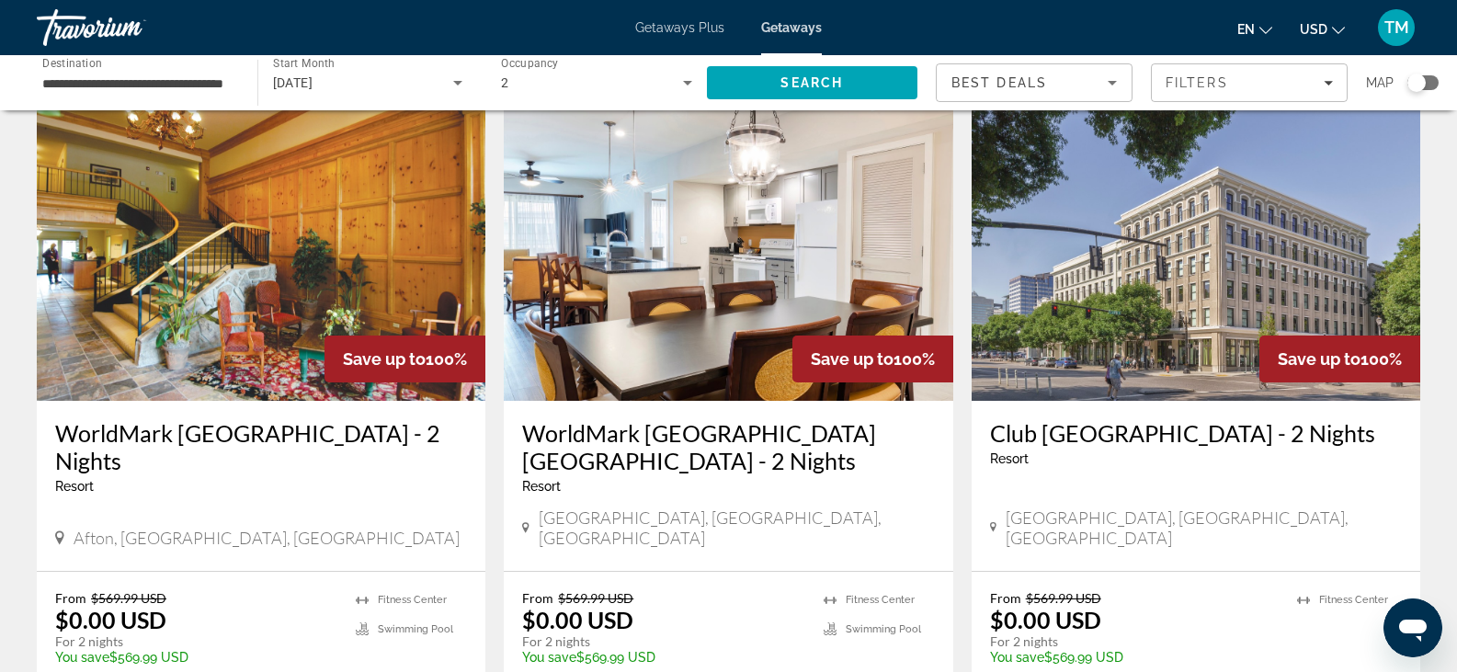
scroll to position [746, 0]
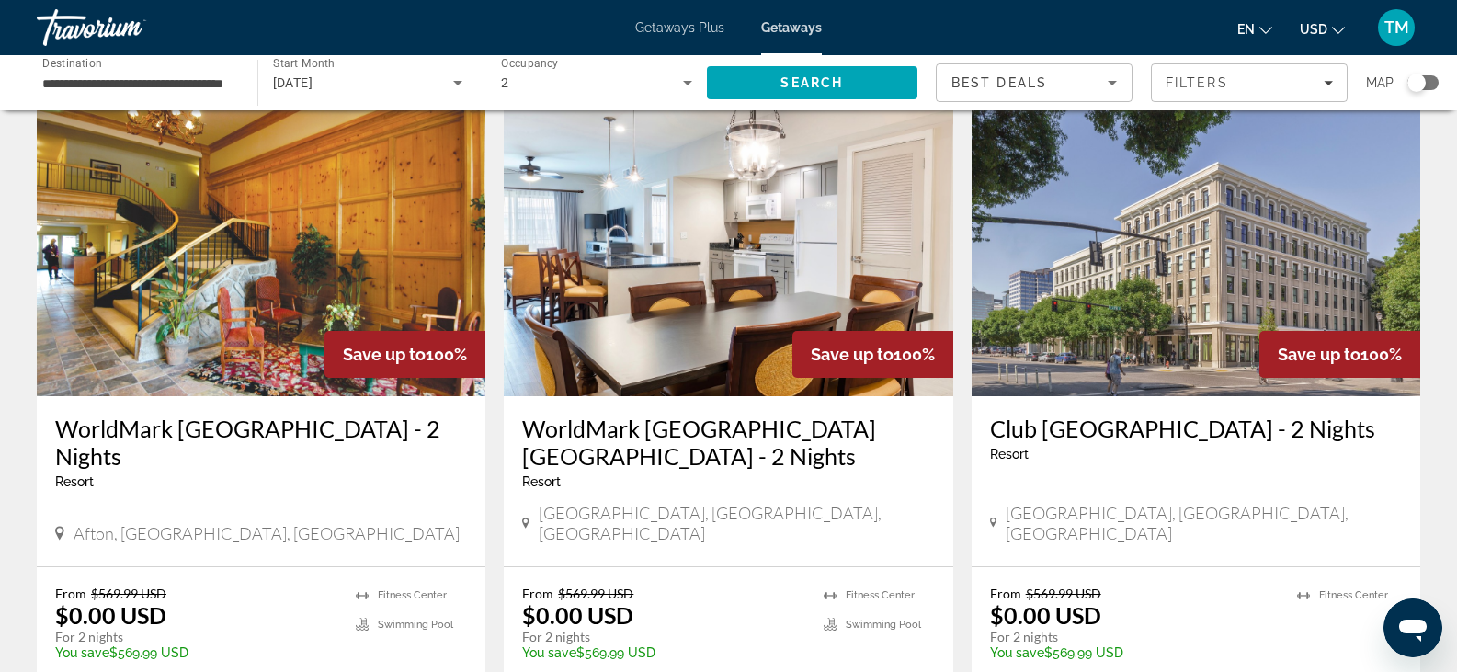
drag, startPoint x: 1448, startPoint y: 249, endPoint x: 1436, endPoint y: 334, distance: 85.4
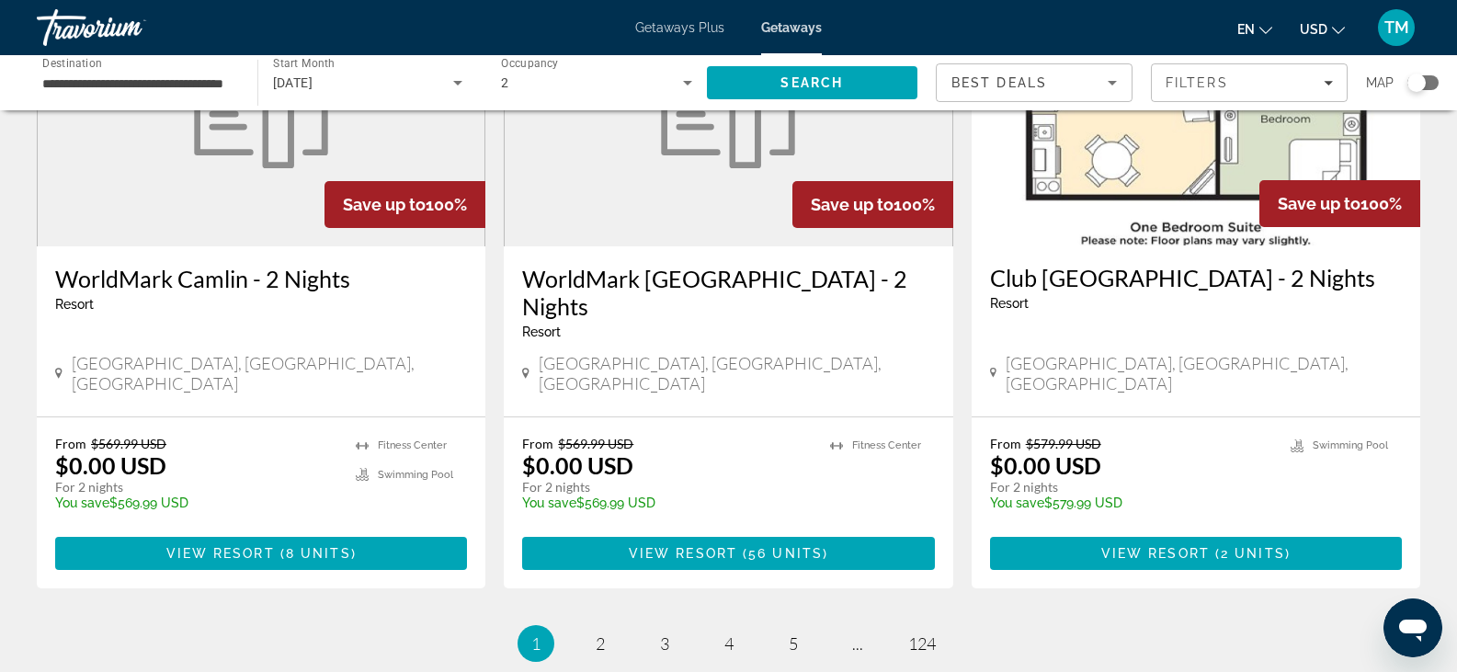
scroll to position [2358, 0]
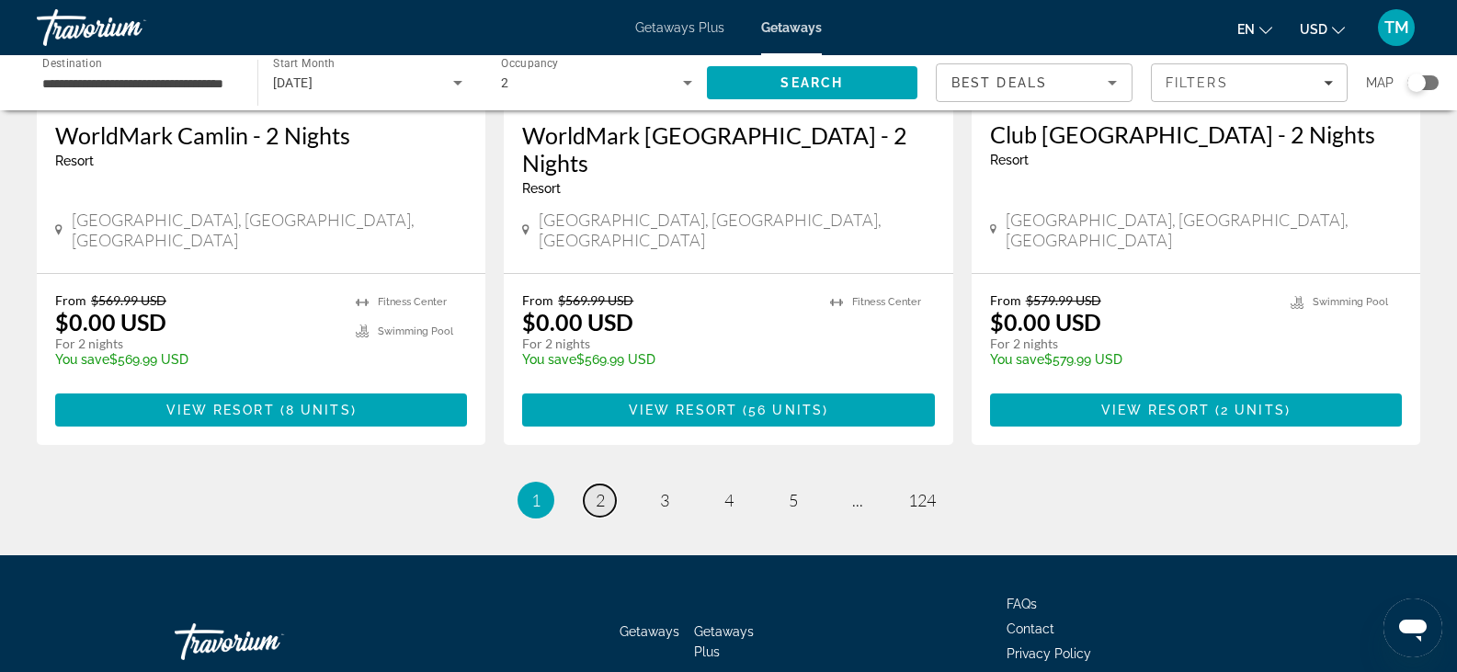
click at [596, 490] on span "2" at bounding box center [600, 500] width 9 height 20
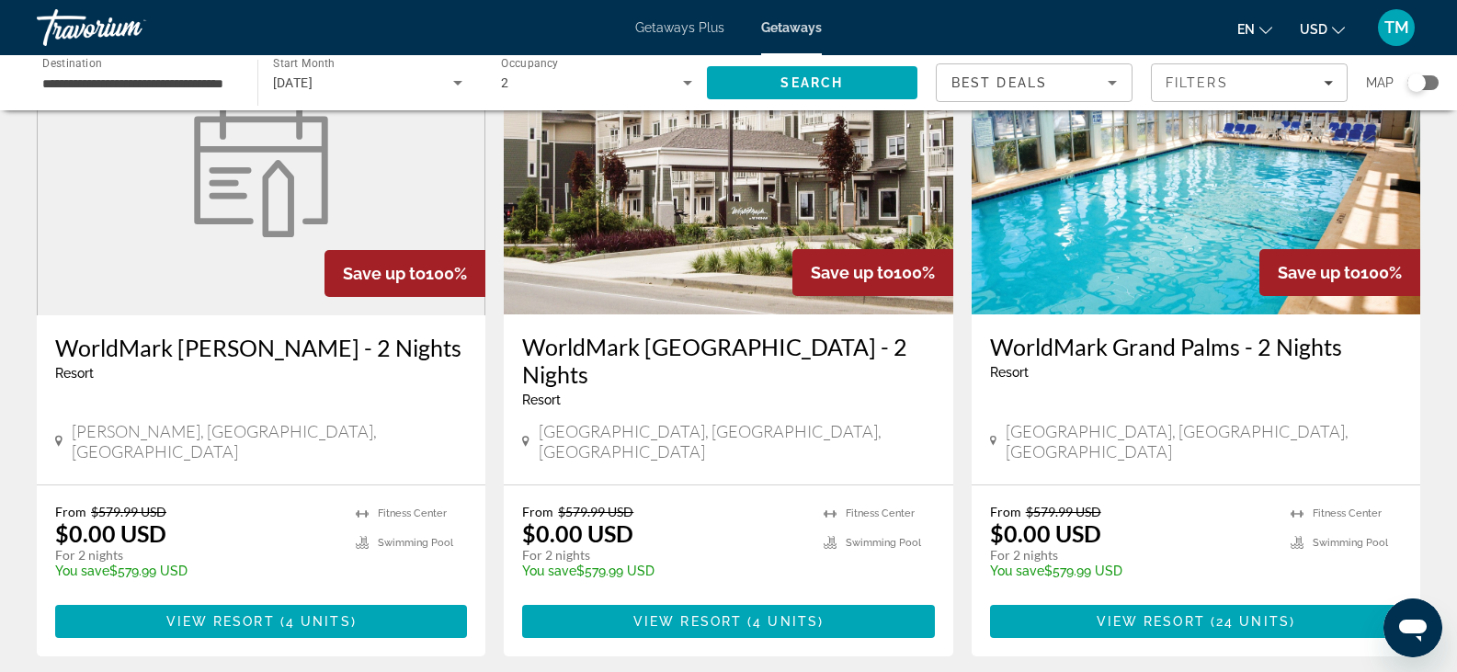
scroll to position [2355, 0]
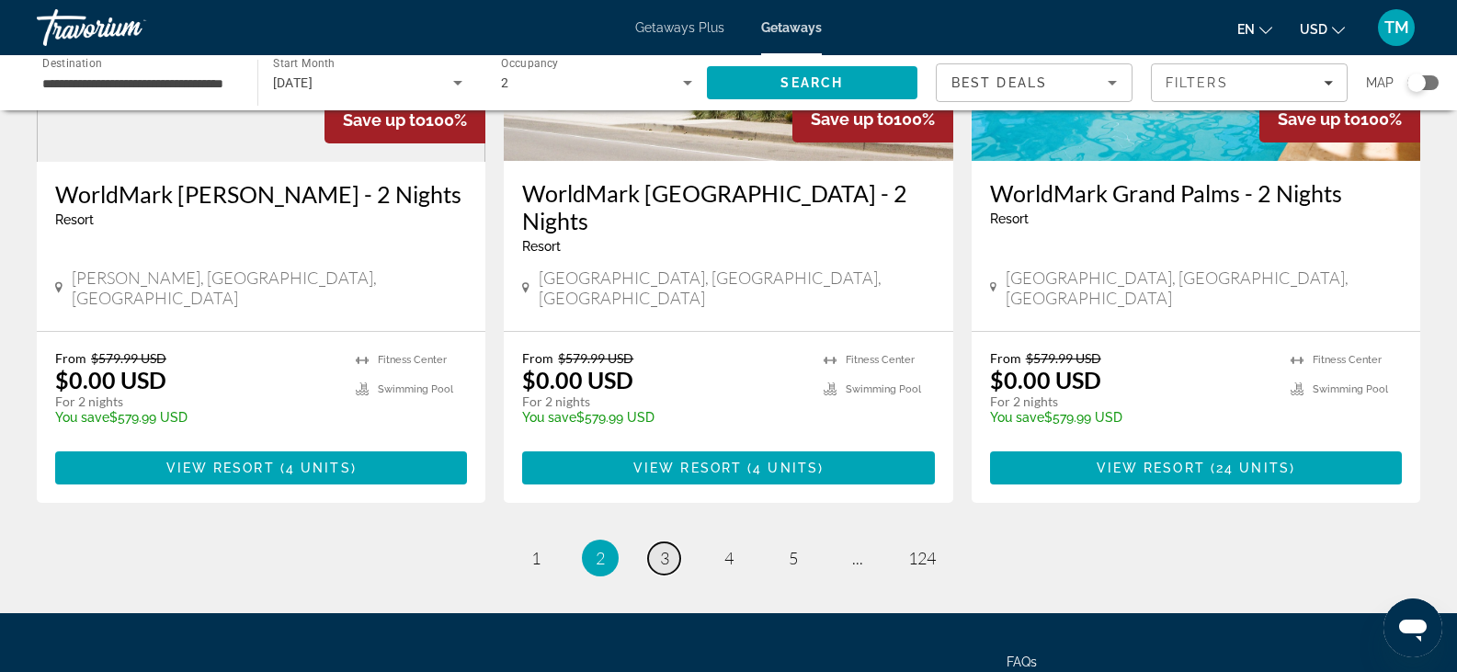
click at [667, 548] on span "3" at bounding box center [664, 558] width 9 height 20
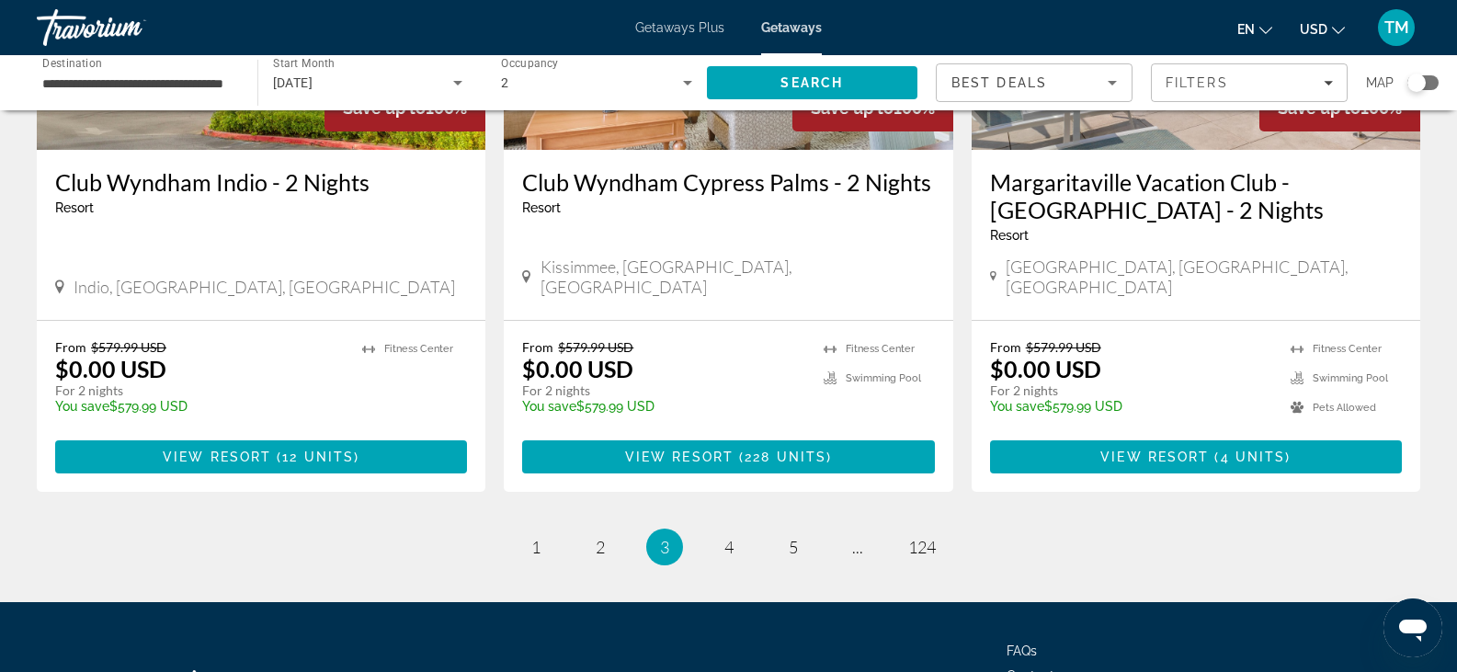
scroll to position [2346, 0]
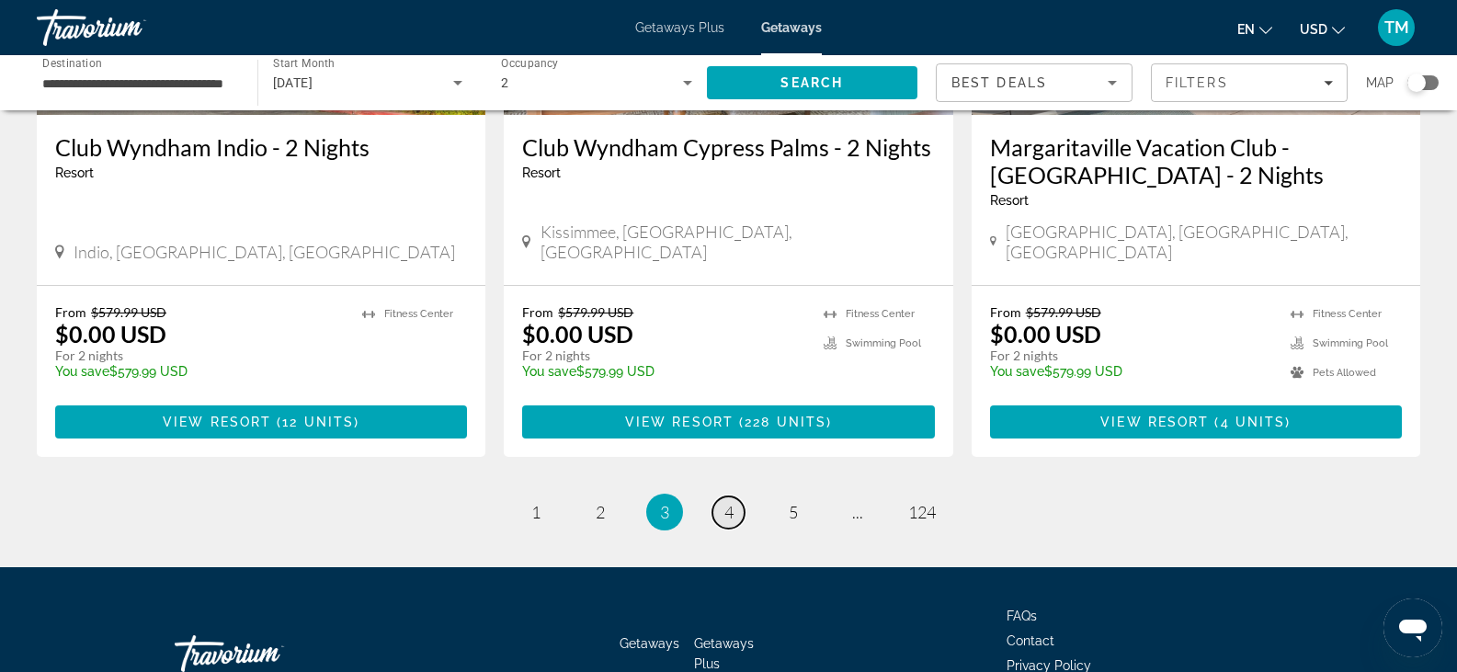
click at [725, 502] on span "4" at bounding box center [728, 512] width 9 height 20
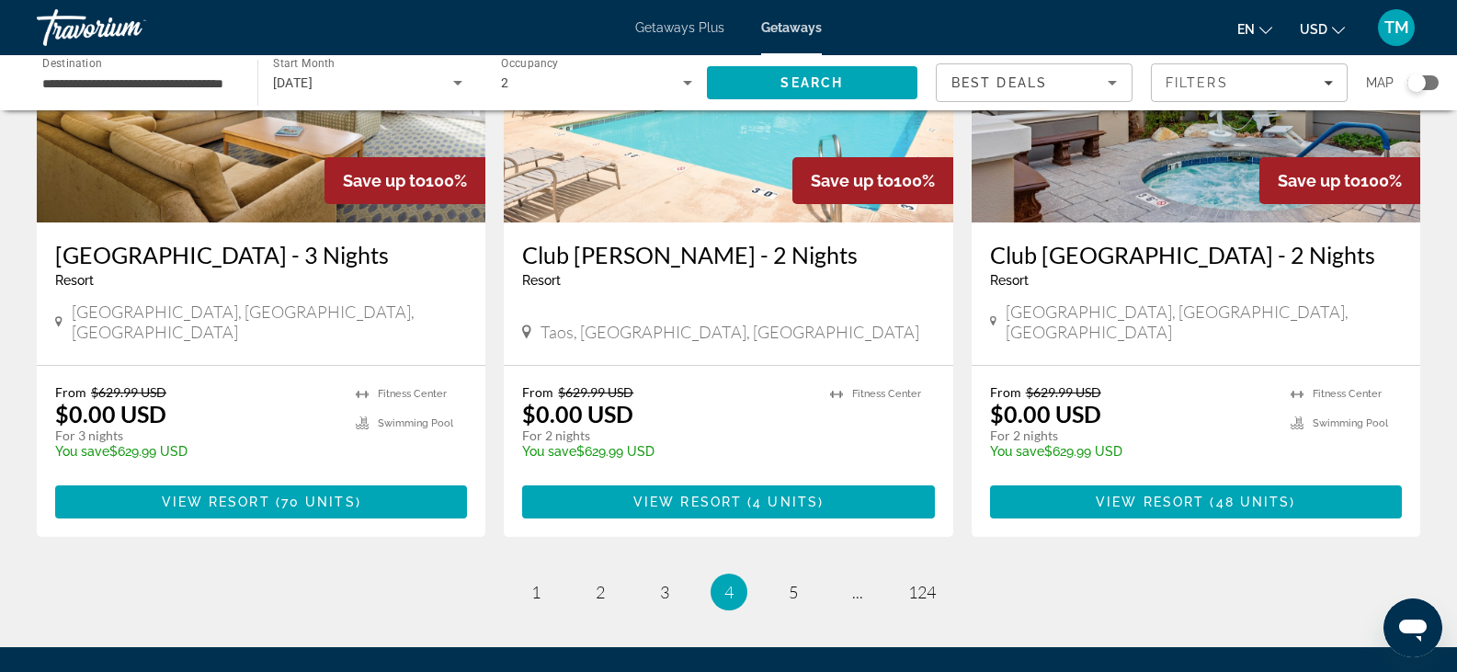
scroll to position [2359, 0]
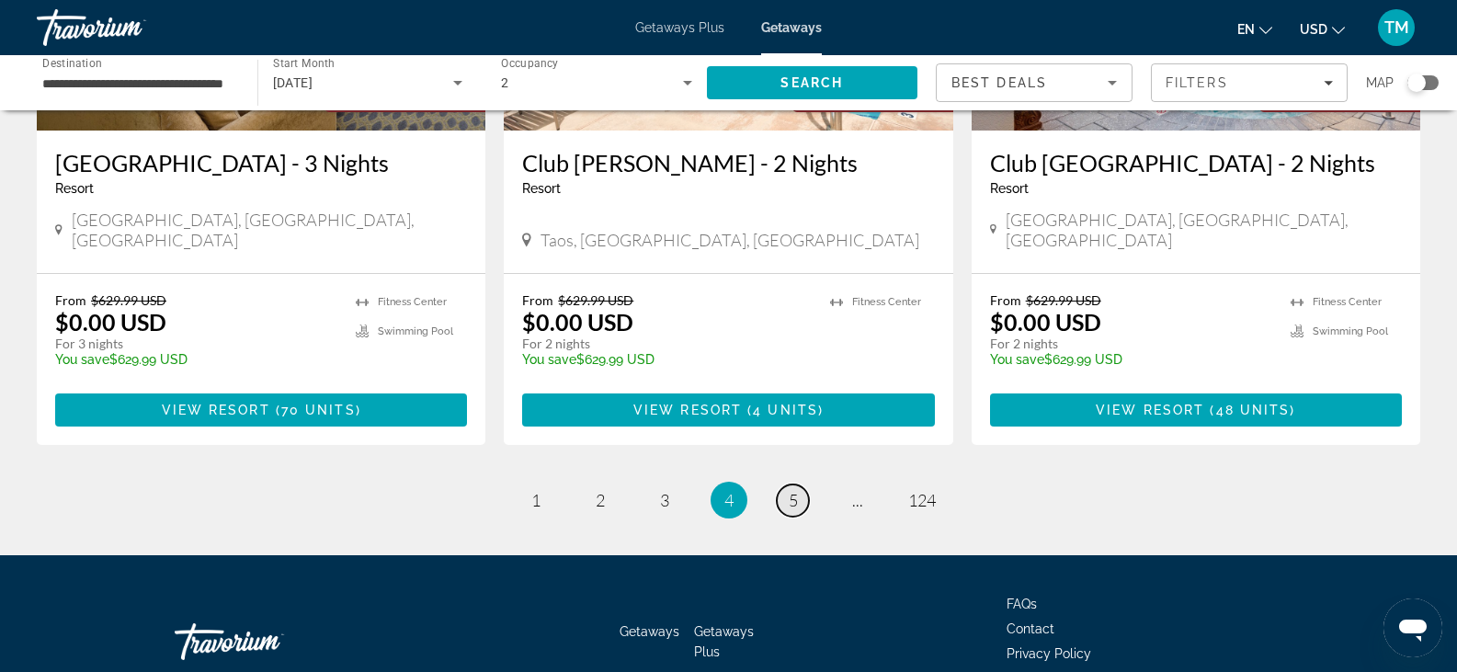
click at [797, 490] on span "5" at bounding box center [793, 500] width 9 height 20
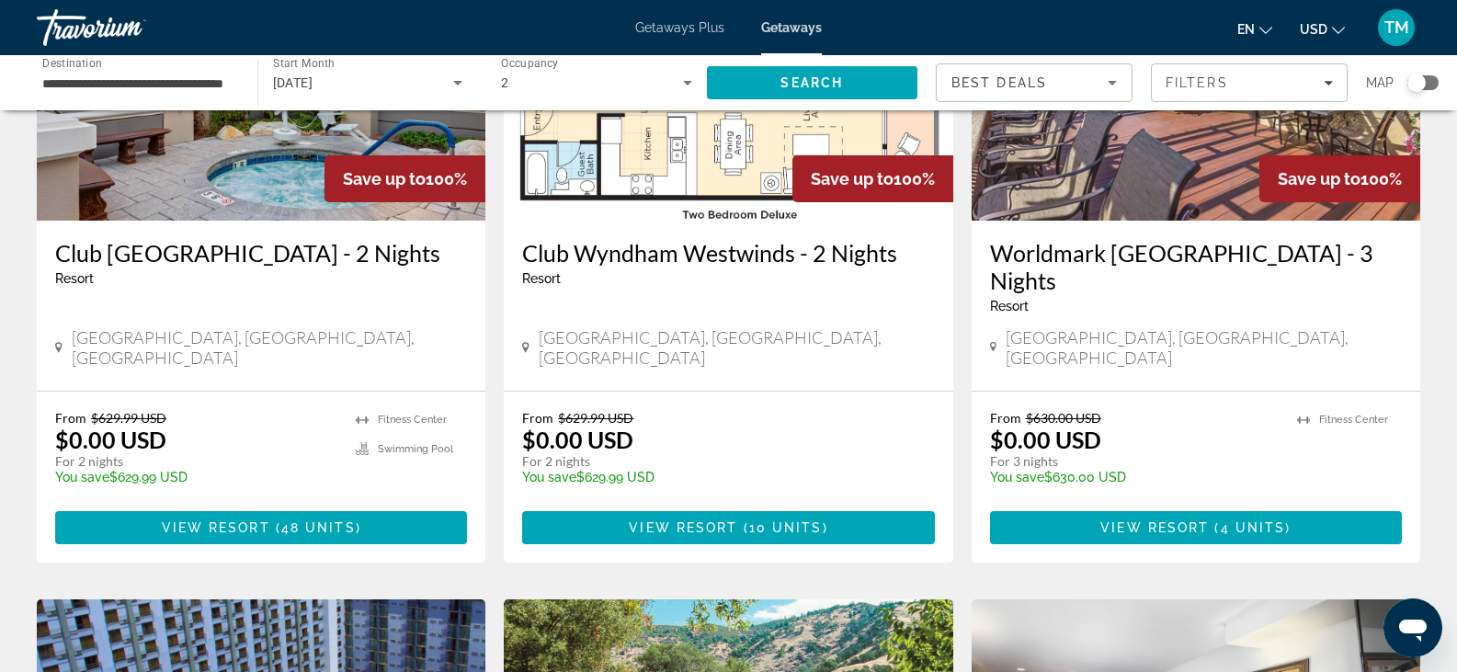
scroll to position [253, 0]
